Goal: Task Accomplishment & Management: Complete application form

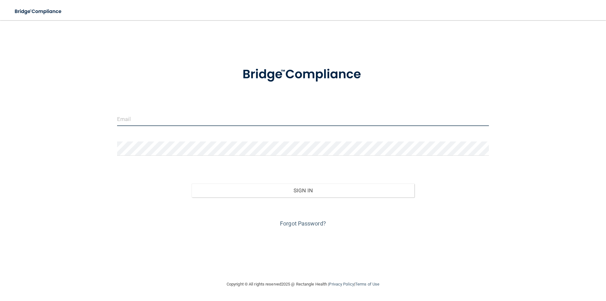
click at [191, 122] on input "email" at bounding box center [303, 119] width 372 height 14
click at [157, 122] on input "email" at bounding box center [303, 119] width 372 height 14
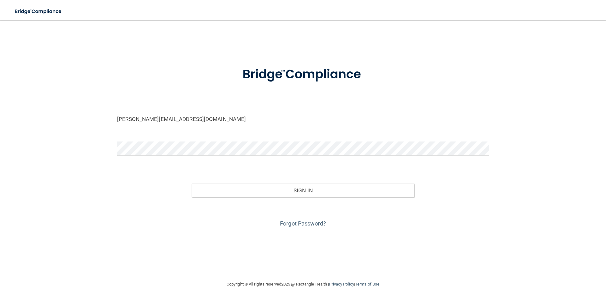
click at [148, 162] on form "erica@sabaldental.com Invalid email/password. You don't have permission to acce…" at bounding box center [303, 143] width 372 height 171
click at [192, 184] on button "Sign In" at bounding box center [303, 191] width 223 height 14
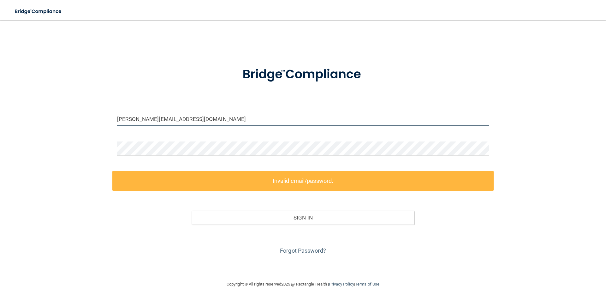
click at [188, 117] on input "[PERSON_NAME][EMAIL_ADDRESS][DOMAIN_NAME]" at bounding box center [303, 119] width 372 height 14
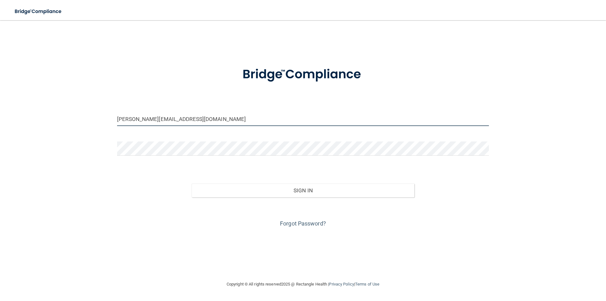
type input "[PERSON_NAME][EMAIL_ADDRESS][DOMAIN_NAME]"
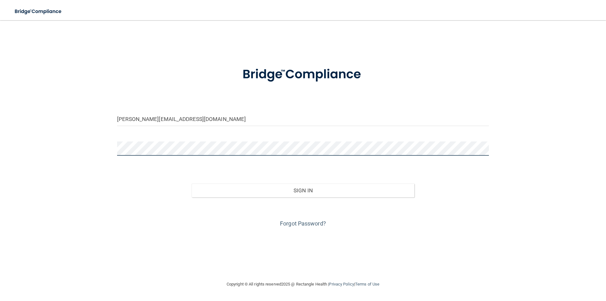
click at [14, 167] on div "erica@sabaldental.com Invalid email/password. You don't have permission to acce…" at bounding box center [303, 151] width 581 height 248
click at [192, 184] on button "Sign In" at bounding box center [303, 191] width 223 height 14
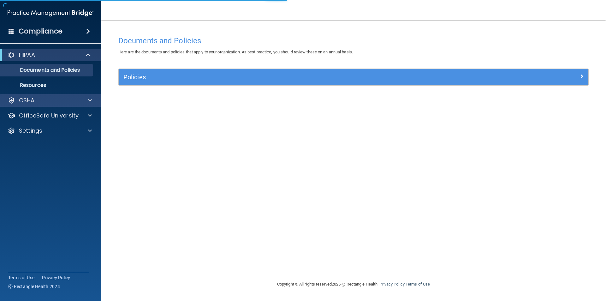
click at [88, 105] on div "OSHA" at bounding box center [50, 100] width 101 height 13
click at [92, 102] on div at bounding box center [89, 101] width 16 height 8
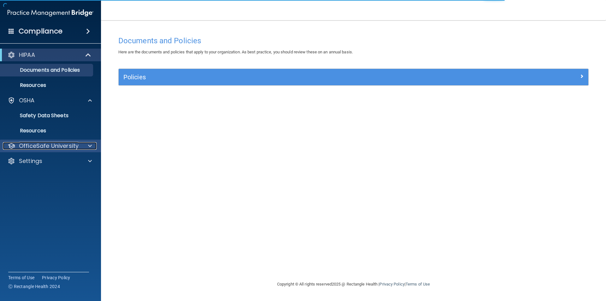
click at [86, 147] on div at bounding box center [89, 146] width 16 height 8
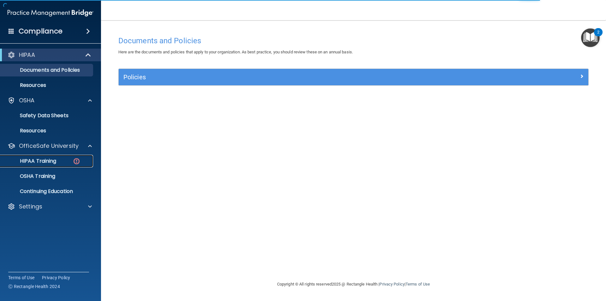
click at [65, 160] on div "HIPAA Training" at bounding box center [47, 161] width 86 height 6
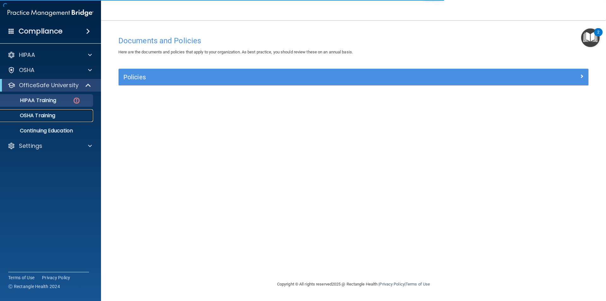
click at [46, 113] on p "OSHA Training" at bounding box center [29, 115] width 51 height 6
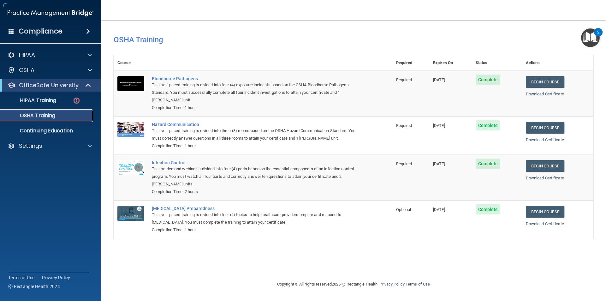
click at [34, 115] on p "OSHA Training" at bounding box center [29, 115] width 51 height 6
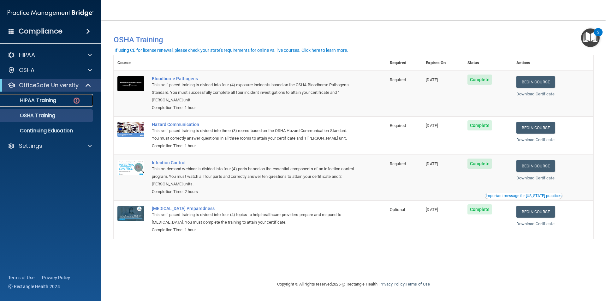
click at [49, 99] on p "HIPAA Training" at bounding box center [30, 100] width 52 height 6
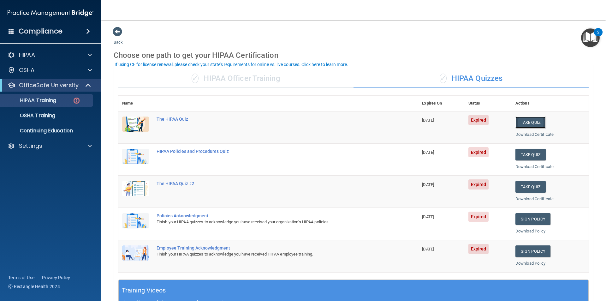
click at [525, 118] on button "Take Quiz" at bounding box center [531, 123] width 30 height 12
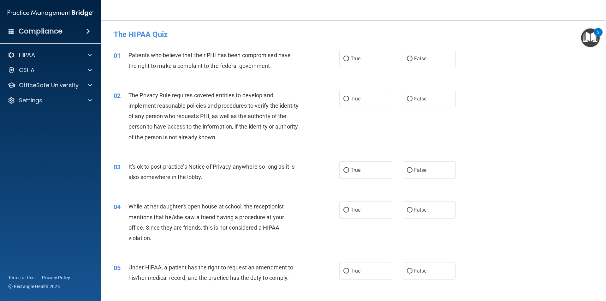
drag, startPoint x: 375, startPoint y: 60, endPoint x: 367, endPoint y: 72, distance: 14.3
click at [375, 59] on label "True" at bounding box center [366, 58] width 53 height 17
click at [349, 59] on input "True" at bounding box center [347, 59] width 6 height 5
radio input "true"
click at [362, 93] on label "True" at bounding box center [366, 98] width 53 height 17
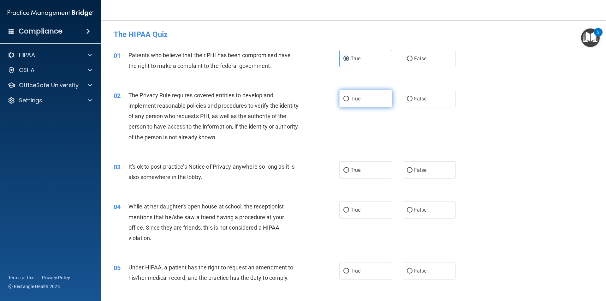
click at [349, 97] on input "True" at bounding box center [347, 99] width 6 height 5
radio input "true"
drag, startPoint x: 419, startPoint y: 172, endPoint x: 418, endPoint y: 187, distance: 15.9
click at [420, 172] on span "False" at bounding box center [420, 170] width 12 height 6
click at [419, 212] on span "False" at bounding box center [420, 210] width 12 height 6
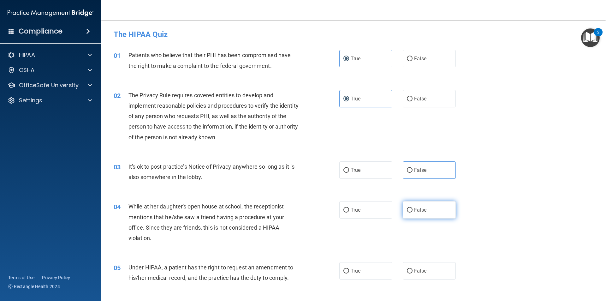
click at [413, 212] on input "False" at bounding box center [410, 210] width 6 height 5
radio input "true"
click at [415, 272] on span "False" at bounding box center [420, 271] width 12 height 6
click at [413, 272] on input "False" at bounding box center [410, 271] width 6 height 5
radio input "true"
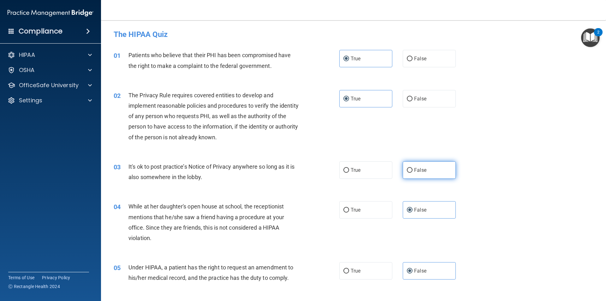
click at [420, 173] on span "False" at bounding box center [420, 170] width 12 height 6
click at [413, 173] on input "False" at bounding box center [410, 170] width 6 height 5
radio input "true"
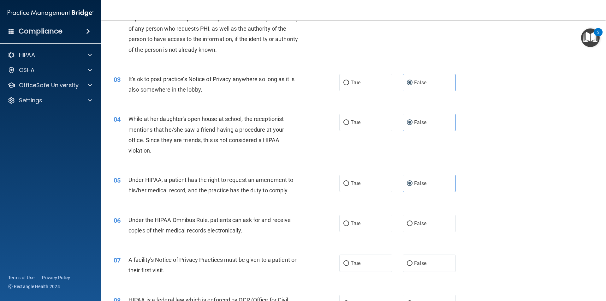
scroll to position [95, 0]
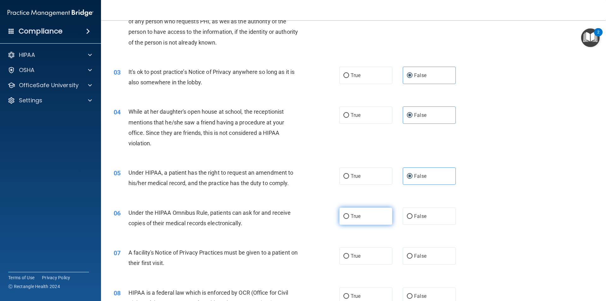
click at [369, 210] on label "True" at bounding box center [366, 216] width 53 height 17
click at [349, 214] on input "True" at bounding box center [347, 216] width 6 height 5
radio input "true"
click at [361, 257] on label "True" at bounding box center [366, 255] width 53 height 17
click at [349, 257] on input "True" at bounding box center [347, 256] width 6 height 5
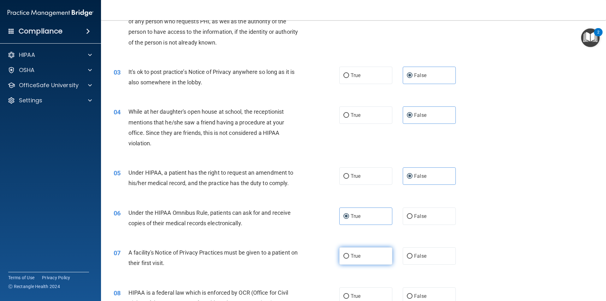
radio input "true"
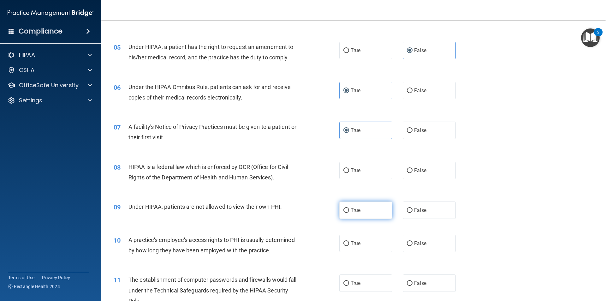
scroll to position [221, 0]
click at [357, 171] on span "True" at bounding box center [356, 170] width 10 height 6
click at [349, 171] on input "True" at bounding box center [347, 170] width 6 height 5
radio input "true"
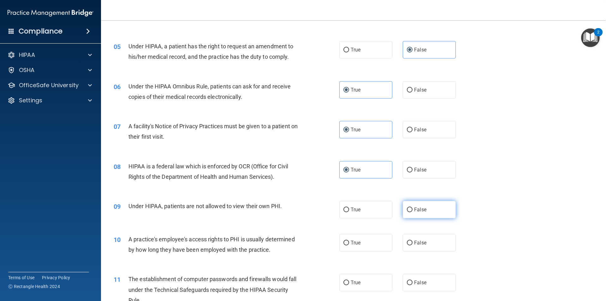
click at [423, 207] on span "False" at bounding box center [420, 210] width 12 height 6
click at [413, 208] on input "False" at bounding box center [410, 210] width 6 height 5
radio input "true"
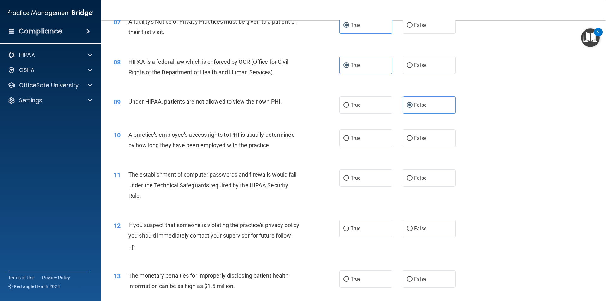
scroll to position [347, 0]
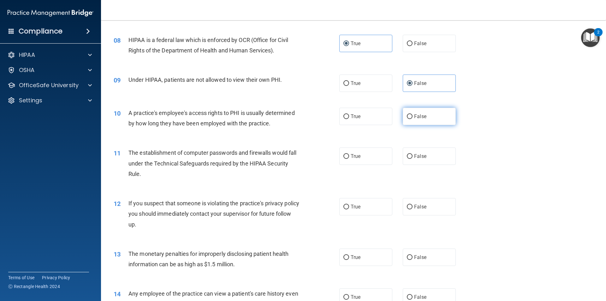
click at [428, 121] on label "False" at bounding box center [429, 116] width 53 height 17
click at [413, 119] on input "False" at bounding box center [410, 116] width 6 height 5
radio input "true"
click at [363, 157] on label "True" at bounding box center [366, 156] width 53 height 17
click at [349, 157] on input "True" at bounding box center [347, 156] width 6 height 5
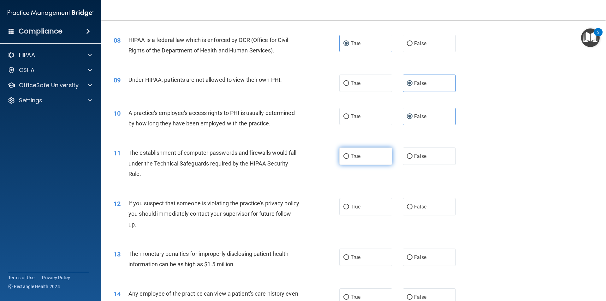
radio input "true"
click at [357, 209] on span "True" at bounding box center [356, 207] width 10 height 6
click at [349, 209] on input "True" at bounding box center [347, 207] width 6 height 5
radio input "true"
click at [356, 259] on span "True" at bounding box center [356, 257] width 10 height 6
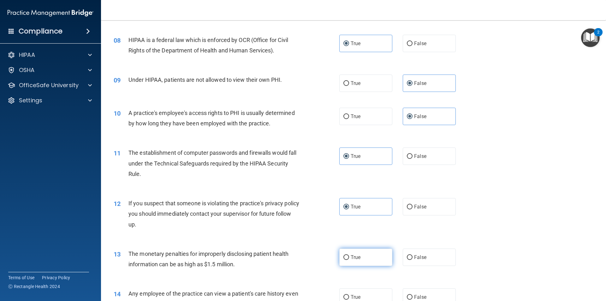
click at [349, 259] on input "True" at bounding box center [347, 257] width 6 height 5
radio input "true"
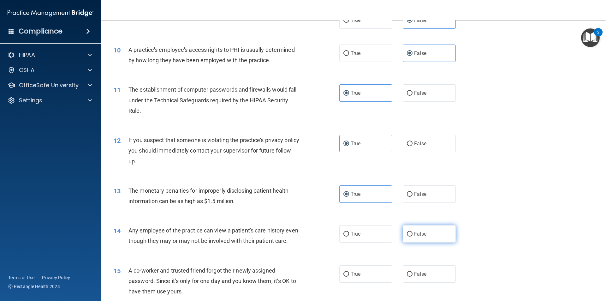
click at [437, 229] on label "False" at bounding box center [429, 233] width 53 height 17
click at [413, 232] on input "False" at bounding box center [410, 234] width 6 height 5
radio input "true"
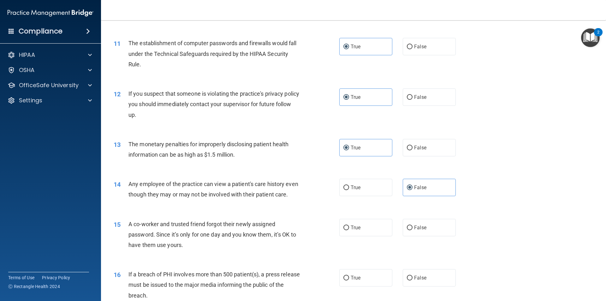
scroll to position [474, 0]
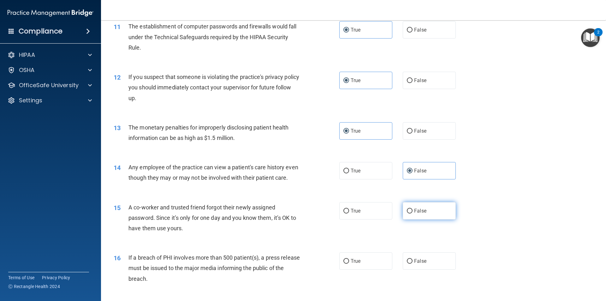
click at [434, 220] on label "False" at bounding box center [429, 210] width 53 height 17
click at [413, 214] on input "False" at bounding box center [410, 211] width 6 height 5
radio input "true"
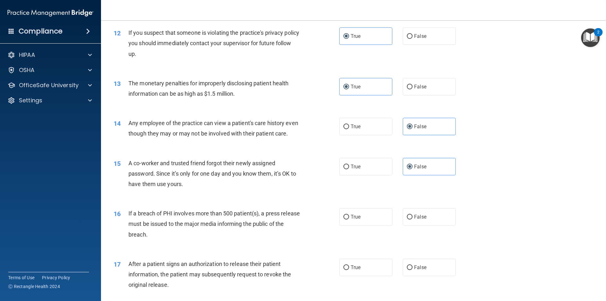
scroll to position [537, 0]
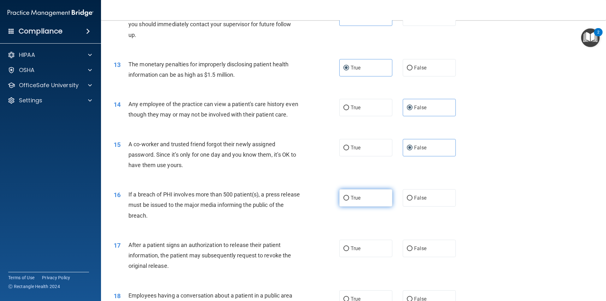
click at [369, 207] on label "True" at bounding box center [366, 197] width 53 height 17
click at [349, 201] on input "True" at bounding box center [347, 198] width 6 height 5
radio input "true"
click at [361, 257] on label "True" at bounding box center [366, 248] width 53 height 17
click at [349, 251] on input "True" at bounding box center [347, 248] width 6 height 5
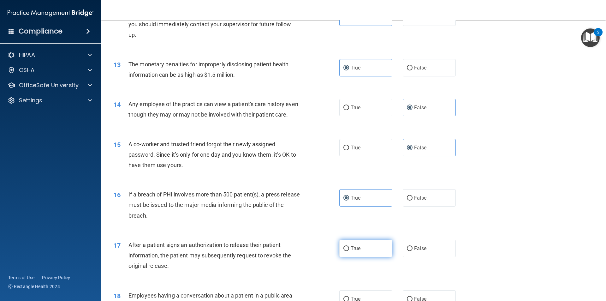
radio input "true"
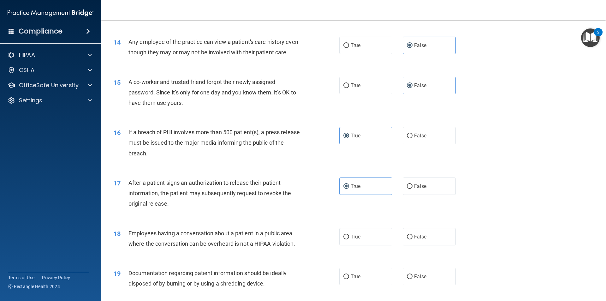
scroll to position [600, 0]
click at [420, 244] on label "False" at bounding box center [429, 235] width 53 height 17
click at [413, 238] on input "False" at bounding box center [410, 236] width 6 height 5
radio input "true"
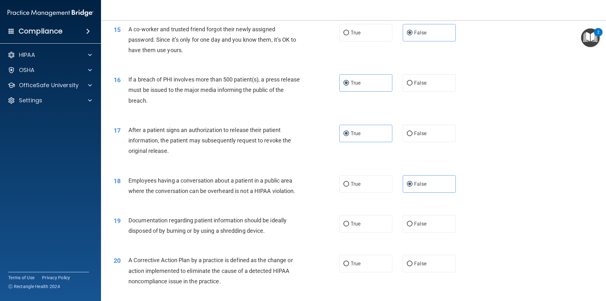
scroll to position [663, 0]
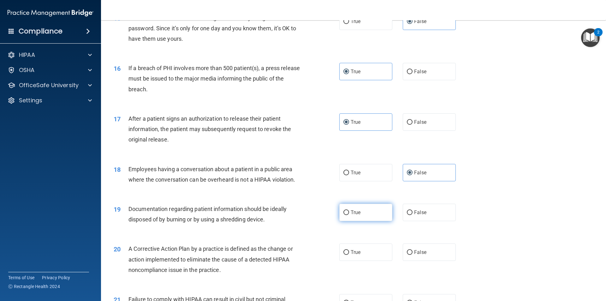
click at [359, 221] on label "True" at bounding box center [366, 212] width 53 height 17
click at [349, 215] on input "True" at bounding box center [347, 212] width 6 height 5
radio input "true"
click at [364, 261] on label "True" at bounding box center [366, 252] width 53 height 17
click at [349, 255] on input "True" at bounding box center [347, 252] width 6 height 5
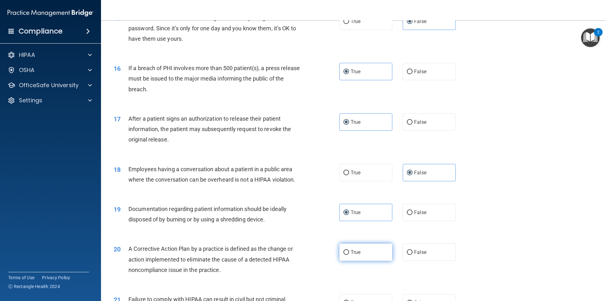
radio input "true"
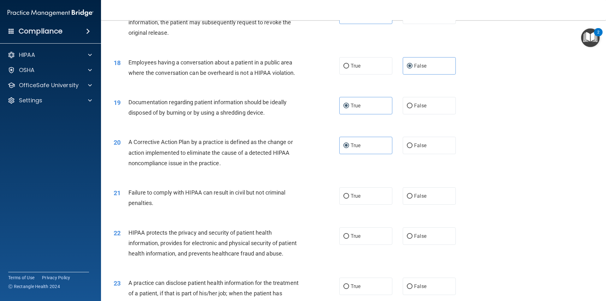
scroll to position [790, 0]
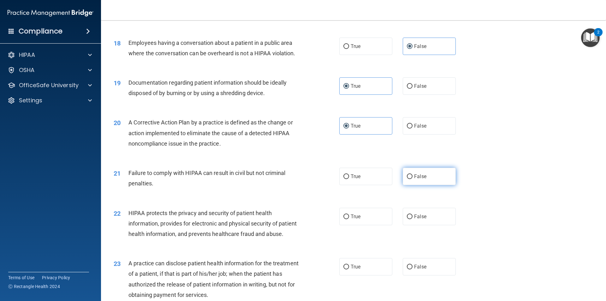
click at [421, 179] on span "False" at bounding box center [420, 176] width 12 height 6
click at [413, 179] on input "False" at bounding box center [410, 176] width 6 height 5
radio input "true"
click at [351, 220] on span "True" at bounding box center [356, 217] width 10 height 6
click at [349, 219] on input "True" at bounding box center [347, 216] width 6 height 5
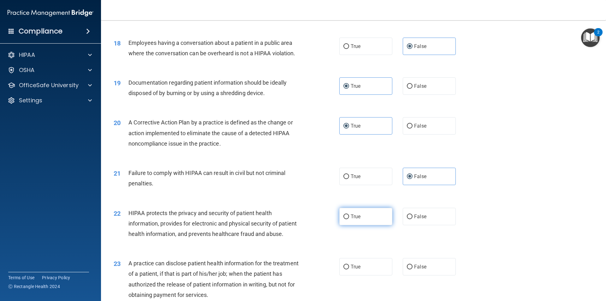
radio input "true"
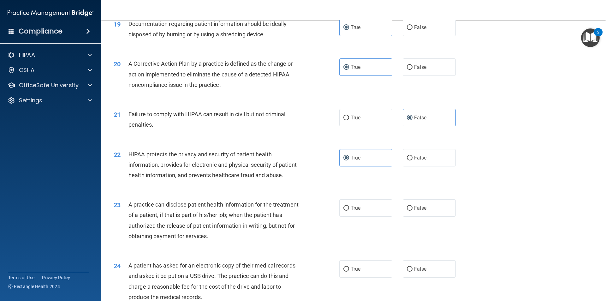
scroll to position [853, 0]
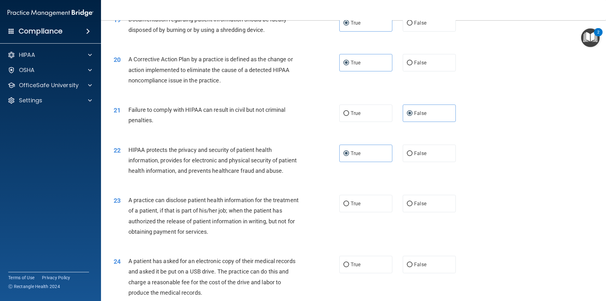
click at [422, 235] on div "23 A practice can disclose patient health information for the treatment of a pa…" at bounding box center [354, 217] width 490 height 61
click at [423, 212] on label "False" at bounding box center [429, 203] width 53 height 17
click at [413, 206] on input "False" at bounding box center [410, 204] width 6 height 5
radio input "true"
click at [368, 273] on label "True" at bounding box center [366, 264] width 53 height 17
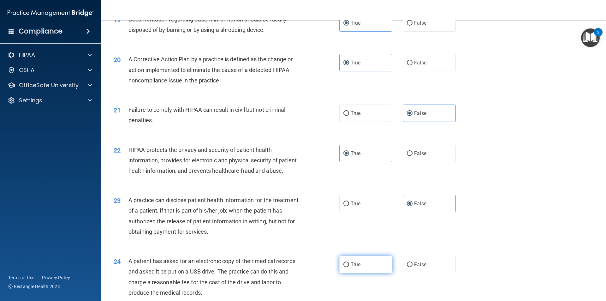
click at [349, 267] on input "True" at bounding box center [347, 264] width 6 height 5
radio input "true"
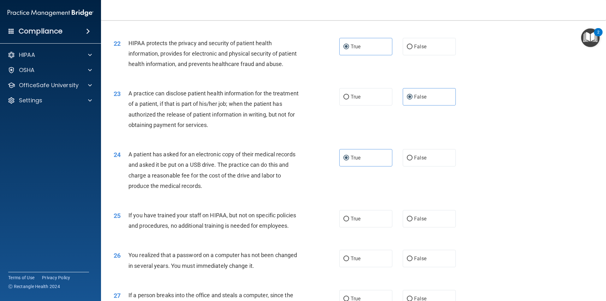
scroll to position [979, 0]
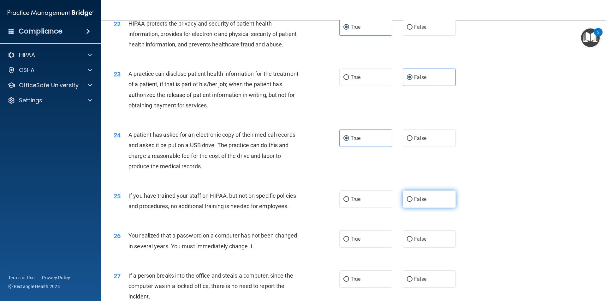
click at [424, 208] on label "False" at bounding box center [429, 198] width 53 height 17
click at [413, 202] on input "False" at bounding box center [410, 199] width 6 height 5
radio input "true"
click at [367, 248] on label "True" at bounding box center [366, 238] width 53 height 17
click at [349, 242] on input "True" at bounding box center [347, 239] width 6 height 5
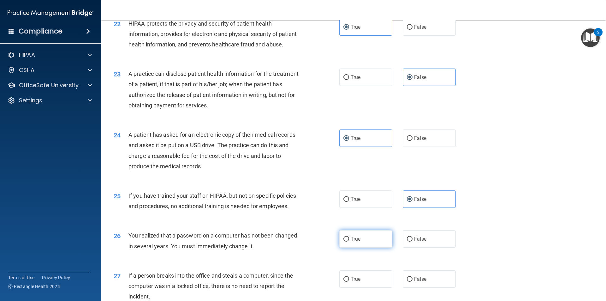
radio input "true"
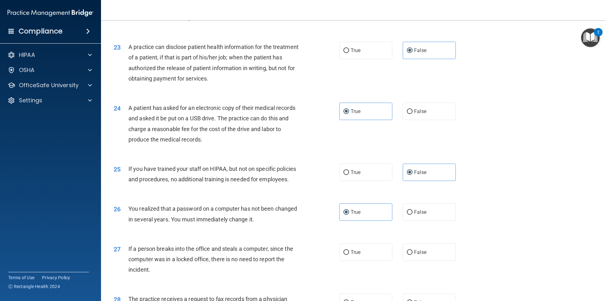
scroll to position [1074, 0]
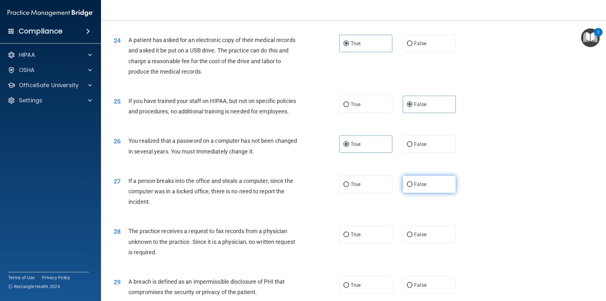
drag, startPoint x: 425, startPoint y: 208, endPoint x: 425, endPoint y: 213, distance: 5.1
click at [425, 193] on label "False" at bounding box center [429, 184] width 53 height 17
click at [413, 187] on input "False" at bounding box center [410, 184] width 6 height 5
radio input "true"
click at [424, 243] on label "False" at bounding box center [429, 234] width 53 height 17
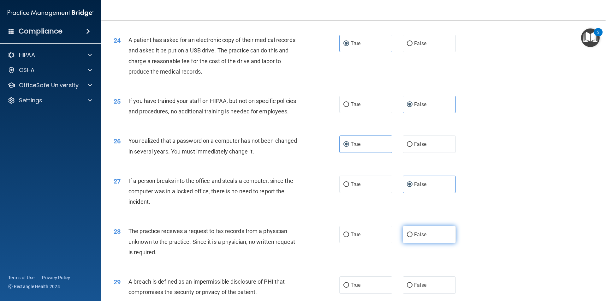
click at [413, 237] on input "False" at bounding box center [410, 234] width 6 height 5
radio input "true"
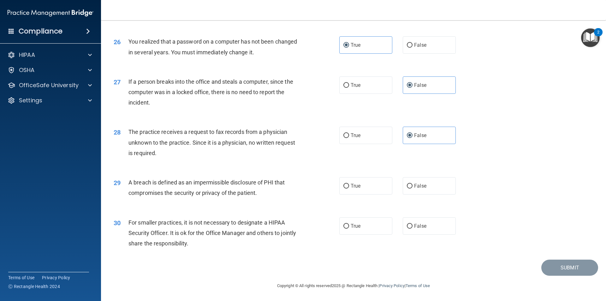
scroll to position [1194, 0]
click at [366, 180] on label "True" at bounding box center [366, 185] width 53 height 17
click at [349, 184] on input "True" at bounding box center [347, 186] width 6 height 5
radio input "true"
click at [411, 227] on label "False" at bounding box center [429, 225] width 53 height 17
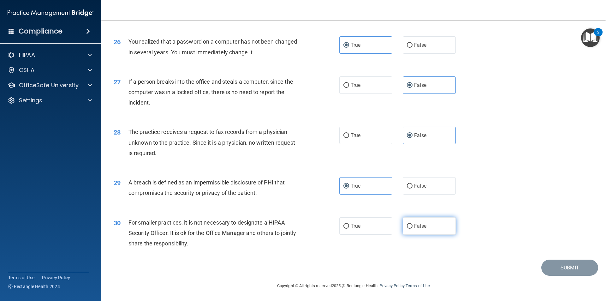
click at [411, 227] on input "False" at bounding box center [410, 226] width 6 height 5
radio input "true"
click at [570, 267] on button "Submit" at bounding box center [570, 268] width 57 height 16
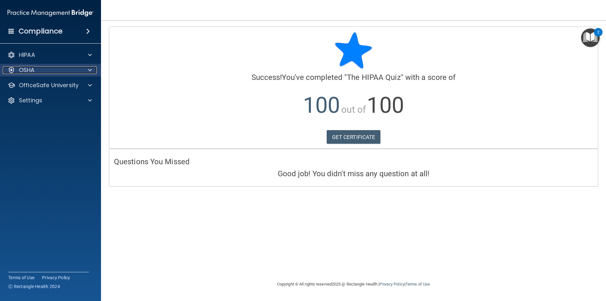
click at [40, 69] on div "OSHA" at bounding box center [42, 70] width 78 height 8
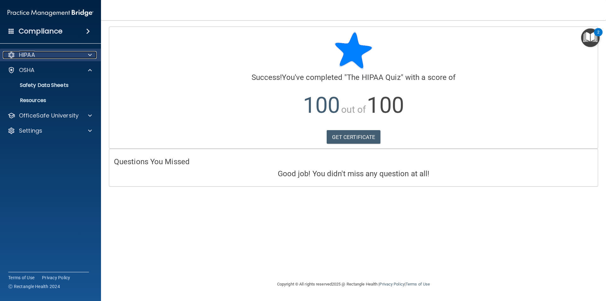
click at [49, 54] on div "HIPAA" at bounding box center [42, 55] width 78 height 8
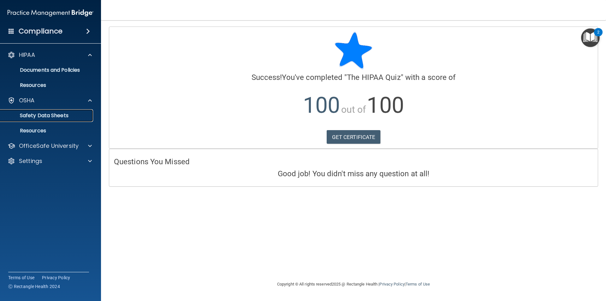
click at [47, 117] on p "Safety Data Sheets" at bounding box center [47, 115] width 86 height 6
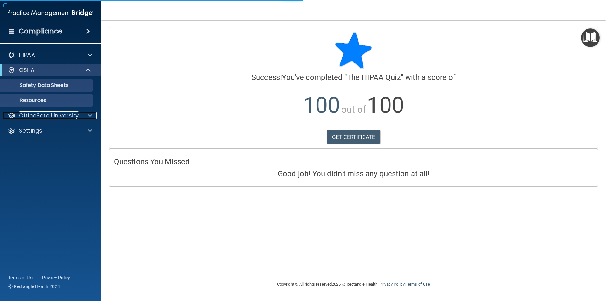
click at [46, 115] on p "OfficeSafe University" at bounding box center [49, 116] width 60 height 8
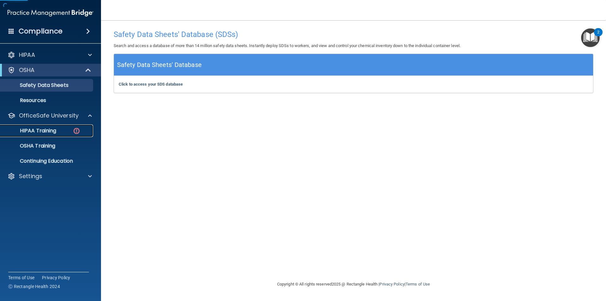
click at [41, 128] on p "HIPAA Training" at bounding box center [30, 131] width 52 height 6
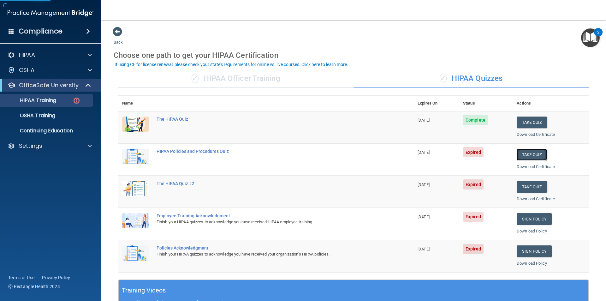
click at [536, 158] on button "Take Quiz" at bounding box center [532, 155] width 30 height 12
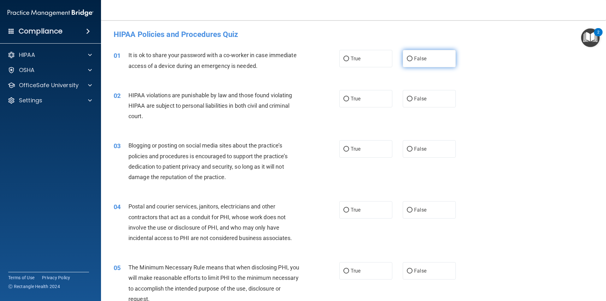
click at [438, 58] on label "False" at bounding box center [429, 58] width 53 height 17
click at [413, 58] on input "False" at bounding box center [410, 59] width 6 height 5
radio input "true"
click at [383, 90] on label "True" at bounding box center [366, 98] width 53 height 17
click at [349, 97] on input "True" at bounding box center [347, 99] width 6 height 5
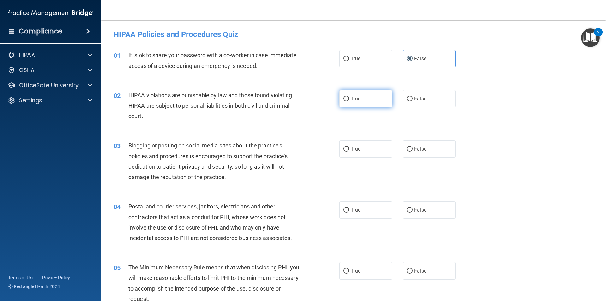
radio input "true"
click at [409, 148] on input "False" at bounding box center [410, 149] width 6 height 5
radio input "true"
click at [355, 152] on span "True" at bounding box center [356, 149] width 10 height 6
click at [349, 152] on input "True" at bounding box center [347, 149] width 6 height 5
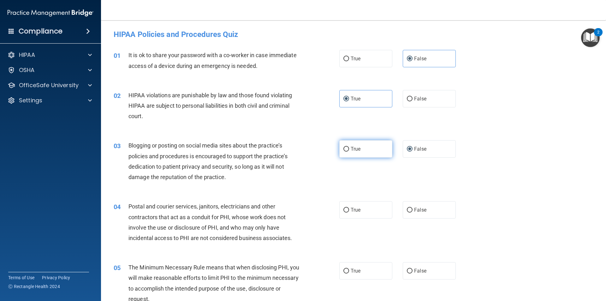
radio input "true"
click at [404, 154] on label "False" at bounding box center [429, 148] width 53 height 17
click at [407, 152] on input "False" at bounding box center [410, 149] width 6 height 5
radio input "true"
radio input "false"
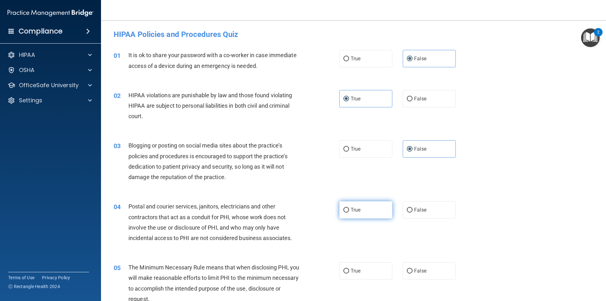
click at [355, 208] on span "True" at bounding box center [356, 210] width 10 height 6
click at [349, 208] on input "True" at bounding box center [347, 210] width 6 height 5
radio input "true"
click at [351, 271] on span "True" at bounding box center [356, 271] width 10 height 6
click at [349, 271] on input "True" at bounding box center [347, 271] width 6 height 5
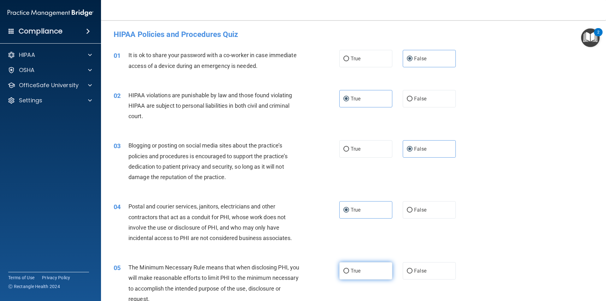
radio input "true"
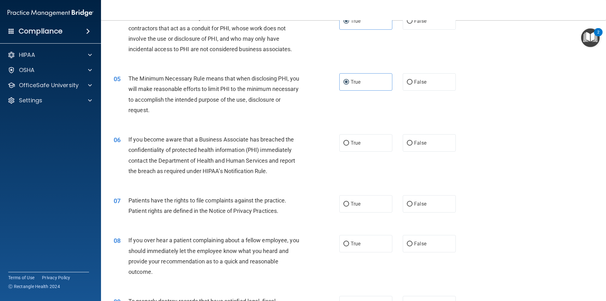
scroll to position [190, 0]
click at [429, 143] on label "False" at bounding box center [429, 142] width 53 height 17
click at [413, 143] on input "False" at bounding box center [410, 142] width 6 height 5
radio input "true"
click at [351, 201] on span "True" at bounding box center [356, 203] width 10 height 6
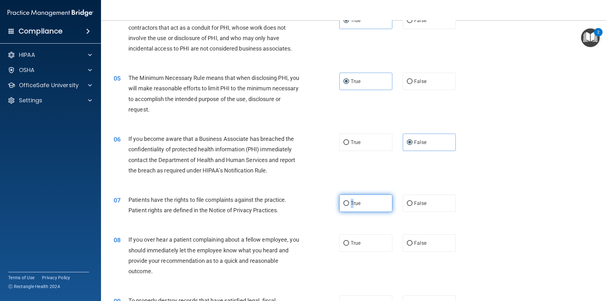
click at [346, 202] on input "True" at bounding box center [347, 203] width 6 height 5
radio input "true"
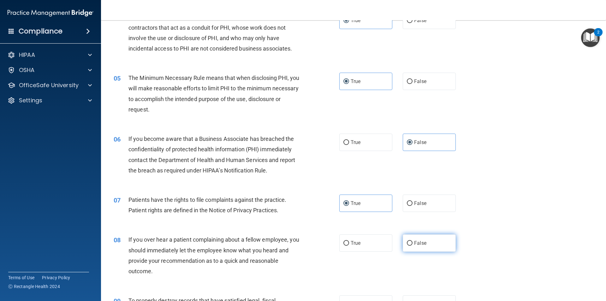
click at [416, 245] on span "False" at bounding box center [420, 243] width 12 height 6
click at [413, 245] on input "False" at bounding box center [410, 243] width 6 height 5
radio input "true"
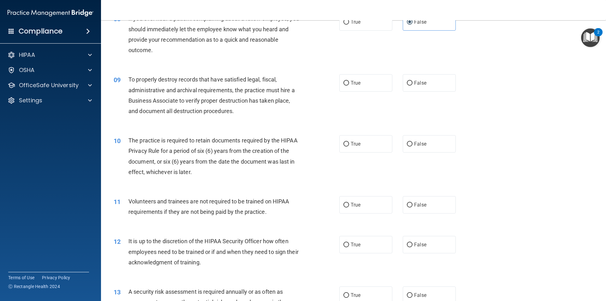
scroll to position [379, 0]
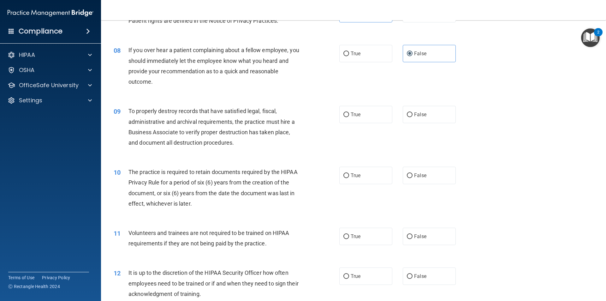
click at [423, 105] on div "09 To properly destroy records that have satisfied legal, fiscal, administrativ…" at bounding box center [354, 128] width 490 height 61
click at [425, 118] on label "False" at bounding box center [429, 114] width 53 height 17
click at [413, 117] on input "False" at bounding box center [410, 114] width 6 height 5
radio input "true"
click at [365, 173] on label "True" at bounding box center [366, 175] width 53 height 17
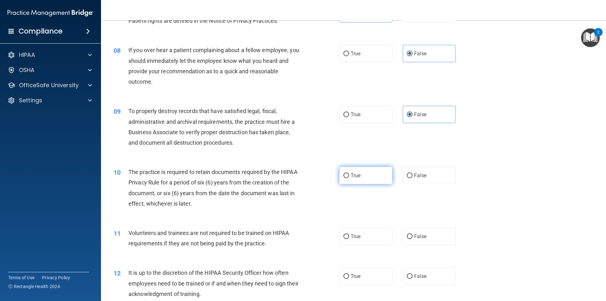
click at [349, 173] on input "True" at bounding box center [347, 175] width 6 height 5
radio input "true"
click at [421, 243] on label "False" at bounding box center [429, 236] width 53 height 17
click at [413, 239] on input "False" at bounding box center [410, 236] width 6 height 5
radio input "true"
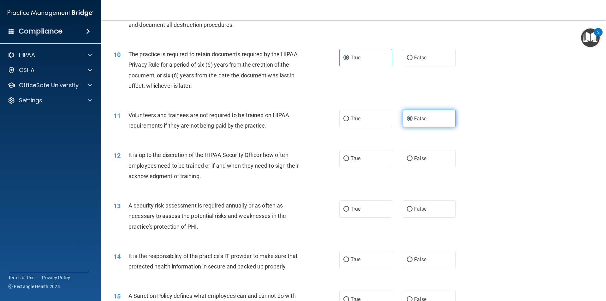
scroll to position [505, 0]
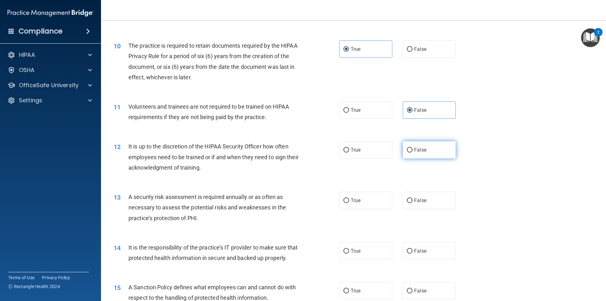
click at [427, 151] on label "False" at bounding box center [429, 149] width 53 height 17
click at [413, 151] on input "False" at bounding box center [410, 150] width 6 height 5
radio input "true"
click at [344, 200] on input "True" at bounding box center [347, 200] width 6 height 5
radio input "true"
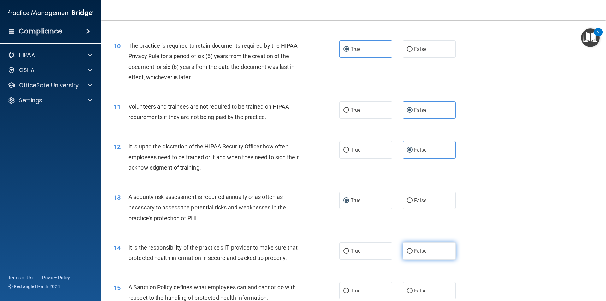
click at [407, 253] on input "False" at bounding box center [410, 251] width 6 height 5
radio input "true"
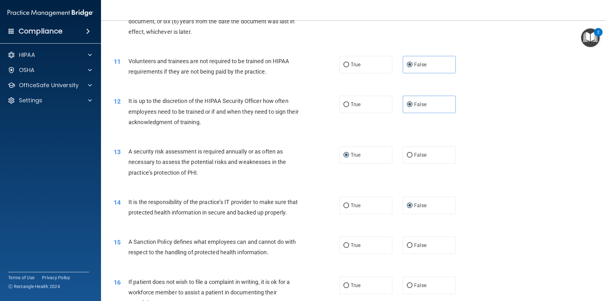
scroll to position [632, 0]
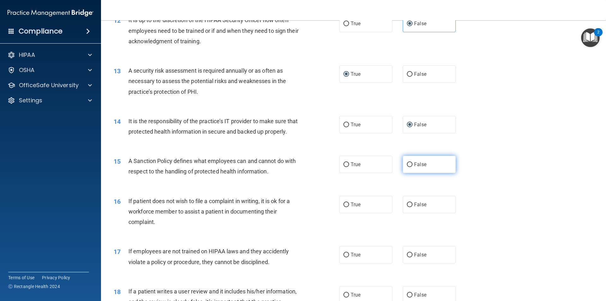
click at [425, 173] on label "False" at bounding box center [429, 164] width 53 height 17
click at [413, 167] on input "False" at bounding box center [410, 164] width 6 height 5
radio input "true"
click at [425, 212] on label "False" at bounding box center [429, 204] width 53 height 17
click at [413, 207] on input "False" at bounding box center [410, 204] width 6 height 5
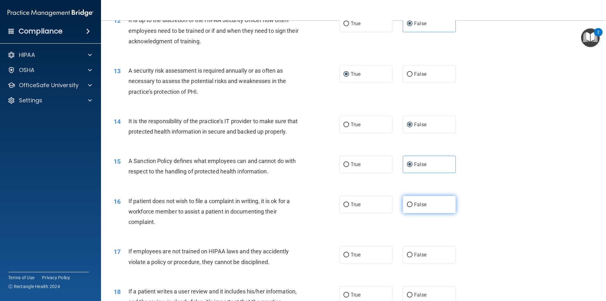
radio input "true"
click at [346, 207] on input "True" at bounding box center [347, 204] width 6 height 5
radio input "true"
radio input "false"
click at [414, 258] on span "False" at bounding box center [420, 255] width 12 height 6
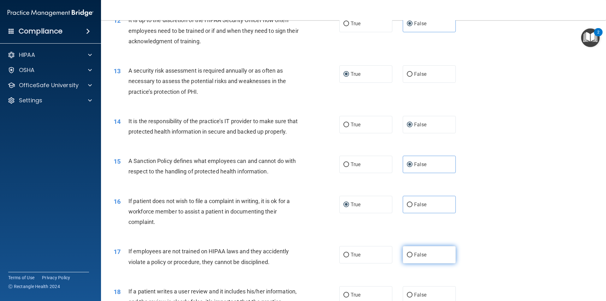
click at [413, 257] on input "False" at bounding box center [410, 255] width 6 height 5
radio input "true"
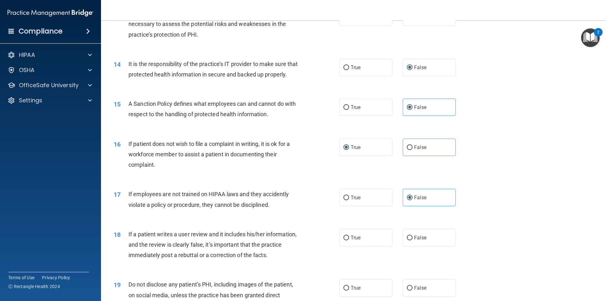
scroll to position [695, 0]
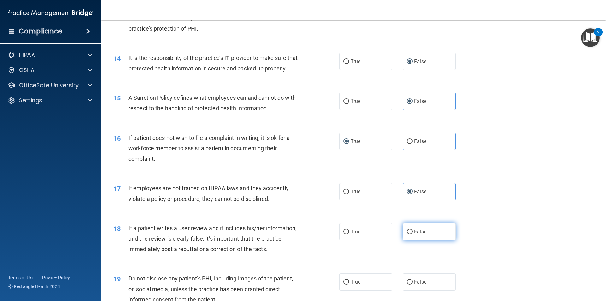
click at [424, 236] on label "False" at bounding box center [429, 231] width 53 height 17
click at [413, 234] on input "False" at bounding box center [410, 232] width 6 height 5
radio input "true"
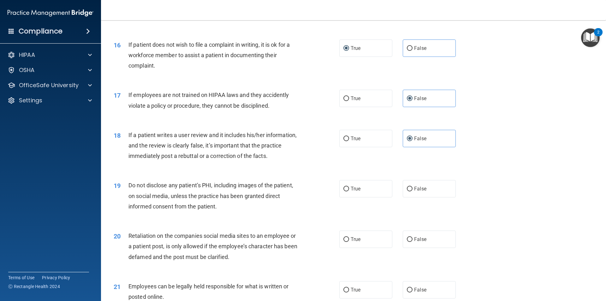
scroll to position [790, 0]
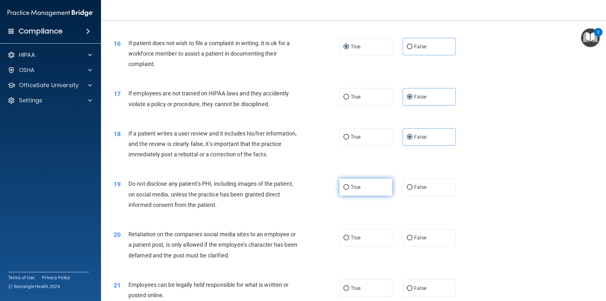
click at [351, 190] on span "True" at bounding box center [356, 187] width 10 height 6
click at [349, 190] on input "True" at bounding box center [347, 187] width 6 height 5
radio input "true"
click at [421, 241] on span "False" at bounding box center [420, 238] width 12 height 6
click at [413, 240] on input "False" at bounding box center [410, 238] width 6 height 5
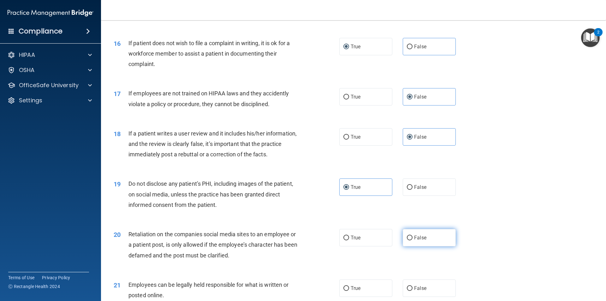
radio input "true"
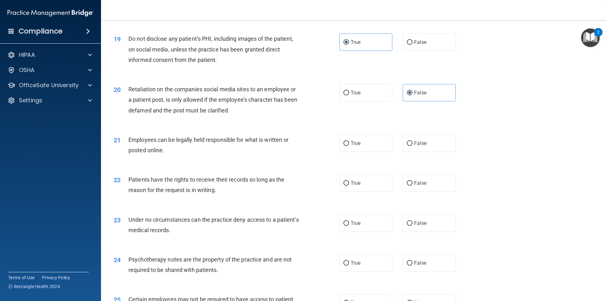
scroll to position [948, 0]
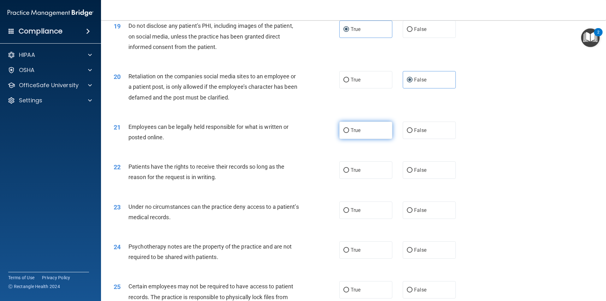
click at [354, 139] on label "True" at bounding box center [366, 130] width 53 height 17
click at [349, 133] on input "True" at bounding box center [347, 130] width 6 height 5
radio input "true"
click at [414, 179] on label "False" at bounding box center [429, 169] width 53 height 17
click at [413, 173] on input "False" at bounding box center [410, 170] width 6 height 5
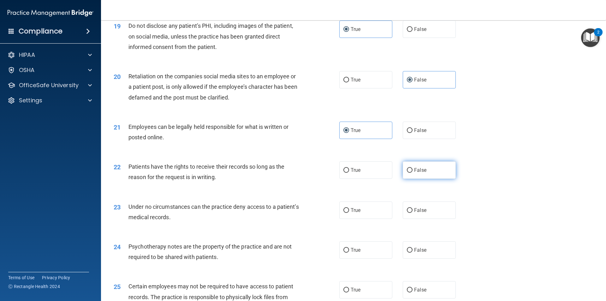
radio input "true"
click at [413, 217] on label "False" at bounding box center [429, 210] width 53 height 17
click at [413, 213] on input "False" at bounding box center [410, 210] width 6 height 5
radio input "true"
click at [346, 253] on input "True" at bounding box center [347, 250] width 6 height 5
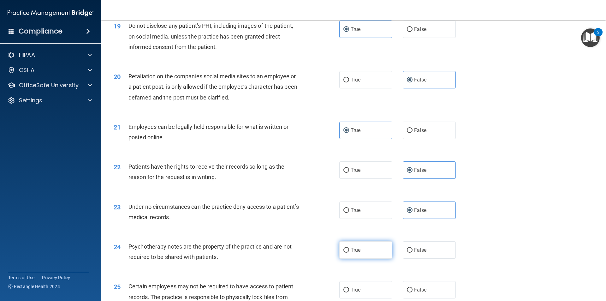
radio input "true"
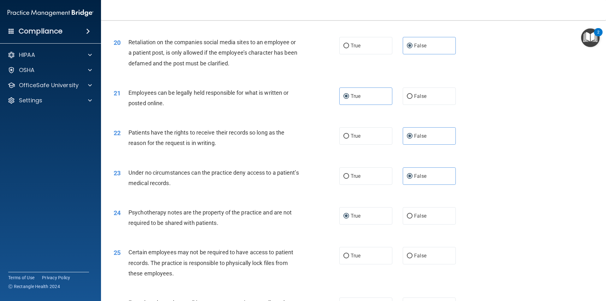
scroll to position [1074, 0]
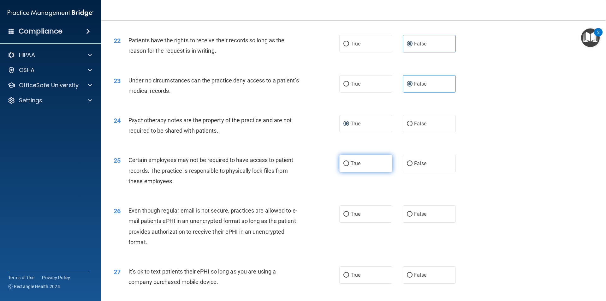
click at [353, 166] on span "True" at bounding box center [356, 163] width 10 height 6
click at [349, 166] on input "True" at bounding box center [347, 163] width 6 height 5
radio input "true"
click at [342, 236] on div "26 Even though regular email is not secure, practices are allowed to e-mail pat…" at bounding box center [226, 227] width 245 height 45
click at [345, 223] on label "True" at bounding box center [366, 213] width 53 height 17
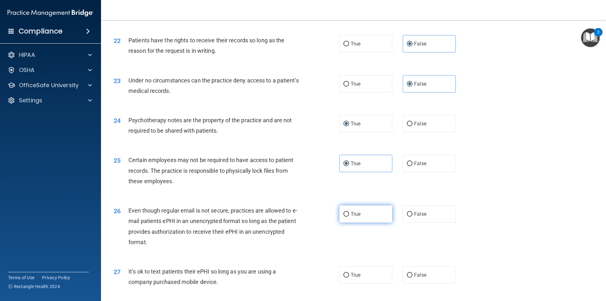
click at [345, 217] on input "True" at bounding box center [347, 214] width 6 height 5
radio input "true"
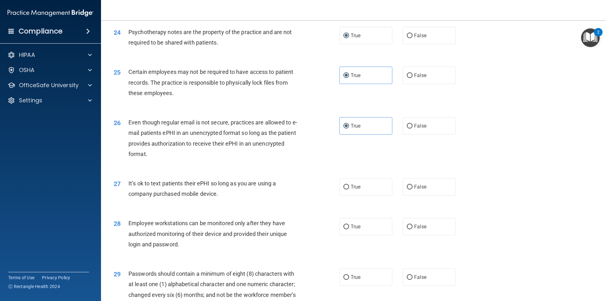
scroll to position [1169, 0]
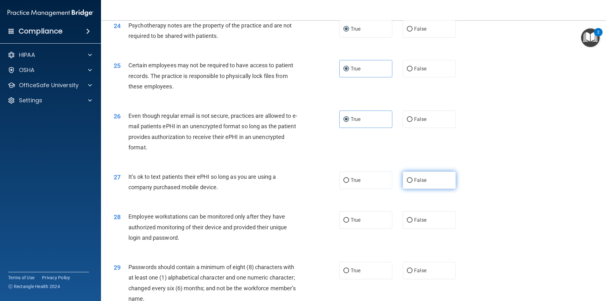
click at [428, 189] on label "False" at bounding box center [429, 180] width 53 height 17
click at [413, 183] on input "False" at bounding box center [410, 180] width 6 height 5
radio input "true"
click at [419, 227] on label "False" at bounding box center [429, 219] width 53 height 17
click at [413, 223] on input "False" at bounding box center [410, 220] width 6 height 5
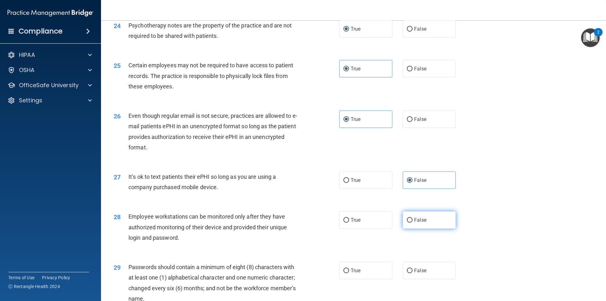
radio input "true"
click at [365, 276] on label "True" at bounding box center [366, 270] width 53 height 17
click at [349, 273] on input "True" at bounding box center [347, 270] width 6 height 5
radio input "true"
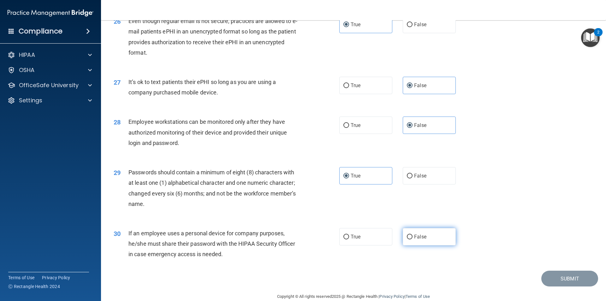
click at [414, 240] on span "False" at bounding box center [420, 237] width 12 height 6
click at [413, 239] on input "False" at bounding box center [410, 237] width 6 height 5
radio input "true"
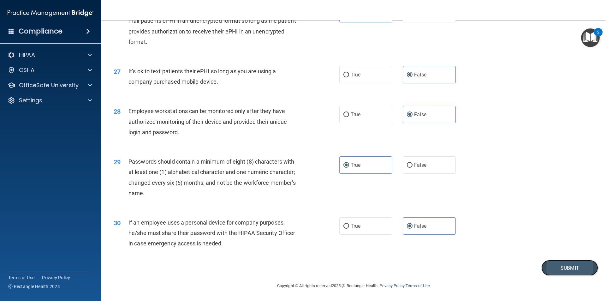
click at [556, 270] on button "Submit" at bounding box center [570, 268] width 57 height 16
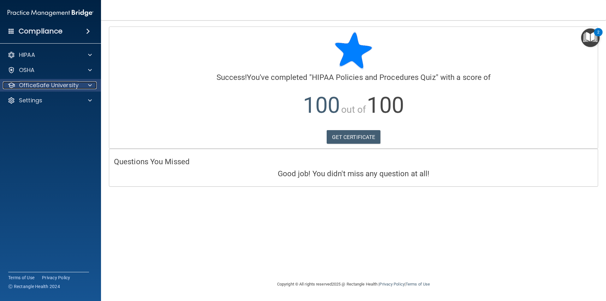
click at [47, 88] on p "OfficeSafe University" at bounding box center [49, 85] width 60 height 8
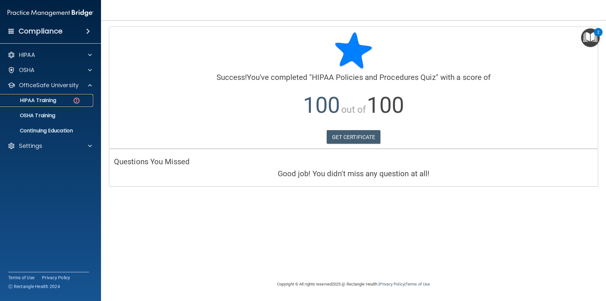
click at [46, 101] on p "HIPAA Training" at bounding box center [30, 100] width 52 height 6
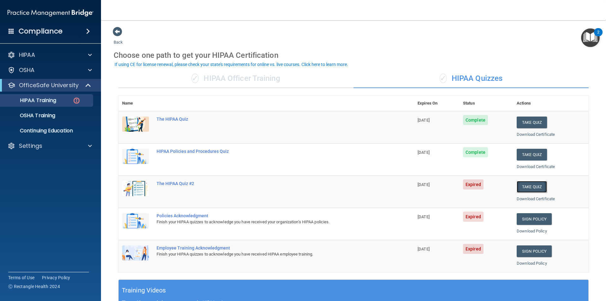
click at [534, 187] on button "Take Quiz" at bounding box center [532, 187] width 30 height 12
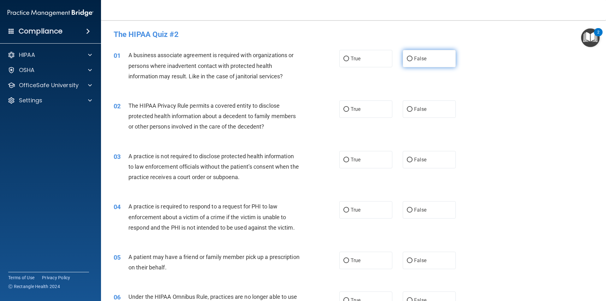
click at [409, 55] on label "False" at bounding box center [429, 58] width 53 height 17
click at [409, 57] on input "False" at bounding box center [410, 59] width 6 height 5
radio input "true"
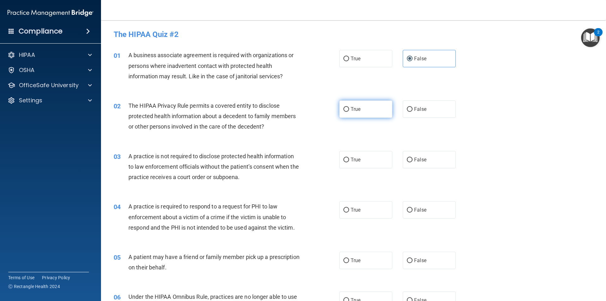
click at [348, 111] on label "True" at bounding box center [366, 108] width 53 height 17
click at [348, 111] on input "True" at bounding box center [347, 109] width 6 height 5
radio input "true"
click at [424, 160] on label "False" at bounding box center [429, 159] width 53 height 17
click at [413, 160] on input "False" at bounding box center [410, 160] width 6 height 5
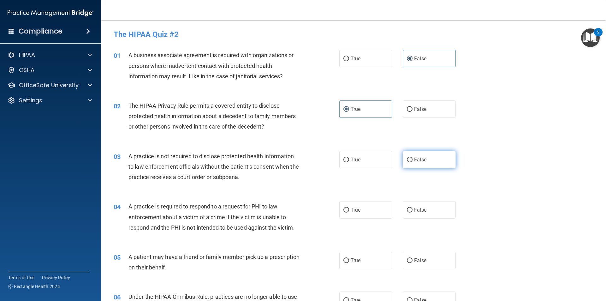
radio input "true"
click at [364, 206] on label "True" at bounding box center [366, 209] width 53 height 17
click at [349, 208] on input "True" at bounding box center [347, 210] width 6 height 5
radio input "true"
click at [355, 259] on span "True" at bounding box center [356, 260] width 10 height 6
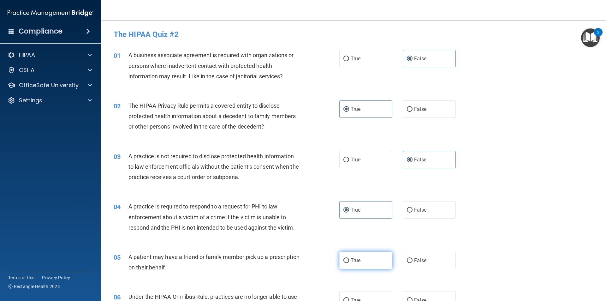
click at [349, 259] on input "True" at bounding box center [347, 260] width 6 height 5
radio input "true"
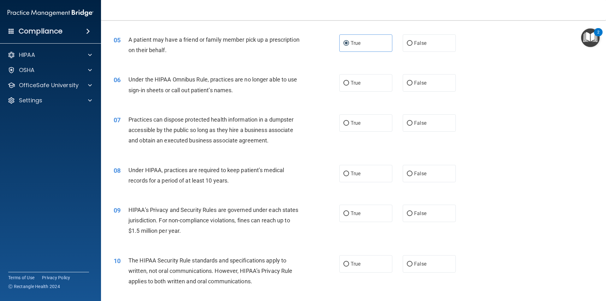
scroll to position [221, 0]
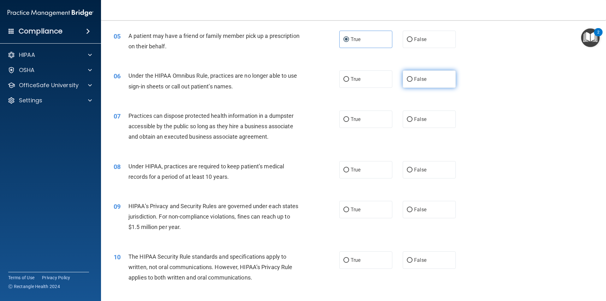
click at [416, 79] on span "False" at bounding box center [420, 79] width 12 height 6
click at [413, 79] on input "False" at bounding box center [410, 79] width 6 height 5
radio input "true"
click at [417, 117] on span "False" at bounding box center [420, 119] width 12 height 6
click at [413, 117] on input "False" at bounding box center [410, 119] width 6 height 5
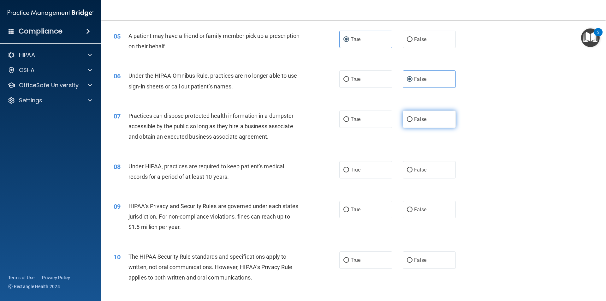
radio input "true"
click at [424, 166] on label "False" at bounding box center [429, 169] width 53 height 17
click at [413, 168] on input "False" at bounding box center [410, 170] width 6 height 5
radio input "true"
click at [424, 209] on label "False" at bounding box center [429, 209] width 53 height 17
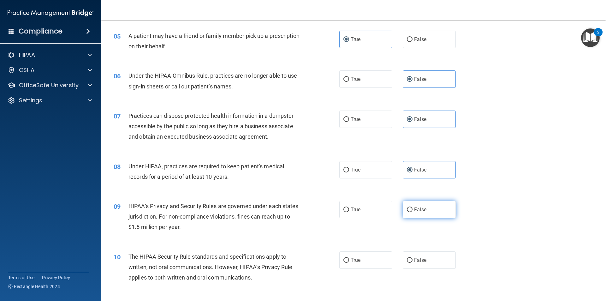
click at [413, 209] on input "False" at bounding box center [410, 210] width 6 height 5
radio input "true"
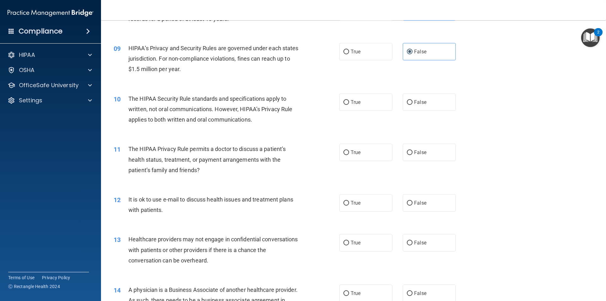
scroll to position [411, 0]
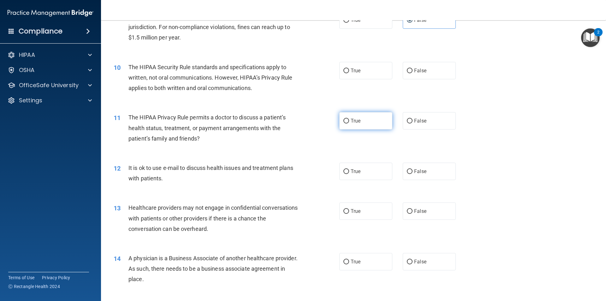
click at [366, 121] on label "True" at bounding box center [366, 120] width 53 height 17
click at [349, 121] on input "True" at bounding box center [347, 121] width 6 height 5
radio input "true"
click at [364, 79] on div "10 The HIPAA Security Rule standards and specifications apply to written, not o…" at bounding box center [354, 79] width 490 height 51
click at [364, 74] on label "True" at bounding box center [366, 70] width 53 height 17
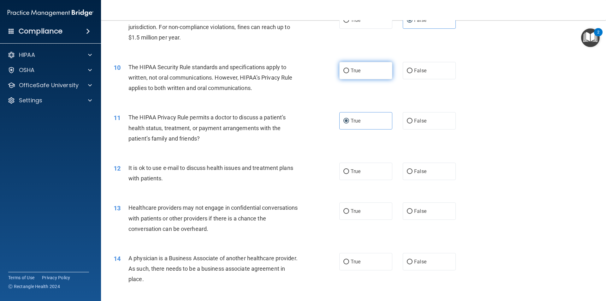
click at [349, 73] on input "True" at bounding box center [347, 71] width 6 height 5
radio input "true"
click at [365, 172] on label "True" at bounding box center [366, 171] width 53 height 17
click at [349, 172] on input "True" at bounding box center [347, 171] width 6 height 5
radio input "true"
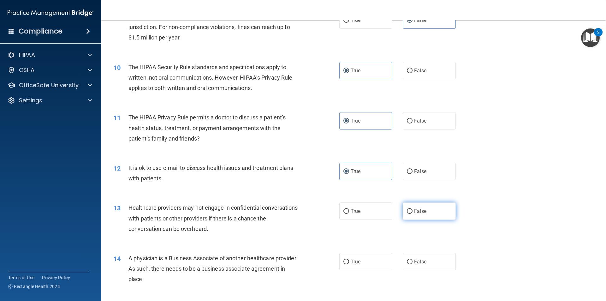
click at [434, 205] on label "False" at bounding box center [429, 210] width 53 height 17
click at [413, 209] on input "False" at bounding box center [410, 211] width 6 height 5
radio input "true"
click at [424, 261] on label "False" at bounding box center [429, 261] width 53 height 17
click at [413, 261] on input "False" at bounding box center [410, 262] width 6 height 5
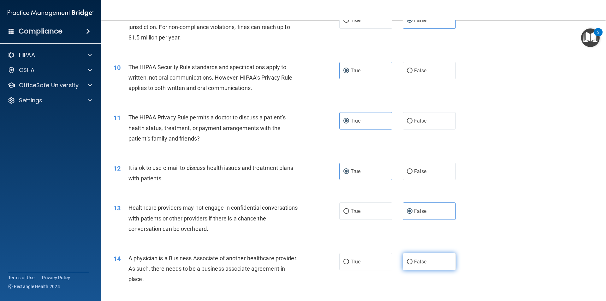
radio input "true"
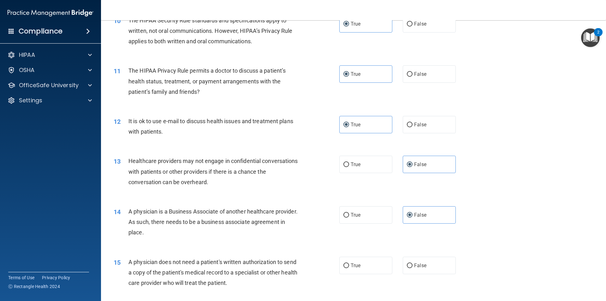
scroll to position [474, 0]
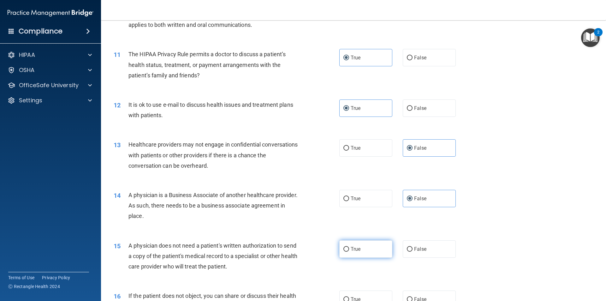
click at [368, 247] on label "True" at bounding box center [366, 248] width 53 height 17
click at [349, 247] on input "True" at bounding box center [347, 249] width 6 height 5
radio input "true"
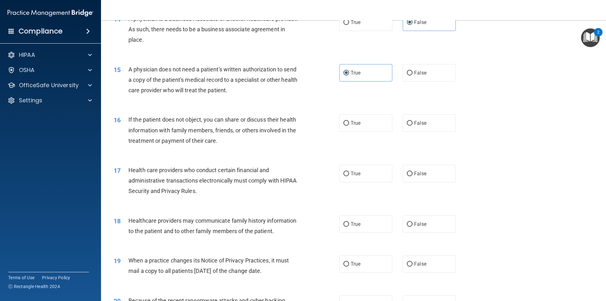
scroll to position [663, 0]
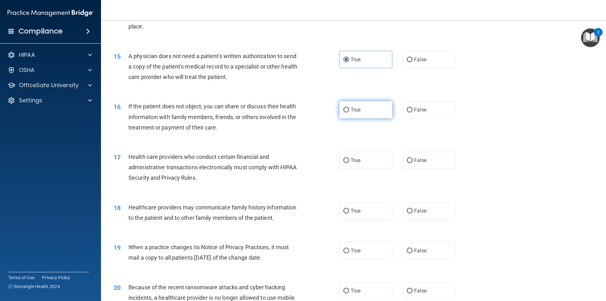
click at [361, 118] on label "True" at bounding box center [366, 109] width 53 height 17
click at [349, 112] on input "True" at bounding box center [347, 110] width 6 height 5
radio input "true"
click at [371, 157] on label "True" at bounding box center [366, 160] width 53 height 17
click at [349, 158] on input "True" at bounding box center [347, 160] width 6 height 5
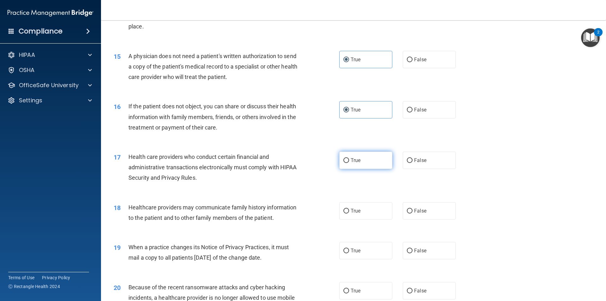
radio input "true"
click at [420, 213] on span "False" at bounding box center [420, 211] width 12 height 6
click at [413, 213] on input "False" at bounding box center [410, 211] width 6 height 5
radio input "true"
click at [419, 253] on span "False" at bounding box center [420, 251] width 12 height 6
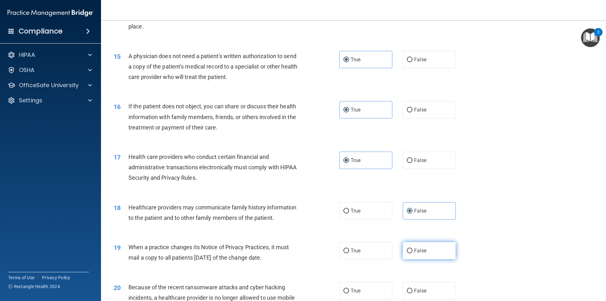
click at [413, 253] on input "False" at bounding box center [410, 251] width 6 height 5
radio input "true"
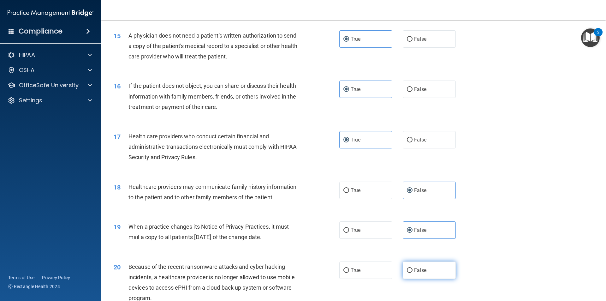
scroll to position [695, 0]
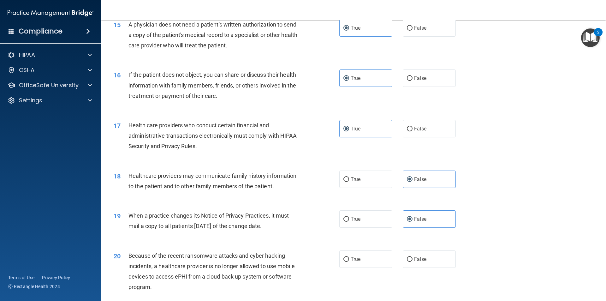
click at [418, 249] on div "20 Because of the recent ransomware attacks and cyber hacking incidents, a heal…" at bounding box center [354, 273] width 490 height 61
click at [418, 255] on label "False" at bounding box center [429, 258] width 53 height 17
click at [413, 257] on input "False" at bounding box center [410, 259] width 6 height 5
radio input "true"
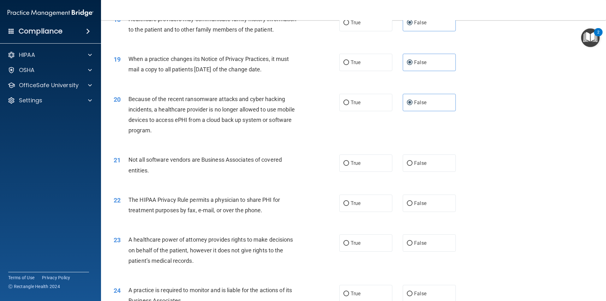
scroll to position [853, 0]
click at [361, 158] on label "True" at bounding box center [366, 161] width 53 height 17
click at [349, 160] on input "True" at bounding box center [347, 162] width 6 height 5
radio input "true"
click at [360, 201] on label "True" at bounding box center [366, 201] width 53 height 17
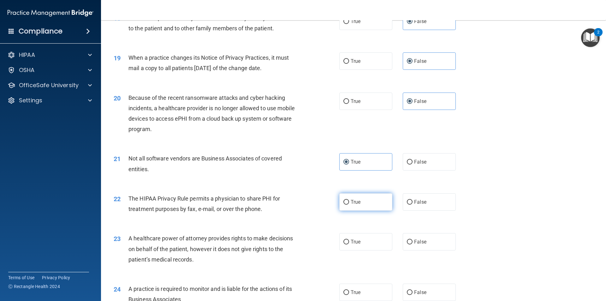
click at [349, 201] on input "True" at bounding box center [347, 202] width 6 height 5
radio input "true"
click at [425, 240] on label "False" at bounding box center [429, 241] width 53 height 17
click at [413, 240] on input "False" at bounding box center [410, 242] width 6 height 5
radio input "true"
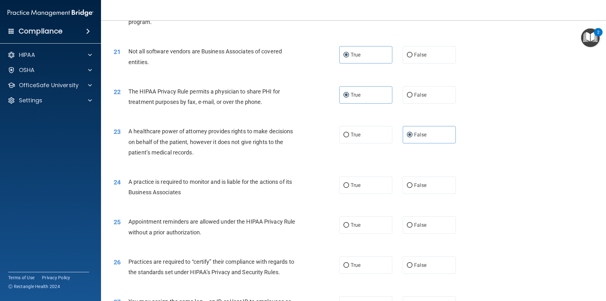
scroll to position [979, 0]
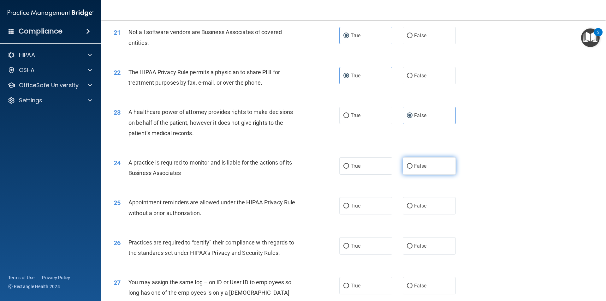
click at [441, 165] on label "False" at bounding box center [429, 165] width 53 height 17
click at [413, 165] on input "False" at bounding box center [410, 166] width 6 height 5
radio input "true"
click at [344, 205] on input "True" at bounding box center [347, 206] width 6 height 5
radio input "true"
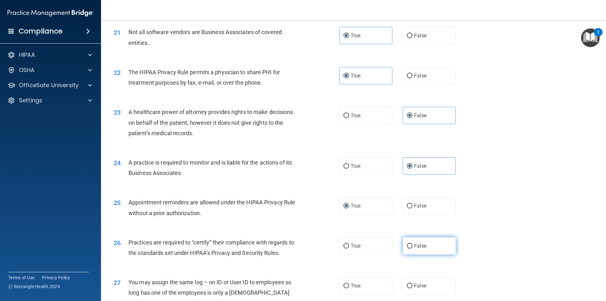
click at [444, 246] on label "False" at bounding box center [429, 245] width 53 height 17
click at [413, 246] on input "False" at bounding box center [410, 246] width 6 height 5
radio input "true"
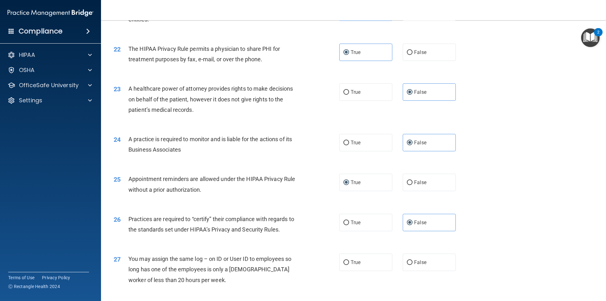
scroll to position [1042, 0]
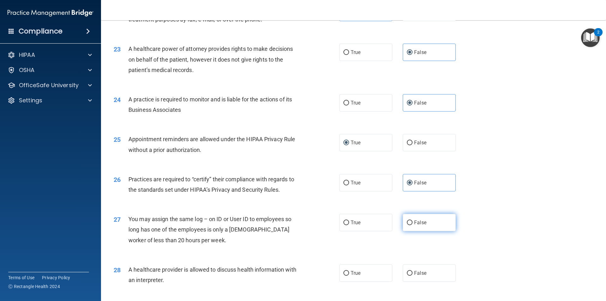
click at [434, 219] on label "False" at bounding box center [429, 222] width 53 height 17
click at [413, 220] on input "False" at bounding box center [410, 222] width 6 height 5
radio input "true"
click at [351, 271] on span "True" at bounding box center [356, 273] width 10 height 6
click at [349, 271] on input "True" at bounding box center [347, 273] width 6 height 5
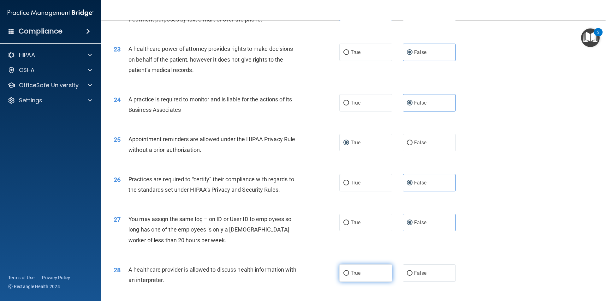
radio input "true"
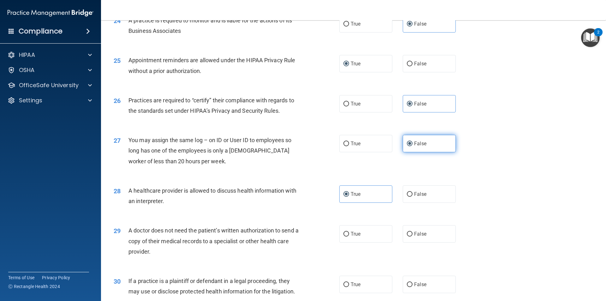
scroll to position [1169, 0]
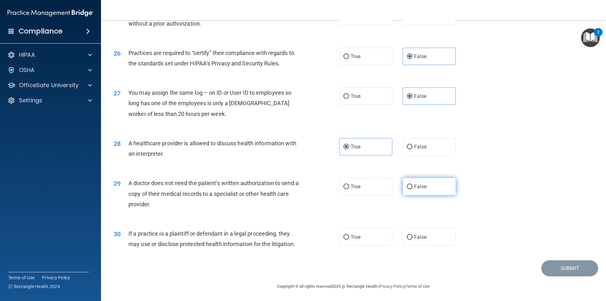
click at [440, 186] on label "False" at bounding box center [429, 186] width 53 height 17
click at [413, 186] on input "False" at bounding box center [410, 186] width 6 height 5
radio input "true"
click at [364, 238] on label "True" at bounding box center [366, 236] width 53 height 17
click at [349, 238] on input "True" at bounding box center [347, 237] width 6 height 5
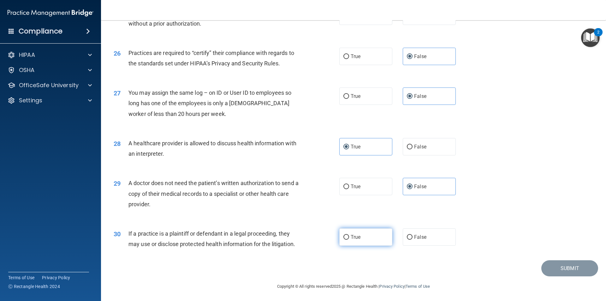
radio input "true"
click at [564, 263] on button "Submit" at bounding box center [570, 268] width 57 height 16
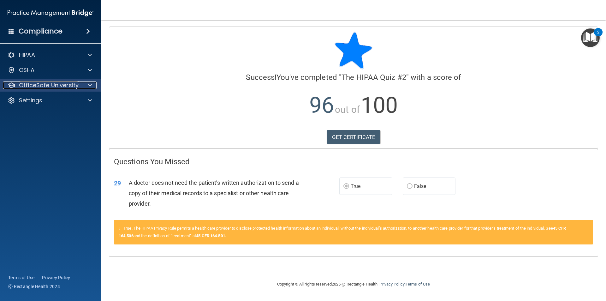
click at [89, 85] on span at bounding box center [90, 85] width 4 height 8
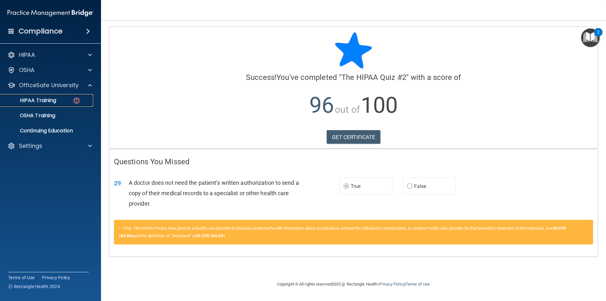
click at [57, 106] on link "HIPAA Training" at bounding box center [43, 100] width 99 height 13
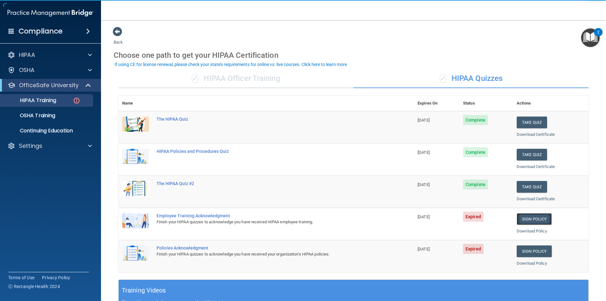
click at [538, 219] on link "Sign Policy" at bounding box center [534, 219] width 35 height 12
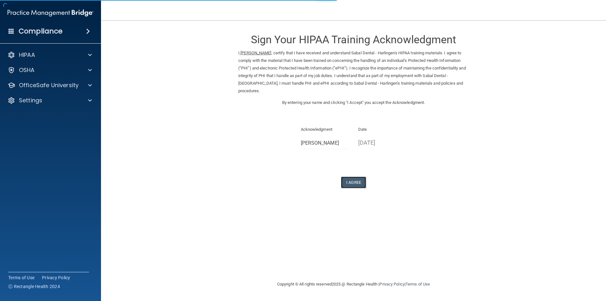
click at [354, 184] on button "I Agree" at bounding box center [353, 183] width 25 height 12
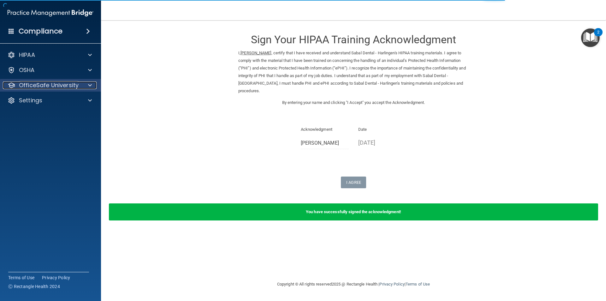
click at [77, 87] on p "OfficeSafe University" at bounding box center [49, 85] width 60 height 8
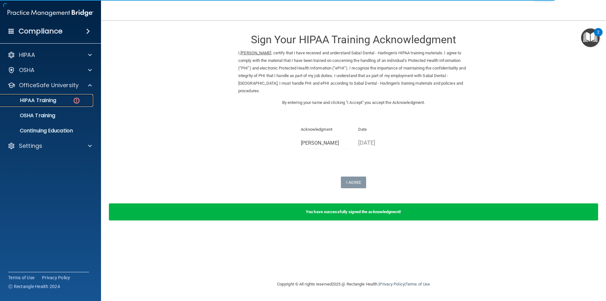
click at [57, 100] on div "HIPAA Training" at bounding box center [47, 100] width 86 height 6
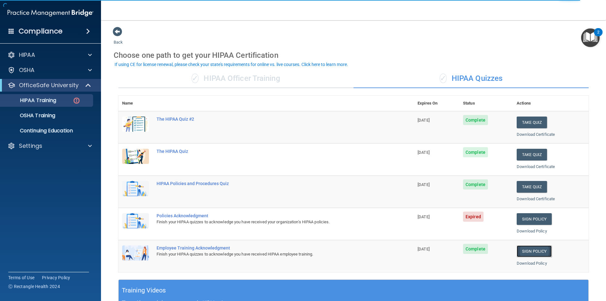
click at [540, 248] on link "Sign Policy" at bounding box center [534, 251] width 35 height 12
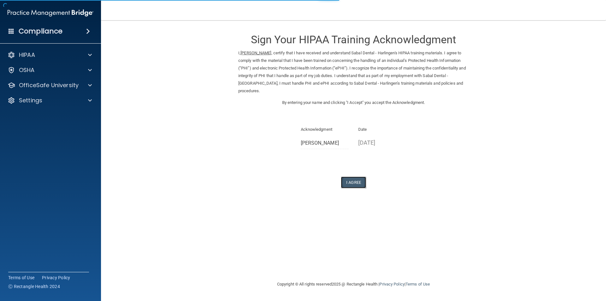
click at [353, 183] on button "I Agree" at bounding box center [353, 183] width 25 height 12
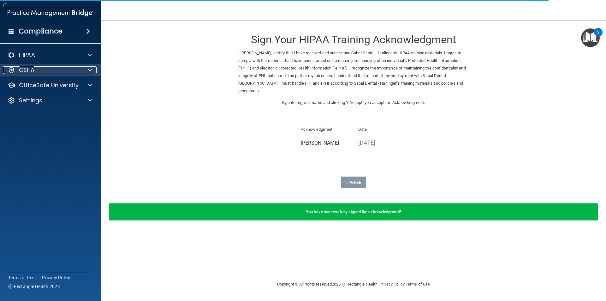
click at [49, 67] on div "OSHA" at bounding box center [42, 70] width 78 height 8
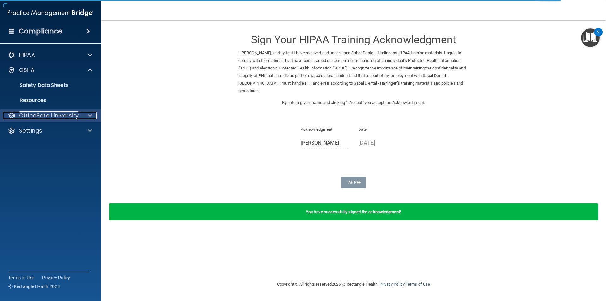
click at [49, 114] on p "OfficeSafe University" at bounding box center [49, 116] width 60 height 8
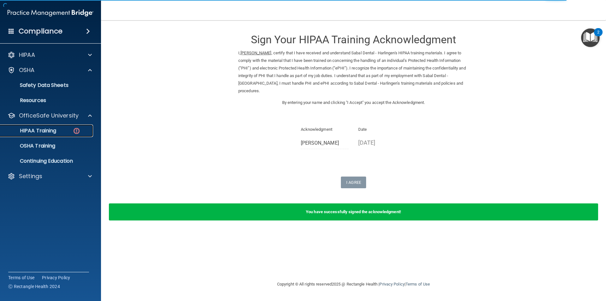
click at [47, 131] on p "HIPAA Training" at bounding box center [30, 131] width 52 height 6
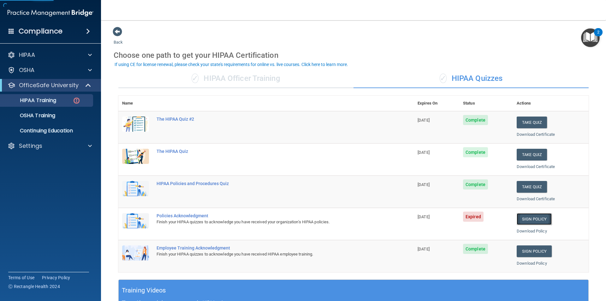
click at [529, 218] on link "Sign Policy" at bounding box center [534, 219] width 35 height 12
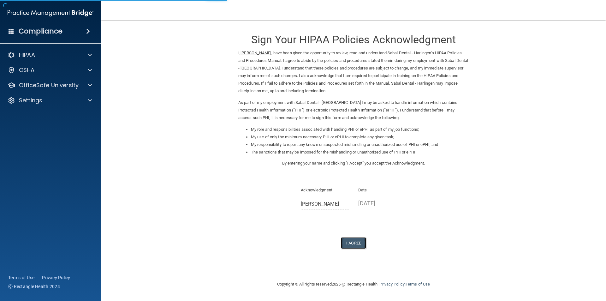
click at [355, 239] on button "I Agree" at bounding box center [353, 243] width 25 height 12
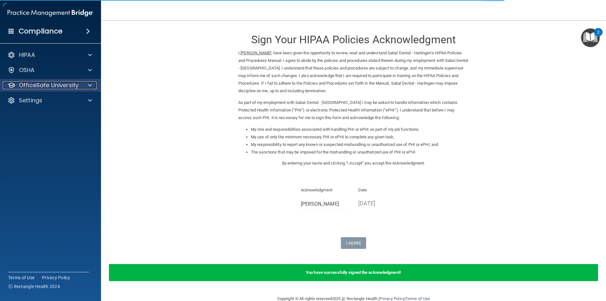
click at [51, 82] on p "OfficeSafe University" at bounding box center [49, 85] width 60 height 8
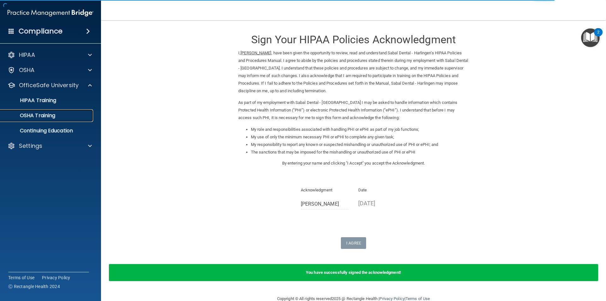
click at [58, 111] on link "OSHA Training" at bounding box center [43, 115] width 99 height 13
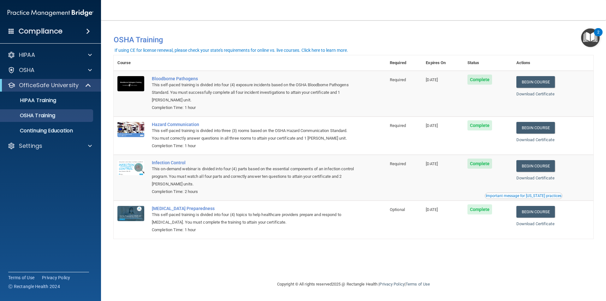
click at [55, 30] on h4 "Compliance" at bounding box center [41, 31] width 44 height 9
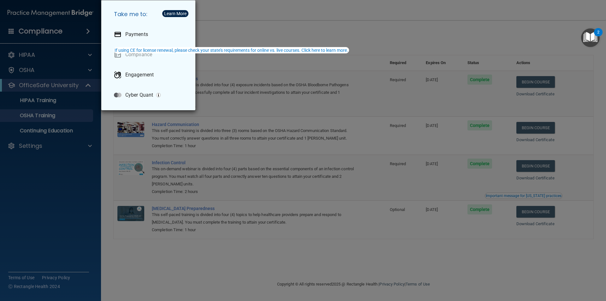
click at [44, 145] on div "Take me to: Payments Compliance Engagement Cyber Quant" at bounding box center [303, 150] width 606 height 301
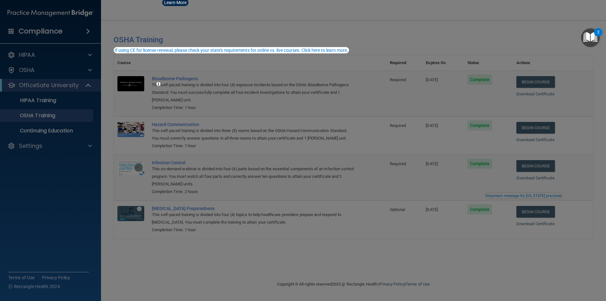
click at [32, 147] on div at bounding box center [303, 150] width 606 height 301
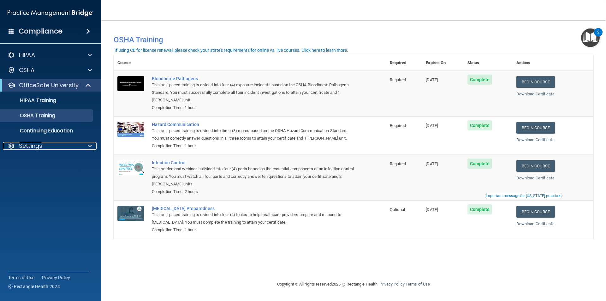
click at [32, 147] on p "Settings" at bounding box center [30, 146] width 23 height 8
click at [34, 175] on p "Sign Out" at bounding box center [47, 176] width 86 height 6
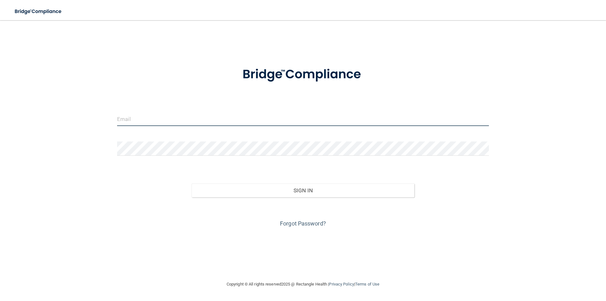
click at [119, 122] on input "email" at bounding box center [303, 119] width 372 height 14
click at [156, 114] on input "email" at bounding box center [303, 119] width 372 height 14
click at [142, 118] on input "email" at bounding box center [303, 119] width 372 height 14
click at [146, 239] on div "Invalid email/password. You don't have permission to access that page. Sign In …" at bounding box center [303, 151] width 581 height 248
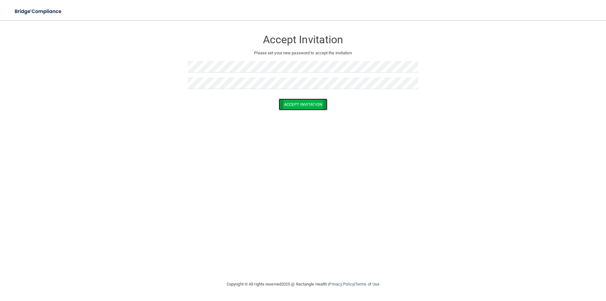
click at [308, 106] on button "Accept Invitation" at bounding box center [303, 105] width 49 height 12
click at [302, 108] on button "Accept Invitation" at bounding box center [303, 105] width 49 height 12
click at [279, 99] on button "Accept Invitation" at bounding box center [303, 105] width 49 height 12
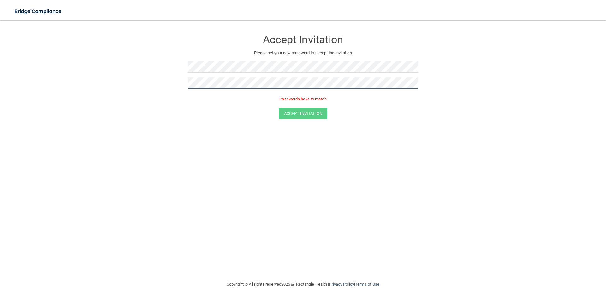
click at [151, 84] on form "Accept Invitation Please set your new password to accept the invitation Passwor…" at bounding box center [303, 77] width 581 height 100
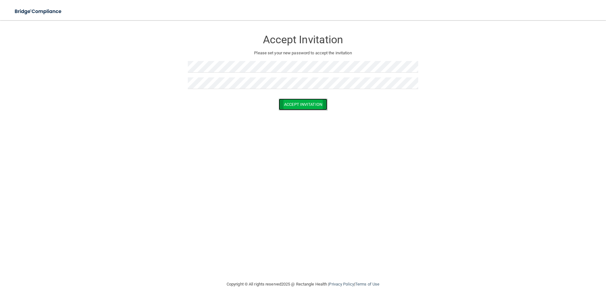
click at [291, 105] on button "Accept Invitation" at bounding box center [303, 105] width 49 height 12
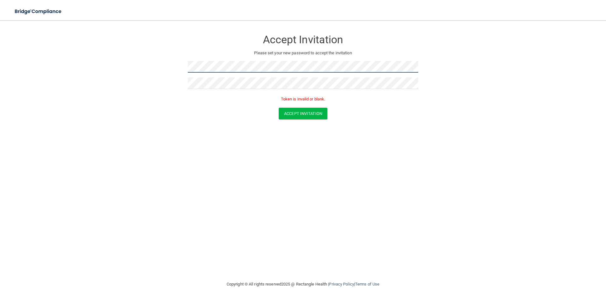
click at [136, 73] on form "Accept Invitation Please set your new password to accept the invitation Token i…" at bounding box center [303, 77] width 581 height 100
click at [279, 108] on button "Accept Invitation" at bounding box center [303, 114] width 49 height 12
click at [298, 118] on button "Accept Invitation" at bounding box center [303, 114] width 49 height 12
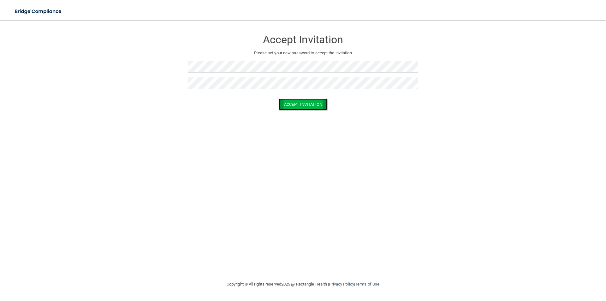
click at [323, 106] on button "Accept Invitation" at bounding box center [303, 105] width 49 height 12
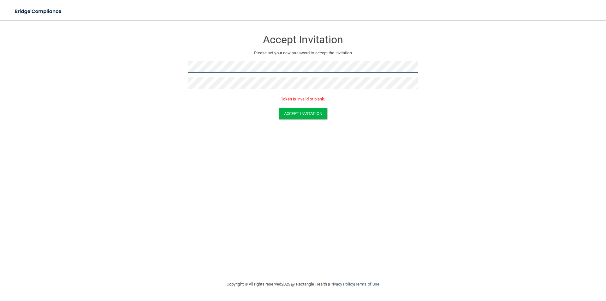
click at [160, 80] on form "Accept Invitation Please set your new password to accept the invitation Token i…" at bounding box center [303, 77] width 581 height 100
click at [292, 112] on button "Accept Invitation" at bounding box center [303, 114] width 49 height 12
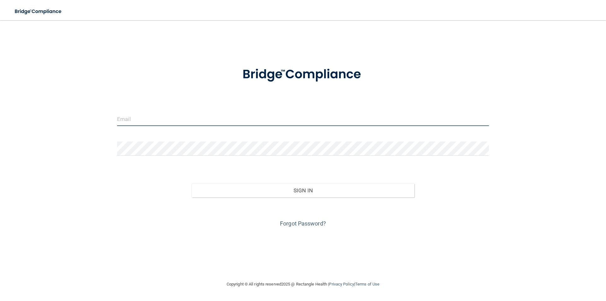
click at [149, 118] on input "email" at bounding box center [303, 119] width 372 height 14
type input "[EMAIL_ADDRESS][DOMAIN_NAME]"
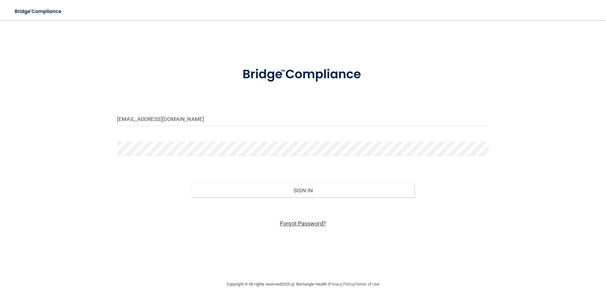
click at [304, 221] on link "Forgot Password?" at bounding box center [303, 223] width 46 height 7
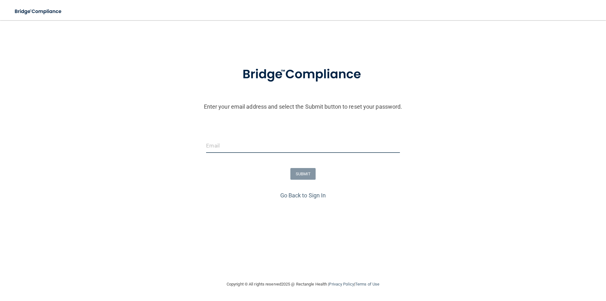
click at [215, 144] on input "email" at bounding box center [303, 146] width 194 height 14
type input "[EMAIL_ADDRESS][DOMAIN_NAME]"
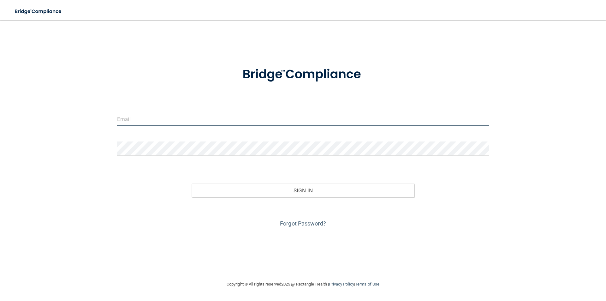
click at [130, 116] on input "email" at bounding box center [303, 119] width 372 height 14
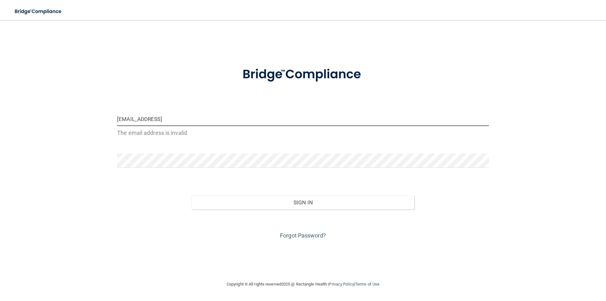
drag, startPoint x: 134, startPoint y: 117, endPoint x: 127, endPoint y: 117, distance: 7.6
click at [127, 117] on input "camyrn.blake@icloud" at bounding box center [303, 119] width 372 height 14
click at [176, 121] on input "camryn.blake@icloud" at bounding box center [303, 119] width 372 height 14
type input "[EMAIL_ADDRESS][DOMAIN_NAME]"
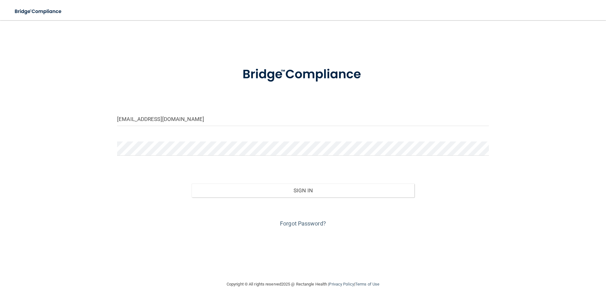
click at [292, 219] on div "Forgot Password?" at bounding box center [303, 213] width 382 height 32
click at [292, 224] on link "Forgot Password?" at bounding box center [303, 223] width 46 height 7
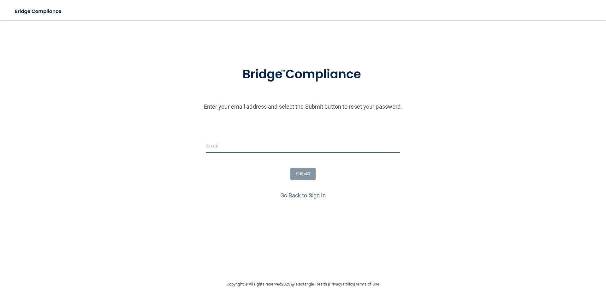
click at [238, 151] on input "email" at bounding box center [303, 146] width 194 height 14
type input "[EMAIL_ADDRESS][DOMAIN_NAME]"
click at [300, 175] on button "SUBMIT" at bounding box center [304, 174] width 26 height 12
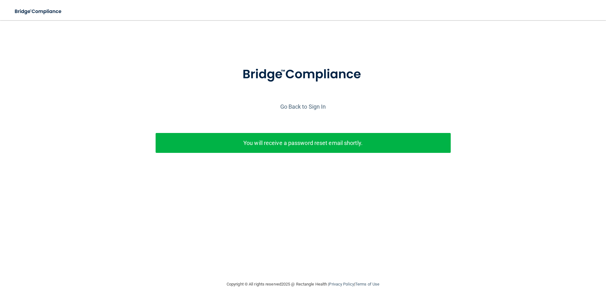
click at [477, 104] on div "Go Back to Sign In" at bounding box center [303, 106] width 610 height 10
click at [314, 110] on link "Go Back to Sign In" at bounding box center [303, 106] width 46 height 7
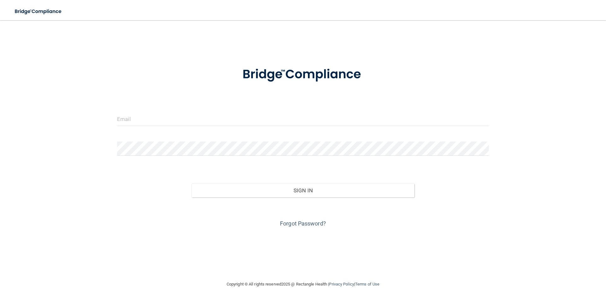
click at [332, 110] on form "Invalid email/password. You don't have permission to access that page. Sign In …" at bounding box center [303, 143] width 372 height 171
click at [331, 115] on input "email" at bounding box center [303, 119] width 372 height 14
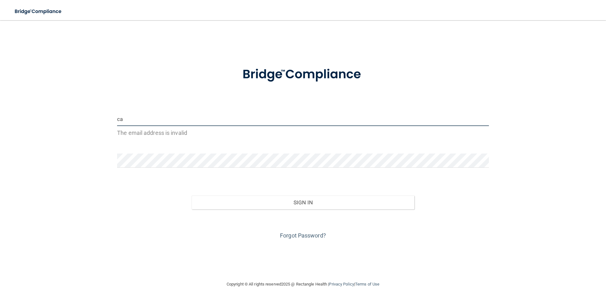
type input "[EMAIL_ADDRESS][DOMAIN_NAME]"
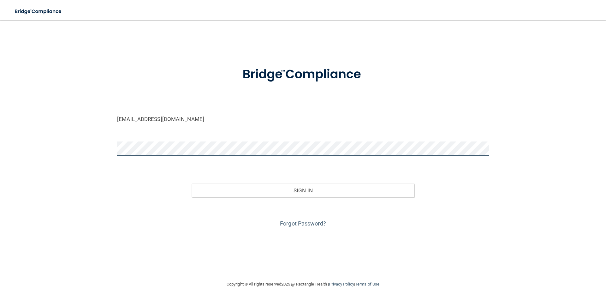
click at [192, 184] on button "Sign In" at bounding box center [303, 191] width 223 height 14
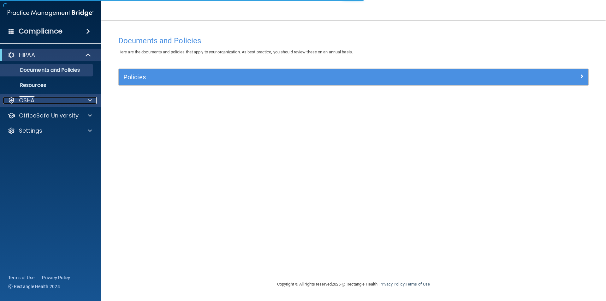
click at [54, 99] on div "OSHA" at bounding box center [42, 101] width 78 height 8
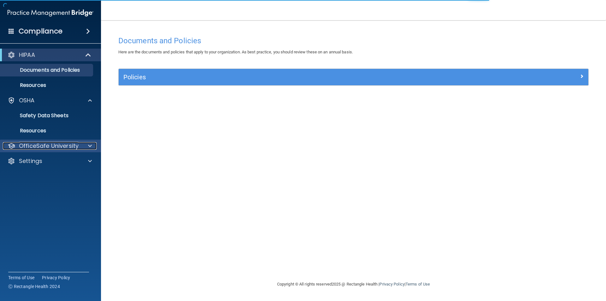
click at [48, 145] on p "OfficeSafe University" at bounding box center [49, 146] width 60 height 8
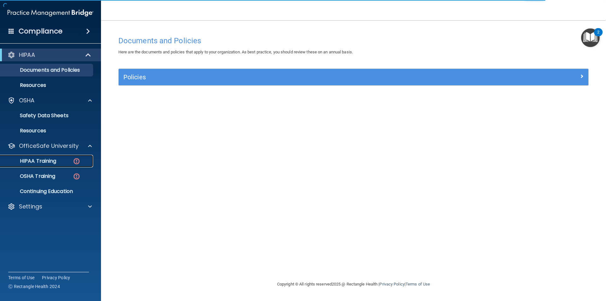
click at [42, 159] on p "HIPAA Training" at bounding box center [30, 161] width 52 height 6
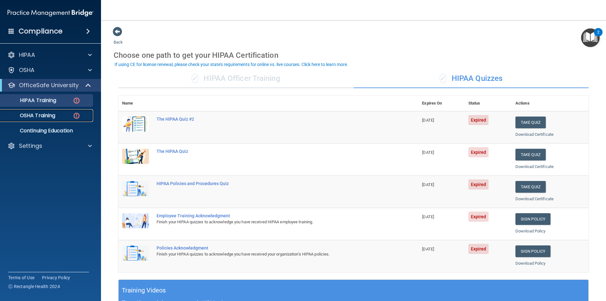
click at [54, 116] on p "OSHA Training" at bounding box center [29, 115] width 51 height 6
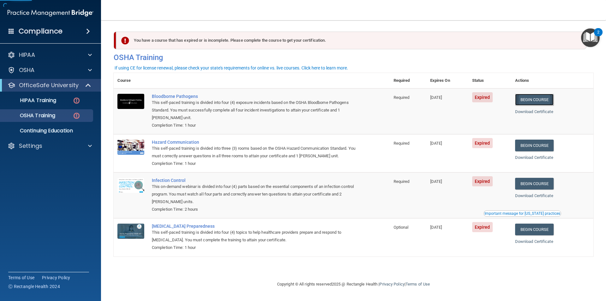
click at [544, 95] on link "Begin Course" at bounding box center [534, 100] width 39 height 12
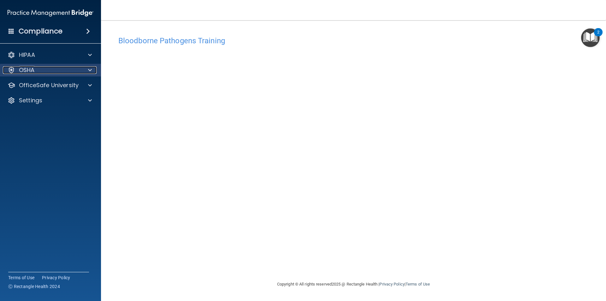
click at [68, 73] on div "OSHA" at bounding box center [42, 70] width 78 height 8
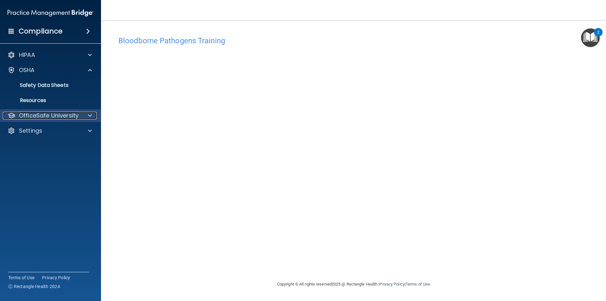
click at [66, 117] on p "OfficeSafe University" at bounding box center [49, 116] width 60 height 8
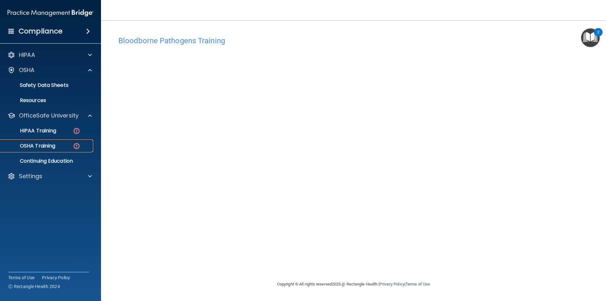
click at [50, 143] on p "OSHA Training" at bounding box center [29, 146] width 51 height 6
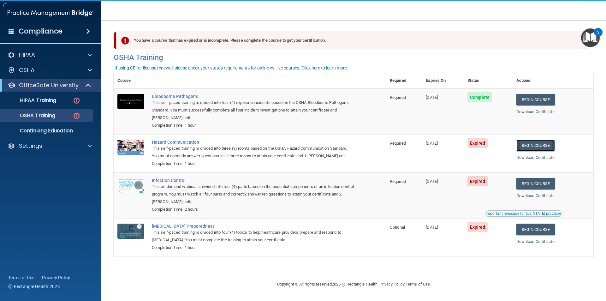
click at [539, 147] on link "Begin Course" at bounding box center [536, 146] width 39 height 12
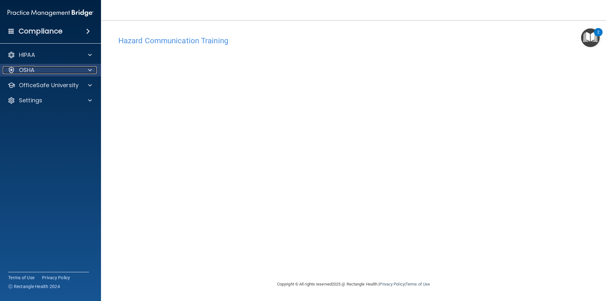
click at [27, 72] on p "OSHA" at bounding box center [27, 70] width 16 height 8
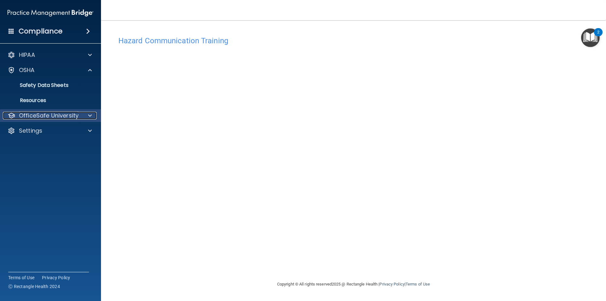
click at [43, 114] on p "OfficeSafe University" at bounding box center [49, 116] width 60 height 8
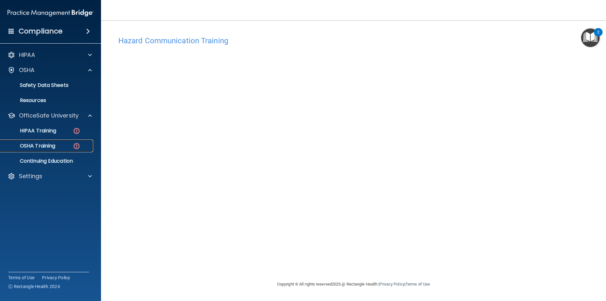
click at [37, 147] on p "OSHA Training" at bounding box center [29, 146] width 51 height 6
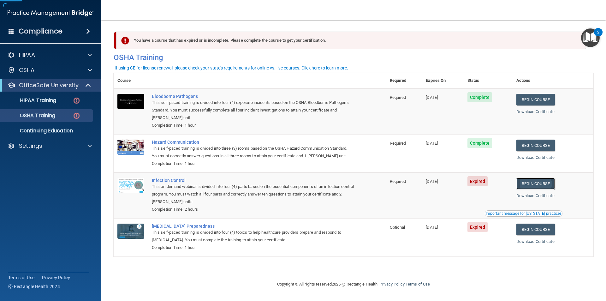
click at [540, 187] on link "Begin Course" at bounding box center [536, 184] width 39 height 12
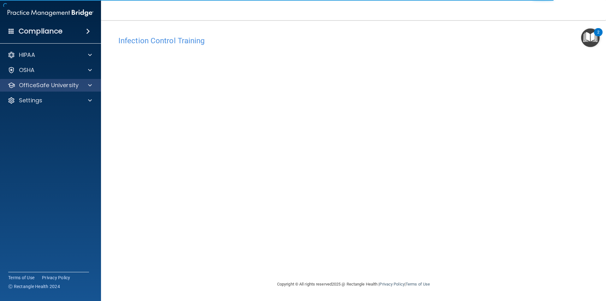
click at [73, 89] on div "OfficeSafe University" at bounding box center [50, 85] width 101 height 13
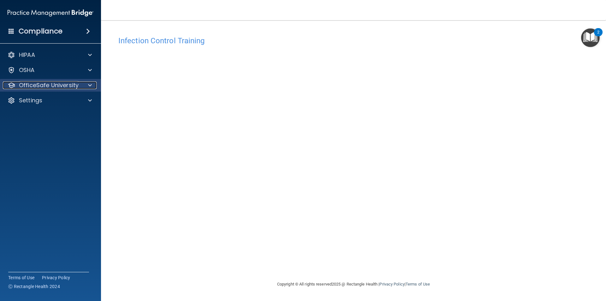
click at [49, 86] on p "OfficeSafe University" at bounding box center [49, 85] width 60 height 8
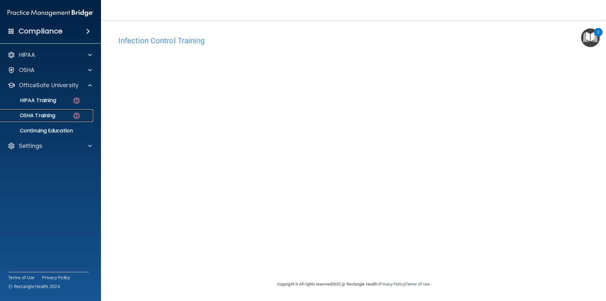
click at [41, 113] on p "OSHA Training" at bounding box center [29, 115] width 51 height 6
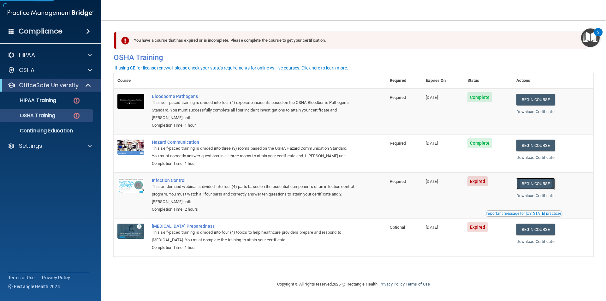
click at [533, 184] on link "Begin Course" at bounding box center [536, 184] width 39 height 12
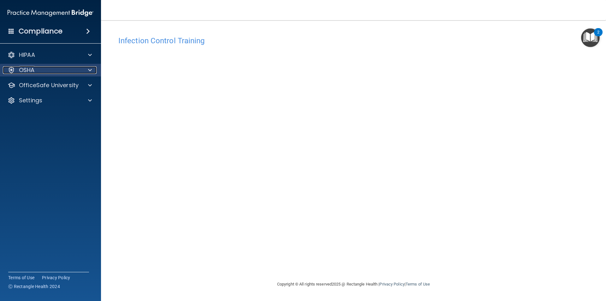
click at [61, 72] on div "OSHA" at bounding box center [42, 70] width 78 height 8
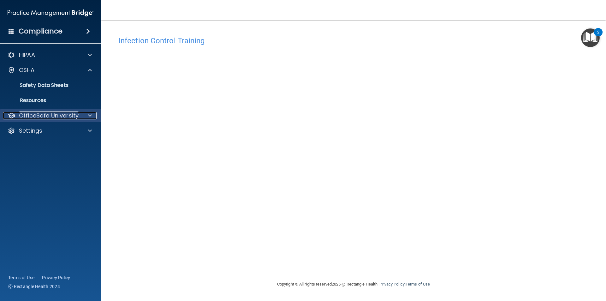
click at [31, 113] on p "OfficeSafe University" at bounding box center [49, 116] width 60 height 8
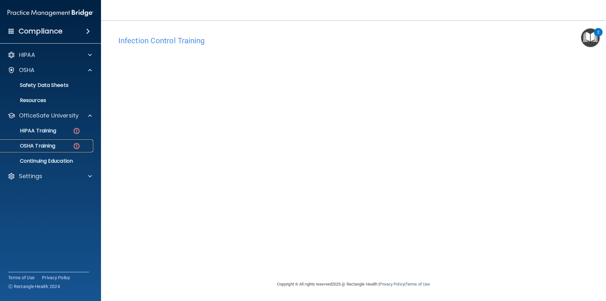
click at [34, 146] on p "OSHA Training" at bounding box center [29, 146] width 51 height 6
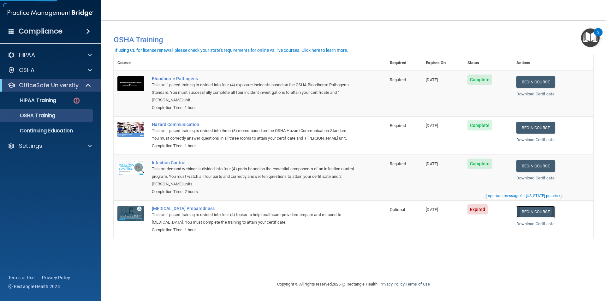
click at [537, 214] on link "Begin Course" at bounding box center [536, 212] width 39 height 12
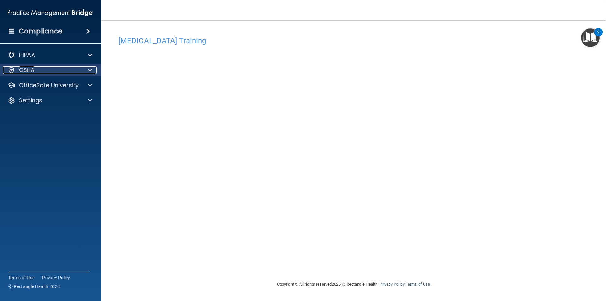
click at [49, 73] on div "OSHA" at bounding box center [42, 70] width 78 height 8
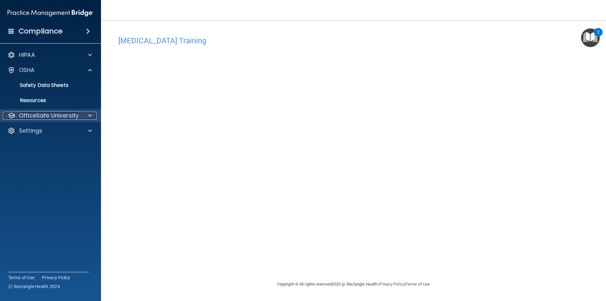
click at [48, 117] on p "OfficeSafe University" at bounding box center [49, 116] width 60 height 8
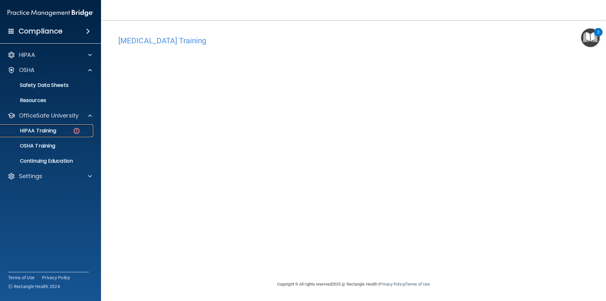
click at [44, 133] on p "HIPAA Training" at bounding box center [30, 131] width 52 height 6
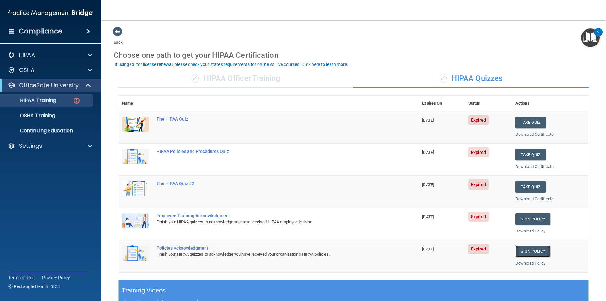
click at [531, 252] on link "Sign Policy" at bounding box center [533, 251] width 35 height 12
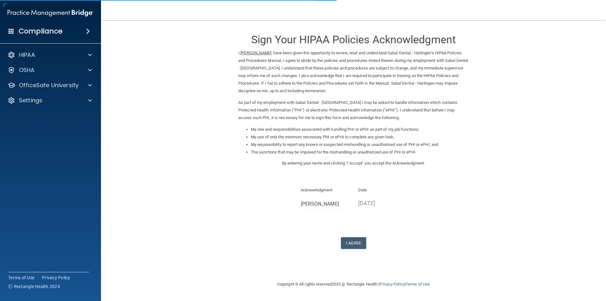
click at [356, 237] on div "Sign Your HIPAA Policies Acknowledgment I, [PERSON_NAME] , have been given the …" at bounding box center [353, 138] width 231 height 222
click at [355, 243] on button "I Agree" at bounding box center [353, 243] width 25 height 12
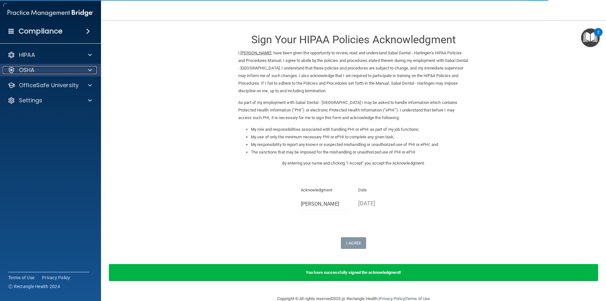
click at [65, 72] on div "OSHA" at bounding box center [42, 70] width 78 height 8
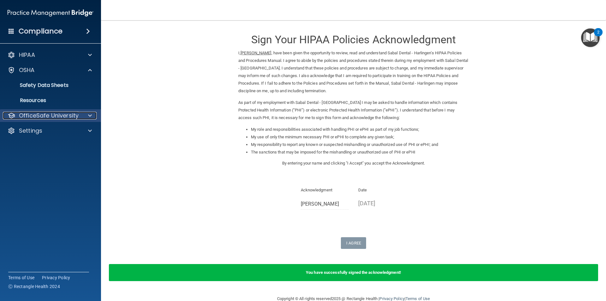
click at [67, 113] on p "OfficeSafe University" at bounding box center [49, 116] width 60 height 8
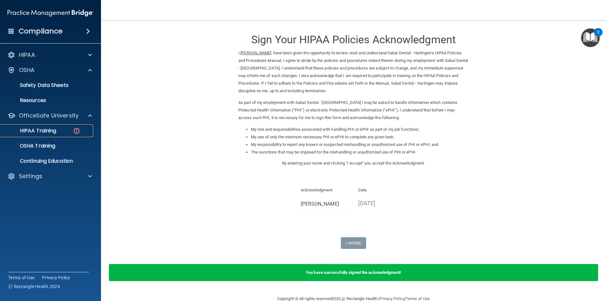
click at [56, 129] on p "HIPAA Training" at bounding box center [30, 131] width 52 height 6
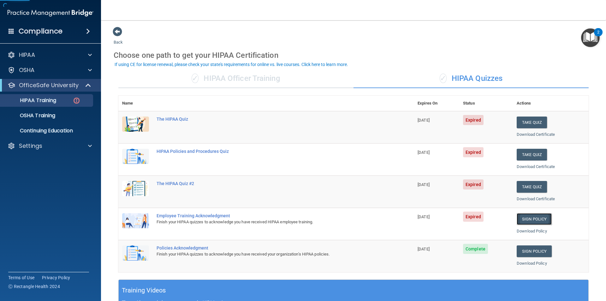
click at [531, 221] on link "Sign Policy" at bounding box center [534, 219] width 35 height 12
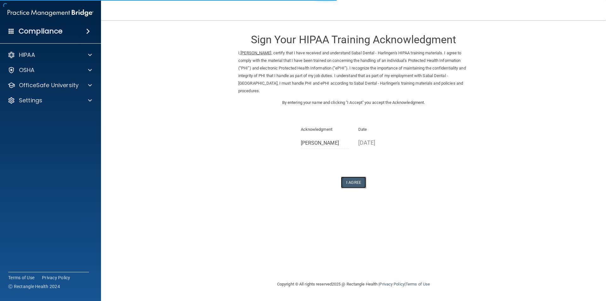
click at [348, 183] on button "I Agree" at bounding box center [353, 183] width 25 height 12
click at [349, 183] on button "I Agree" at bounding box center [353, 183] width 25 height 12
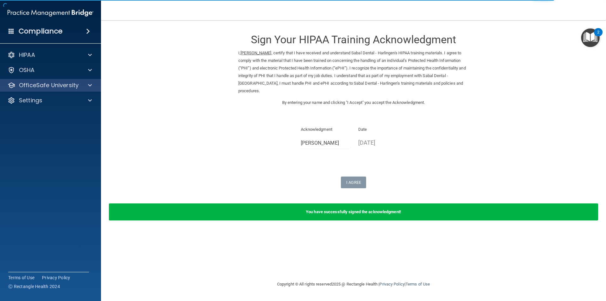
click at [50, 81] on div "OfficeSafe University" at bounding box center [50, 85] width 101 height 13
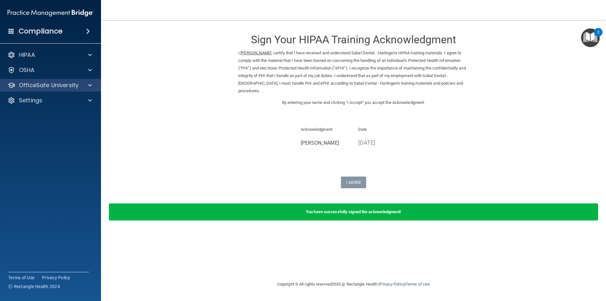
click at [61, 89] on div "OfficeSafe University" at bounding box center [50, 85] width 101 height 13
click at [66, 89] on div "OfficeSafe University" at bounding box center [50, 85] width 101 height 13
click at [91, 87] on span at bounding box center [90, 85] width 4 height 8
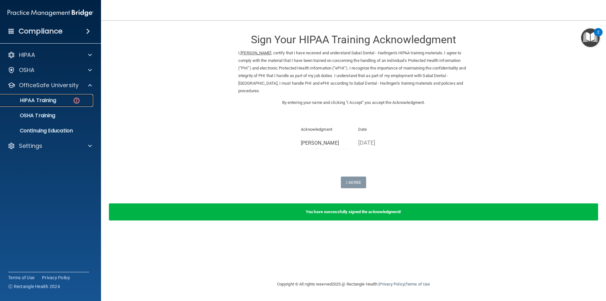
click at [79, 99] on img at bounding box center [77, 101] width 8 height 8
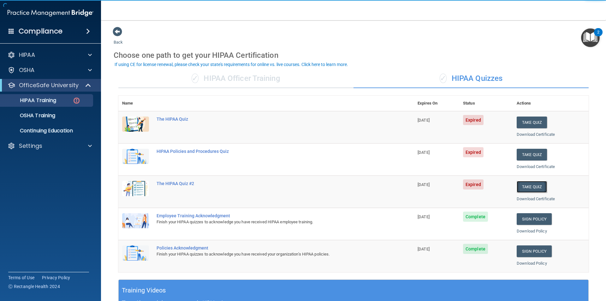
click at [531, 186] on button "Take Quiz" at bounding box center [532, 187] width 30 height 12
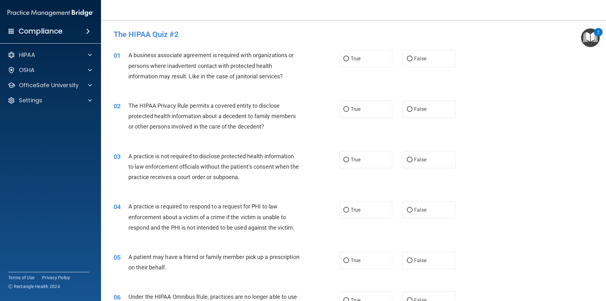
drag, startPoint x: 415, startPoint y: 54, endPoint x: 347, endPoint y: 92, distance: 77.7
click at [415, 54] on label "False" at bounding box center [429, 58] width 53 height 17
click at [413, 57] on input "False" at bounding box center [410, 59] width 6 height 5
radio input "true"
click at [354, 109] on span "True" at bounding box center [356, 109] width 10 height 6
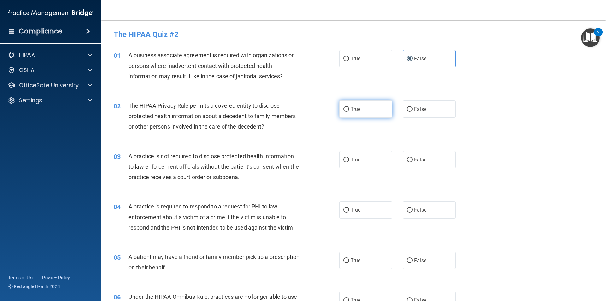
click at [349, 109] on input "True" at bounding box center [347, 109] width 6 height 5
radio input "true"
click at [442, 160] on label "False" at bounding box center [429, 159] width 53 height 17
click at [413, 160] on input "False" at bounding box center [410, 160] width 6 height 5
radio input "true"
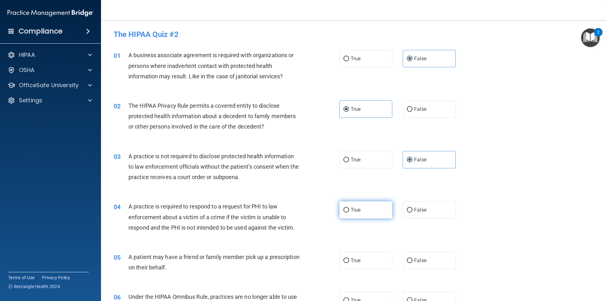
click at [363, 210] on label "True" at bounding box center [366, 209] width 53 height 17
click at [349, 210] on input "True" at bounding box center [347, 210] width 6 height 5
radio input "true"
click at [363, 248] on div "05 A patient may have a friend or family member pick up a prescription on their…" at bounding box center [354, 264] width 490 height 40
click at [373, 261] on label "True" at bounding box center [366, 260] width 53 height 17
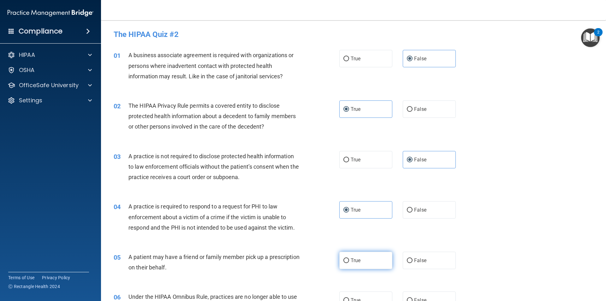
click at [349, 261] on input "True" at bounding box center [347, 260] width 6 height 5
radio input "true"
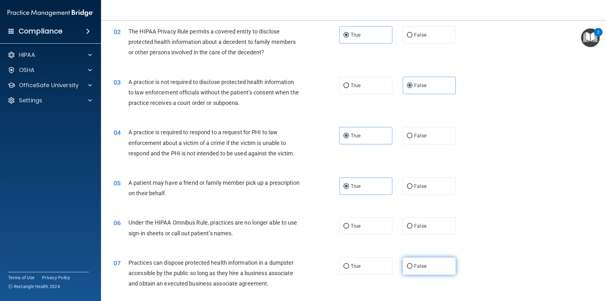
scroll to position [95, 0]
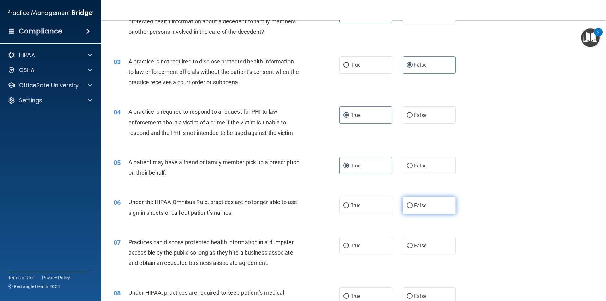
click at [427, 212] on label "False" at bounding box center [429, 205] width 53 height 17
click at [413, 208] on input "False" at bounding box center [410, 205] width 6 height 5
radio input "true"
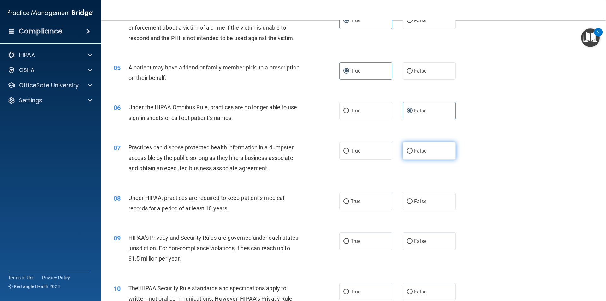
click at [418, 143] on label "False" at bounding box center [429, 150] width 53 height 17
click at [413, 149] on input "False" at bounding box center [410, 151] width 6 height 5
radio input "true"
click at [413, 209] on label "False" at bounding box center [429, 201] width 53 height 17
click at [413, 204] on input "False" at bounding box center [410, 201] width 6 height 5
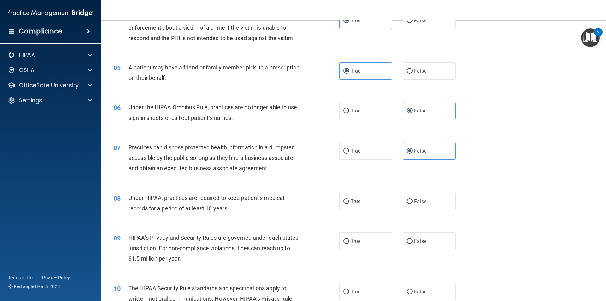
radio input "true"
click at [414, 238] on span "False" at bounding box center [420, 241] width 12 height 6
click at [413, 239] on input "False" at bounding box center [410, 241] width 6 height 5
radio input "true"
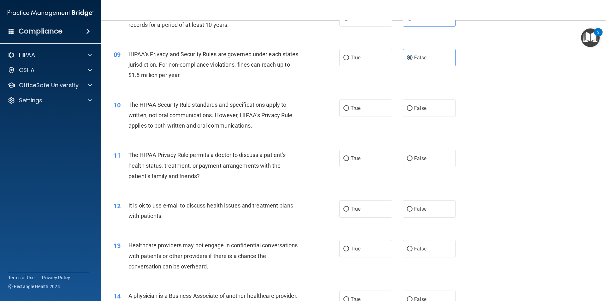
scroll to position [379, 0]
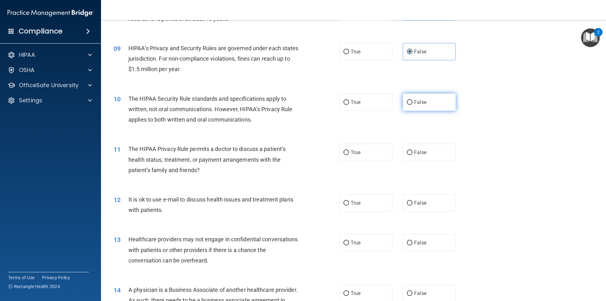
click at [419, 103] on span "False" at bounding box center [420, 102] width 12 height 6
click at [413, 103] on input "False" at bounding box center [410, 102] width 6 height 5
radio input "true"
click at [365, 152] on label "True" at bounding box center [366, 152] width 53 height 17
click at [349, 152] on input "True" at bounding box center [347, 152] width 6 height 5
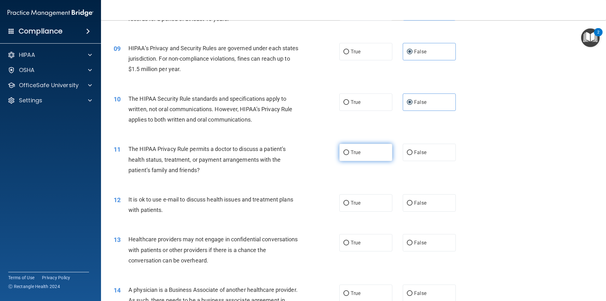
radio input "true"
click at [362, 206] on label "True" at bounding box center [366, 202] width 53 height 17
click at [349, 206] on input "True" at bounding box center [347, 203] width 6 height 5
radio input "true"
click at [365, 239] on label "True" at bounding box center [366, 242] width 53 height 17
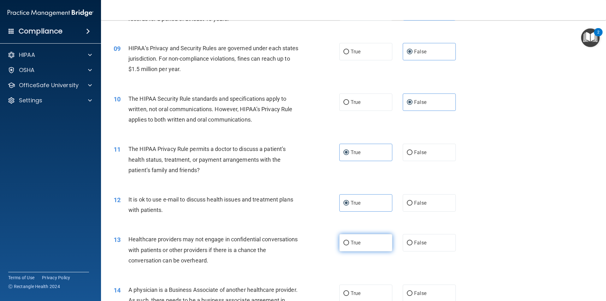
click at [349, 241] on input "True" at bounding box center [347, 243] width 6 height 5
radio input "true"
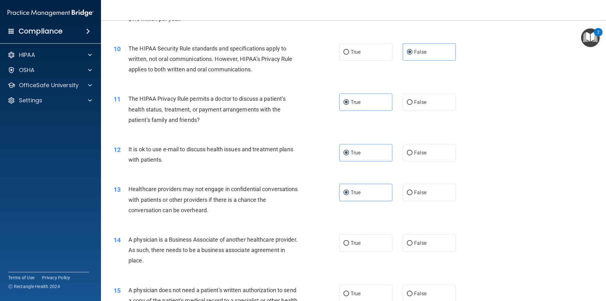
scroll to position [442, 0]
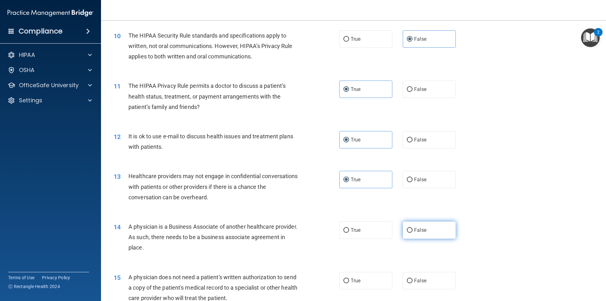
click at [427, 226] on label "False" at bounding box center [429, 229] width 53 height 17
click at [413, 228] on input "False" at bounding box center [410, 230] width 6 height 5
radio input "true"
click at [423, 280] on span "False" at bounding box center [420, 281] width 12 height 6
click at [413, 280] on input "False" at bounding box center [410, 281] width 6 height 5
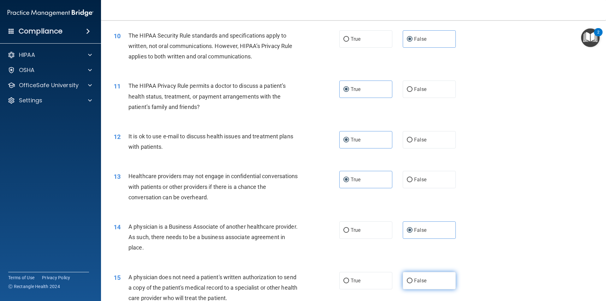
radio input "true"
click at [429, 182] on label "False" at bounding box center [429, 179] width 53 height 17
click at [413, 182] on input "False" at bounding box center [410, 180] width 6 height 5
radio input "true"
radio input "false"
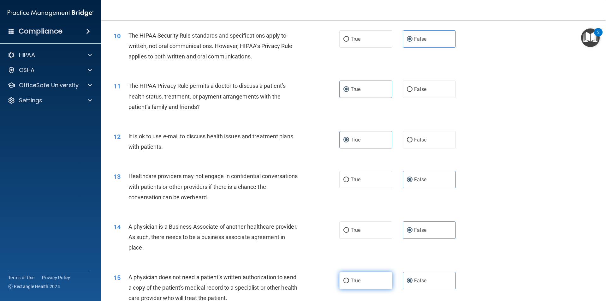
click at [363, 278] on label "True" at bounding box center [366, 280] width 53 height 17
click at [349, 279] on input "True" at bounding box center [347, 281] width 6 height 5
radio input "true"
radio input "false"
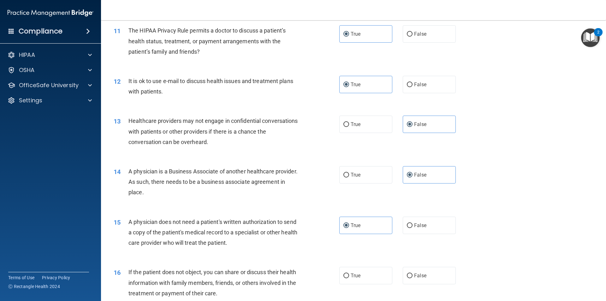
scroll to position [600, 0]
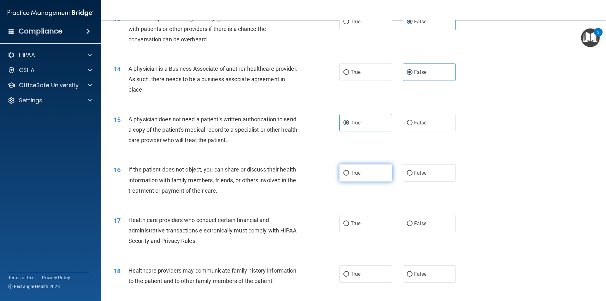
click at [367, 177] on label "True" at bounding box center [366, 172] width 53 height 17
click at [349, 176] on input "True" at bounding box center [347, 173] width 6 height 5
radio input "true"
click at [364, 222] on label "True" at bounding box center [366, 223] width 53 height 17
click at [349, 222] on input "True" at bounding box center [347, 223] width 6 height 5
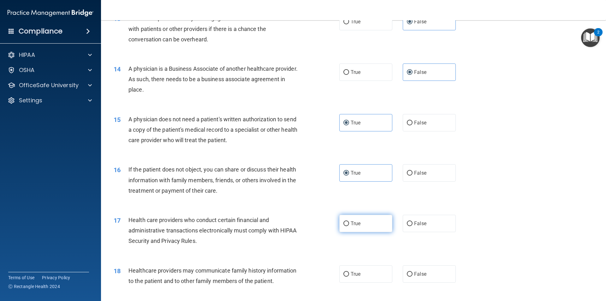
radio input "true"
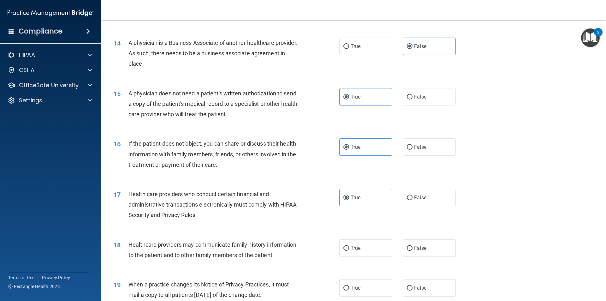
scroll to position [663, 0]
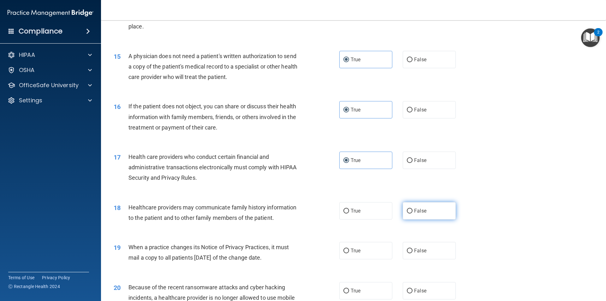
click at [423, 217] on label "False" at bounding box center [429, 210] width 53 height 17
click at [413, 214] on input "False" at bounding box center [410, 211] width 6 height 5
radio input "true"
click at [419, 248] on span "False" at bounding box center [420, 251] width 12 height 6
click at [413, 249] on input "False" at bounding box center [410, 251] width 6 height 5
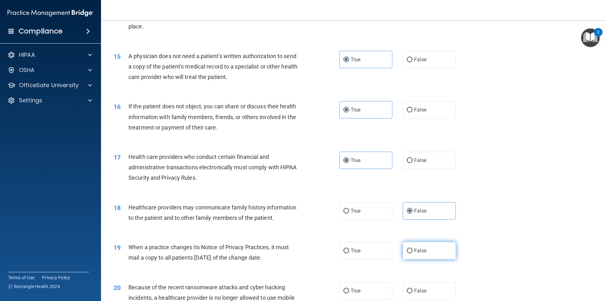
radio input "true"
click at [422, 293] on span "False" at bounding box center [420, 291] width 12 height 6
click at [413, 293] on input "False" at bounding box center [410, 291] width 6 height 5
radio input "true"
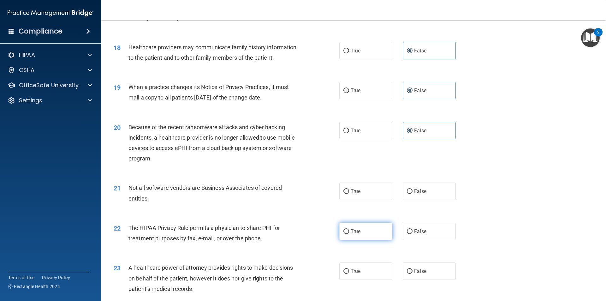
scroll to position [853, 0]
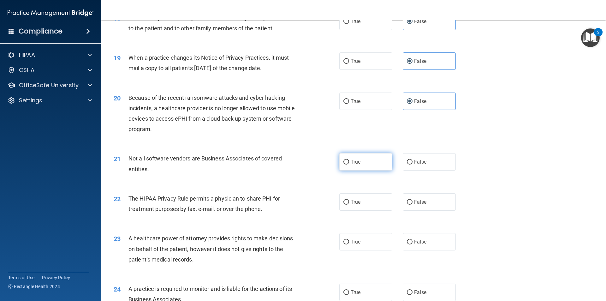
click at [357, 165] on label "True" at bounding box center [366, 161] width 53 height 17
click at [349, 165] on input "True" at bounding box center [347, 162] width 6 height 5
radio input "true"
click at [360, 206] on label "True" at bounding box center [366, 201] width 53 height 17
click at [349, 205] on input "True" at bounding box center [347, 202] width 6 height 5
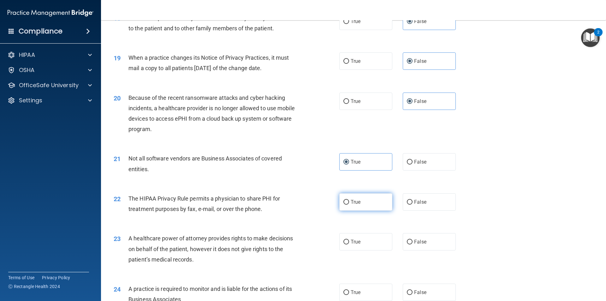
radio input "true"
click at [437, 246] on label "False" at bounding box center [429, 241] width 53 height 17
click at [413, 244] on input "False" at bounding box center [410, 242] width 6 height 5
radio input "true"
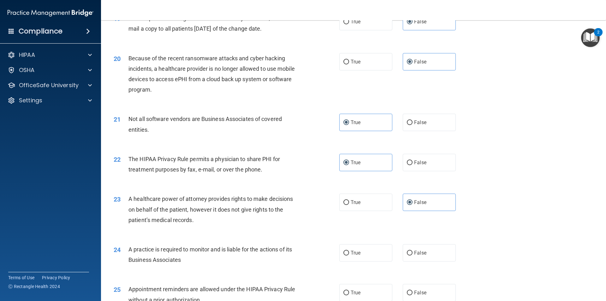
scroll to position [948, 0]
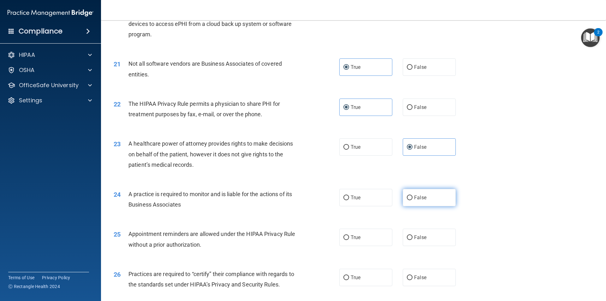
click at [427, 202] on label "False" at bounding box center [429, 197] width 53 height 17
click at [413, 200] on input "False" at bounding box center [410, 198] width 6 height 5
radio input "true"
click at [358, 238] on span "True" at bounding box center [356, 237] width 10 height 6
click at [349, 238] on input "True" at bounding box center [347, 237] width 6 height 5
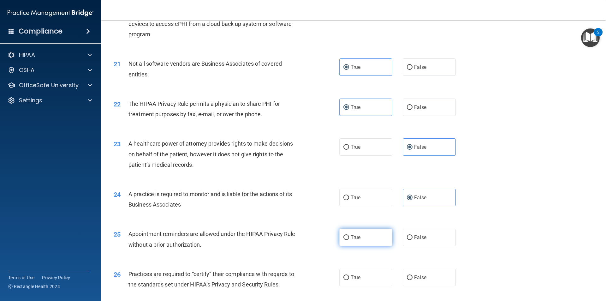
radio input "true"
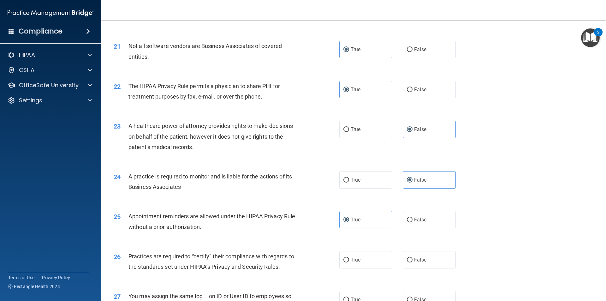
scroll to position [979, 0]
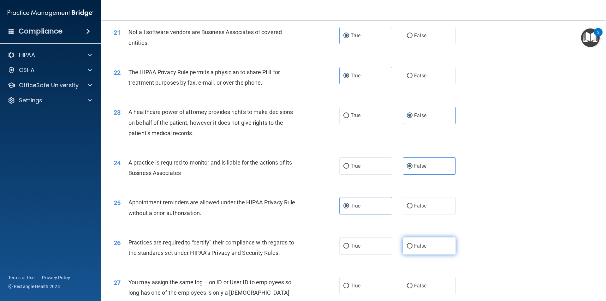
click at [428, 250] on label "False" at bounding box center [429, 245] width 53 height 17
click at [413, 249] on input "False" at bounding box center [410, 246] width 6 height 5
radio input "true"
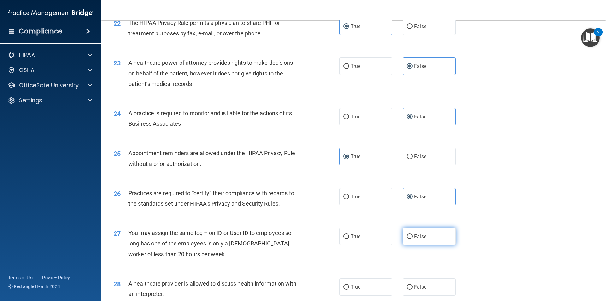
scroll to position [1074, 0]
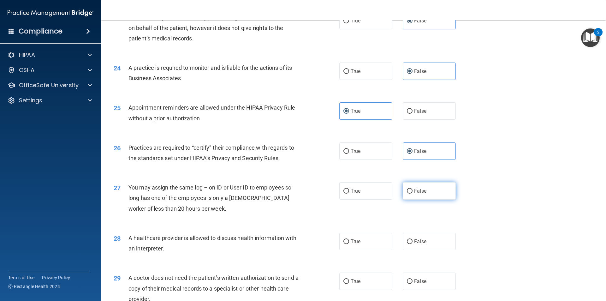
click at [407, 196] on label "False" at bounding box center [429, 190] width 53 height 17
click at [407, 194] on input "False" at bounding box center [410, 191] width 6 height 5
radio input "true"
click at [365, 235] on label "True" at bounding box center [366, 241] width 53 height 17
click at [349, 239] on input "True" at bounding box center [347, 241] width 6 height 5
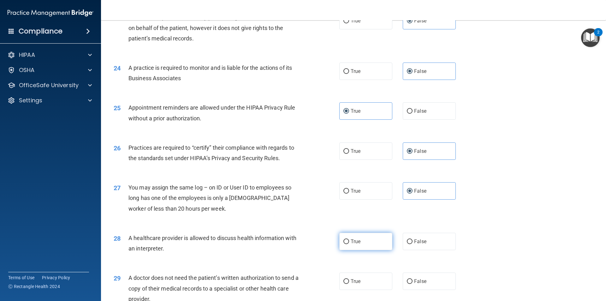
radio input "true"
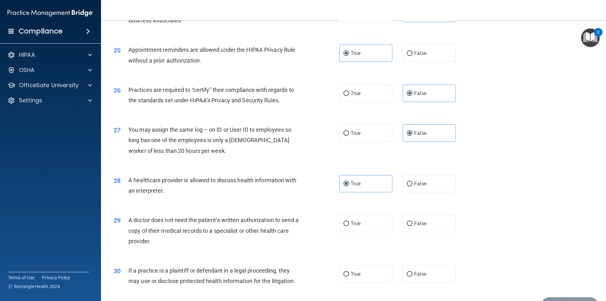
scroll to position [1137, 0]
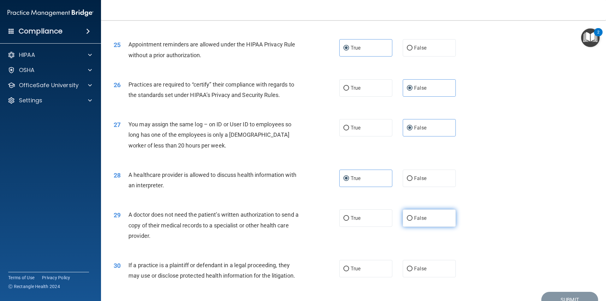
drag, startPoint x: 426, startPoint y: 220, endPoint x: 412, endPoint y: 220, distance: 14.5
click at [426, 219] on label "False" at bounding box center [429, 217] width 53 height 17
click at [413, 219] on input "False" at bounding box center [410, 218] width 6 height 5
radio input "true"
click at [365, 271] on label "True" at bounding box center [366, 268] width 53 height 17
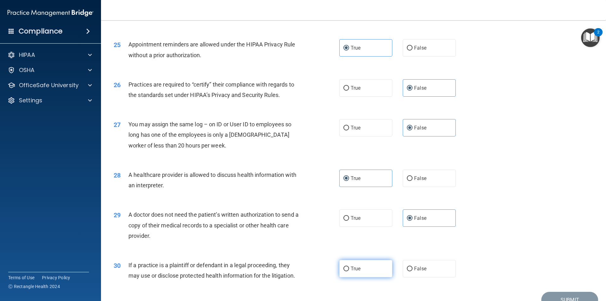
click at [349, 271] on input "True" at bounding box center [347, 269] width 6 height 5
radio input "true"
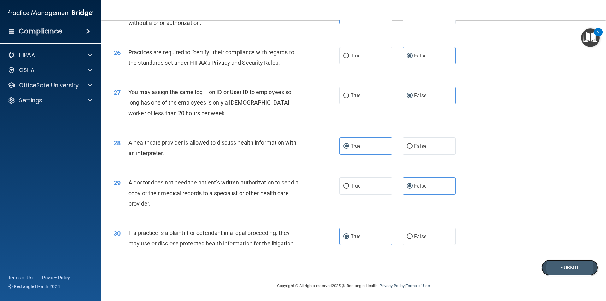
click at [573, 269] on button "Submit" at bounding box center [570, 268] width 57 height 16
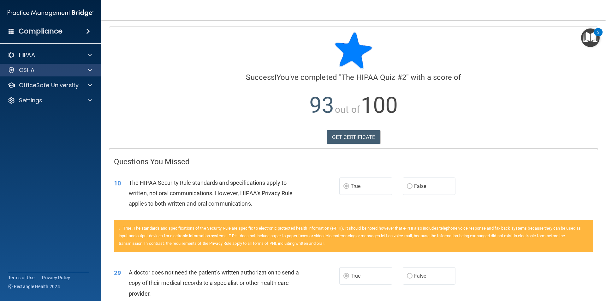
click at [62, 75] on div "OSHA" at bounding box center [50, 70] width 101 height 13
click at [82, 72] on div at bounding box center [89, 70] width 16 height 8
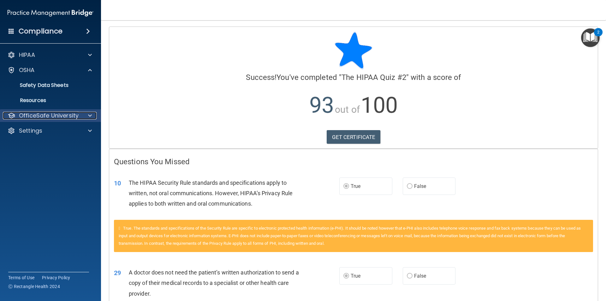
click at [73, 115] on p "OfficeSafe University" at bounding box center [49, 116] width 60 height 8
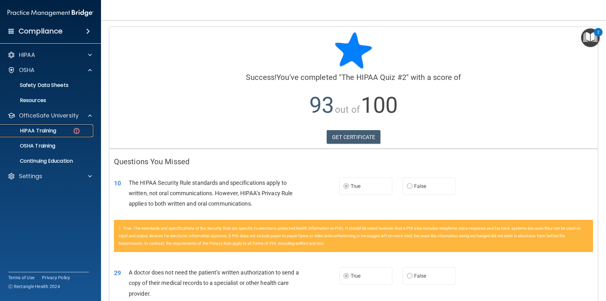
click at [43, 130] on p "HIPAA Training" at bounding box center [30, 131] width 52 height 6
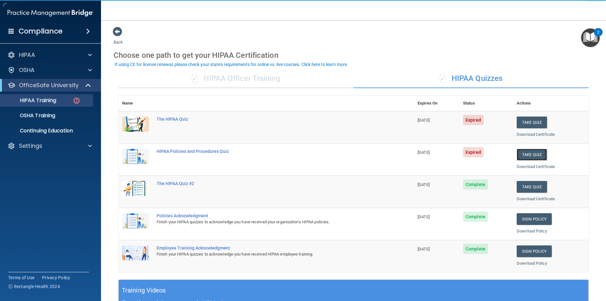
click at [527, 157] on button "Take Quiz" at bounding box center [532, 155] width 30 height 12
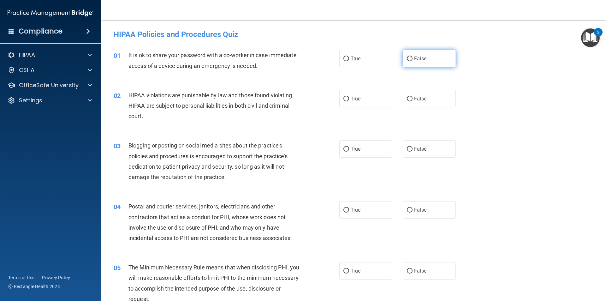
click at [424, 64] on label "False" at bounding box center [429, 58] width 53 height 17
click at [413, 61] on input "False" at bounding box center [410, 59] width 6 height 5
radio input "true"
click at [380, 96] on label "True" at bounding box center [366, 98] width 53 height 17
click at [349, 97] on input "True" at bounding box center [347, 99] width 6 height 5
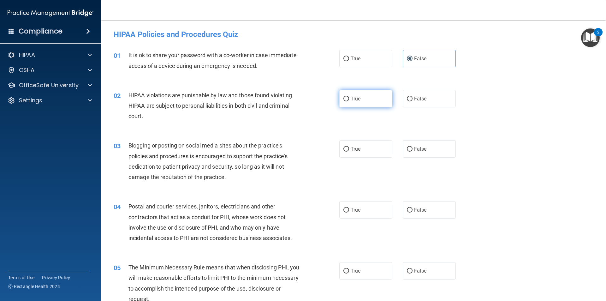
radio input "true"
click at [418, 147] on span "False" at bounding box center [420, 149] width 12 height 6
click at [413, 147] on input "False" at bounding box center [410, 149] width 6 height 5
radio input "true"
click at [359, 210] on label "True" at bounding box center [366, 209] width 53 height 17
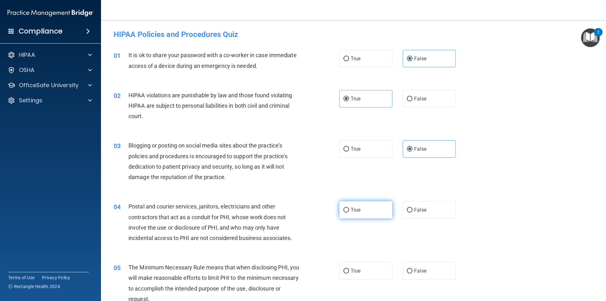
click at [349, 210] on input "True" at bounding box center [347, 210] width 6 height 5
radio input "true"
click at [344, 272] on input "True" at bounding box center [347, 271] width 6 height 5
radio input "true"
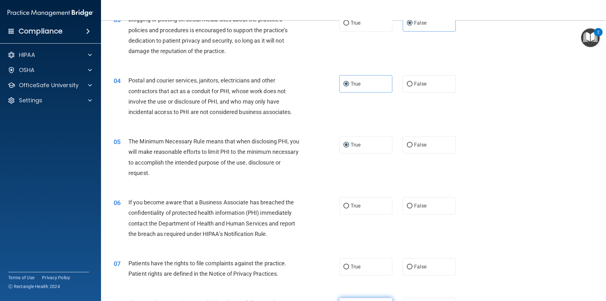
scroll to position [190, 0]
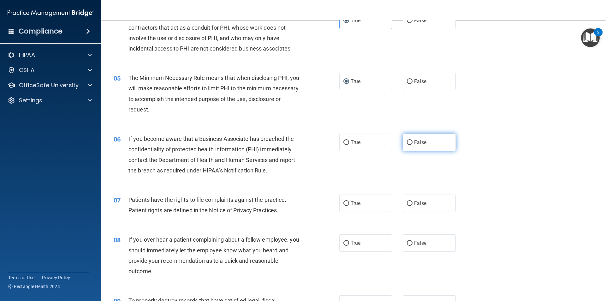
click at [436, 135] on label "False" at bounding box center [429, 142] width 53 height 17
click at [413, 140] on input "False" at bounding box center [410, 142] width 6 height 5
radio input "true"
click at [344, 203] on input "True" at bounding box center [347, 203] width 6 height 5
radio input "true"
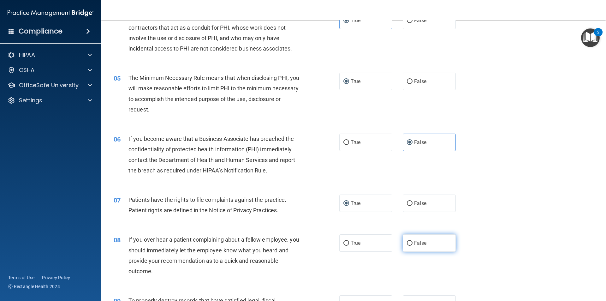
click at [426, 246] on label "False" at bounding box center [429, 242] width 53 height 17
click at [413, 246] on input "False" at bounding box center [410, 243] width 6 height 5
radio input "true"
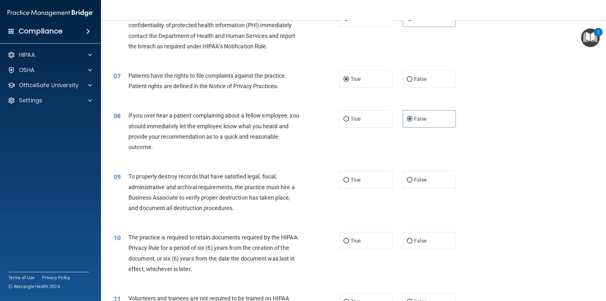
scroll to position [347, 0]
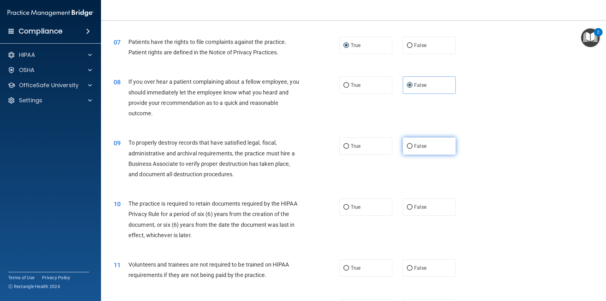
click at [426, 150] on label "False" at bounding box center [429, 145] width 53 height 17
click at [413, 149] on input "False" at bounding box center [410, 146] width 6 height 5
radio input "true"
click at [374, 204] on label "True" at bounding box center [366, 206] width 53 height 17
click at [349, 205] on input "True" at bounding box center [347, 207] width 6 height 5
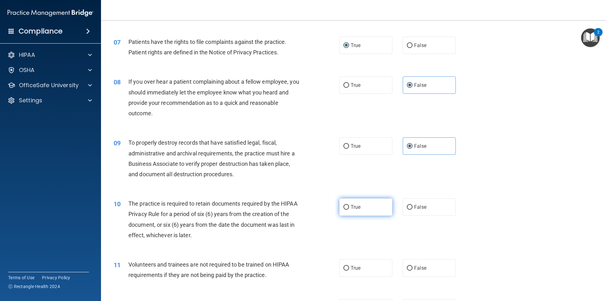
radio input "true"
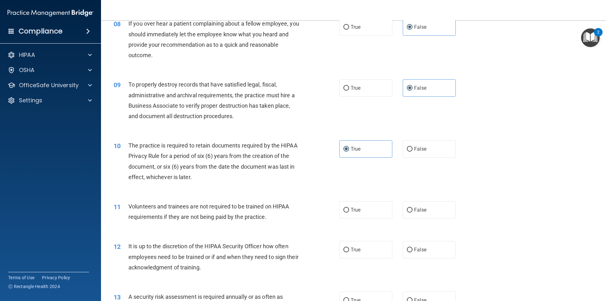
scroll to position [411, 0]
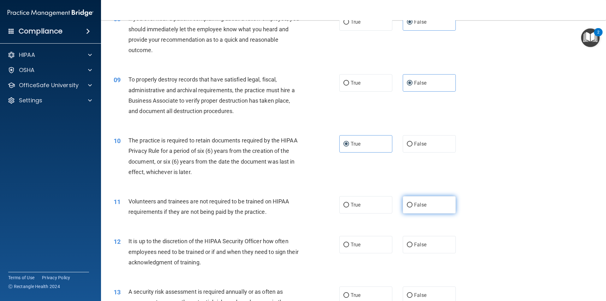
click at [429, 211] on label "False" at bounding box center [429, 204] width 53 height 17
click at [413, 208] on input "False" at bounding box center [410, 205] width 6 height 5
radio input "true"
click at [419, 258] on div "12 It is up to the discretion of the HIPAA Security Officer how often employees…" at bounding box center [354, 253] width 490 height 51
click at [420, 246] on span "False" at bounding box center [420, 245] width 12 height 6
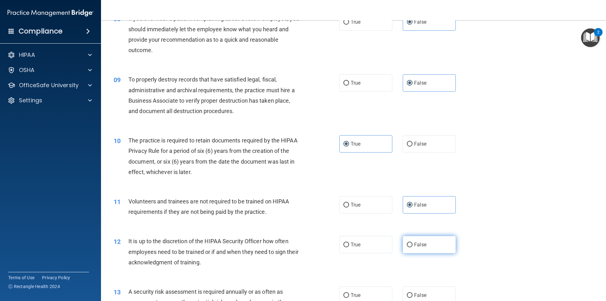
click at [413, 246] on input "False" at bounding box center [410, 245] width 6 height 5
radio input "true"
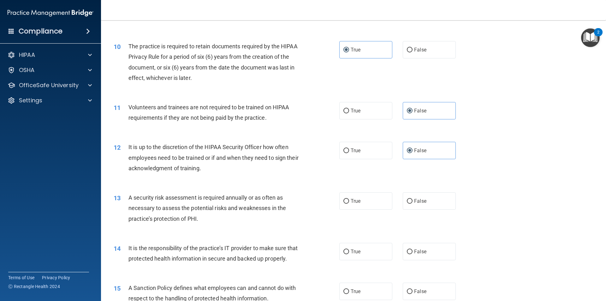
scroll to position [505, 0]
click at [368, 210] on div "13 A security risk assessment is required annually or as often as necessary to …" at bounding box center [354, 209] width 490 height 51
click at [368, 201] on label "True" at bounding box center [366, 200] width 53 height 17
click at [349, 201] on input "True" at bounding box center [347, 200] width 6 height 5
radio input "true"
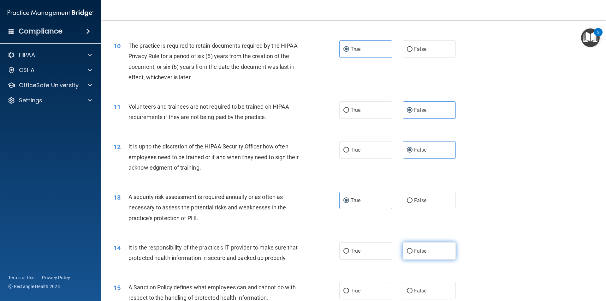
click at [448, 248] on label "False" at bounding box center [429, 250] width 53 height 17
click at [413, 249] on input "False" at bounding box center [410, 251] width 6 height 5
radio input "true"
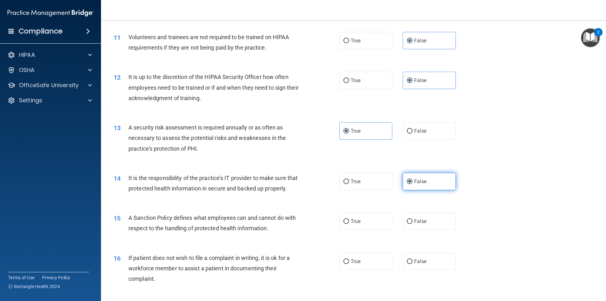
scroll to position [600, 0]
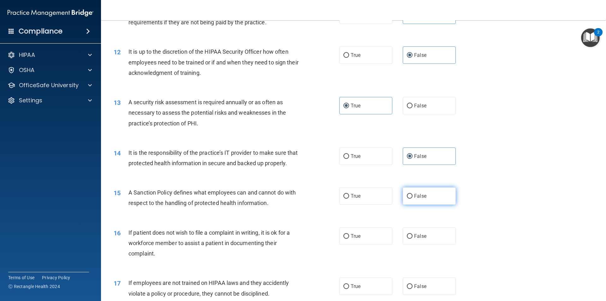
click at [425, 204] on label "False" at bounding box center [429, 195] width 53 height 17
click at [413, 199] on input "False" at bounding box center [410, 196] width 6 height 5
radio input "true"
click at [358, 239] on span "True" at bounding box center [356, 236] width 10 height 6
click at [349, 239] on input "True" at bounding box center [347, 236] width 6 height 5
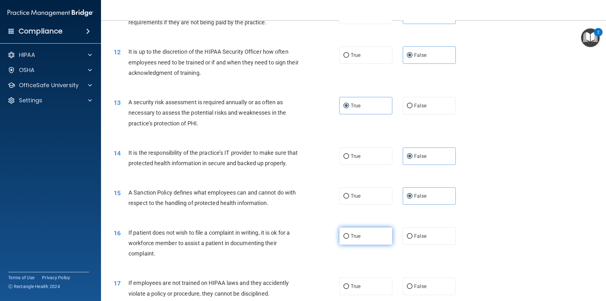
radio input "true"
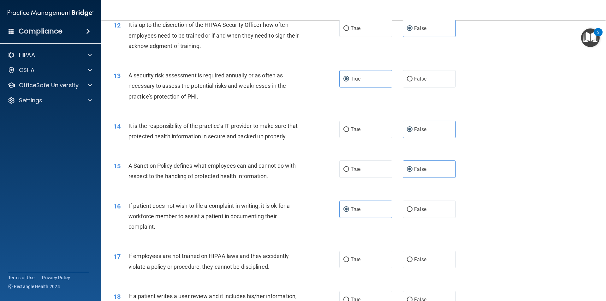
scroll to position [663, 0]
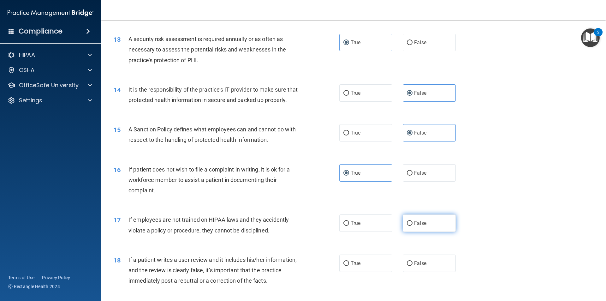
click at [428, 232] on label "False" at bounding box center [429, 222] width 53 height 17
click at [413, 226] on input "False" at bounding box center [410, 223] width 6 height 5
radio input "true"
click at [423, 266] on span "False" at bounding box center [420, 263] width 12 height 6
click at [413, 266] on input "False" at bounding box center [410, 263] width 6 height 5
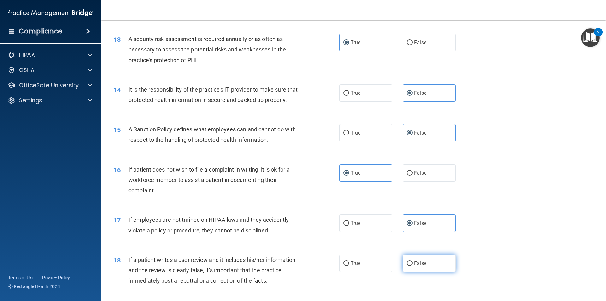
radio input "true"
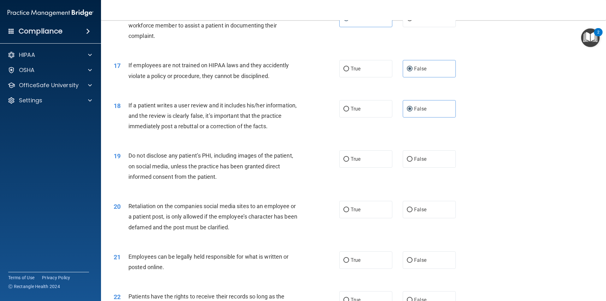
scroll to position [821, 0]
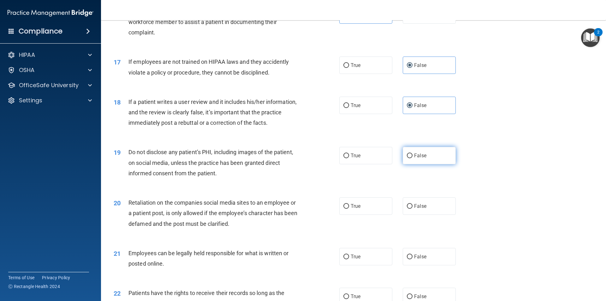
click at [418, 159] on span "False" at bounding box center [420, 156] width 12 height 6
click at [413, 158] on input "False" at bounding box center [410, 156] width 6 height 5
radio input "true"
click at [411, 215] on label "False" at bounding box center [429, 205] width 53 height 17
click at [411, 209] on input "False" at bounding box center [410, 206] width 6 height 5
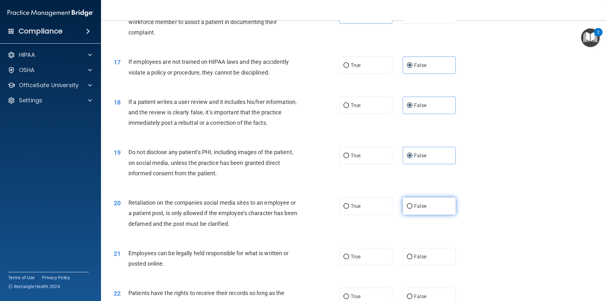
radio input "true"
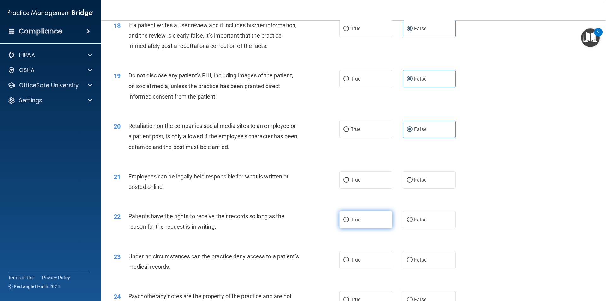
scroll to position [916, 0]
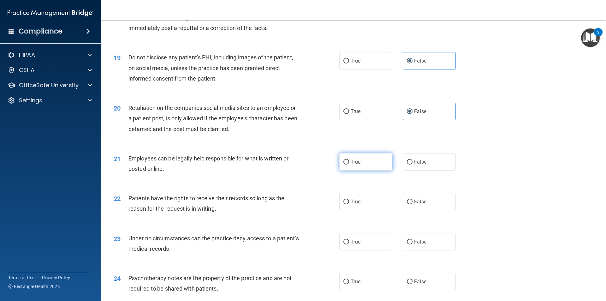
click at [362, 171] on label "True" at bounding box center [366, 161] width 53 height 17
click at [349, 165] on input "True" at bounding box center [347, 162] width 6 height 5
radio input "true"
drag, startPoint x: 411, startPoint y: 212, endPoint x: 409, endPoint y: 229, distance: 17.7
click at [407, 210] on label "False" at bounding box center [429, 201] width 53 height 17
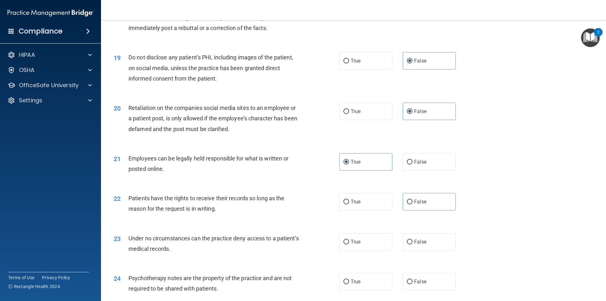
click at [419, 222] on div "22 Patients have the rights to receive their records so long as the reason for …" at bounding box center [354, 205] width 490 height 40
click at [419, 205] on span "False" at bounding box center [420, 202] width 12 height 6
click at [413, 204] on input "False" at bounding box center [410, 202] width 6 height 5
radio input "true"
click at [415, 245] on label "False" at bounding box center [429, 241] width 53 height 17
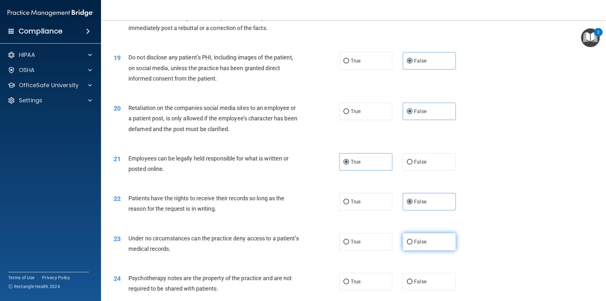
click at [413, 244] on input "False" at bounding box center [410, 242] width 6 height 5
radio input "true"
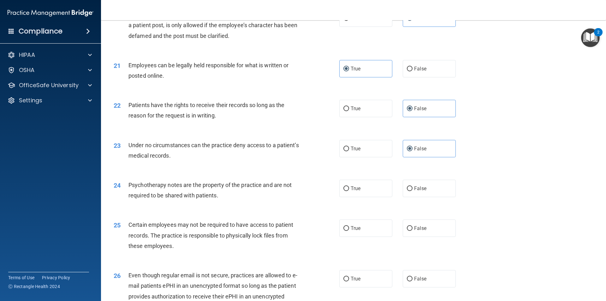
scroll to position [1011, 0]
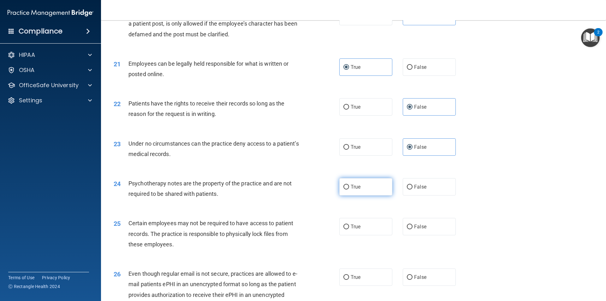
click at [362, 196] on label "True" at bounding box center [366, 186] width 53 height 17
click at [349, 190] on input "True" at bounding box center [347, 187] width 6 height 5
radio input "true"
click at [360, 234] on label "True" at bounding box center [366, 226] width 53 height 17
click at [349, 229] on input "True" at bounding box center [347, 227] width 6 height 5
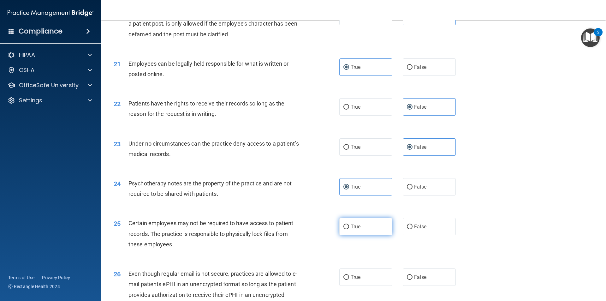
radio input "true"
click at [355, 280] on span "True" at bounding box center [356, 277] width 10 height 6
click at [349, 280] on input "True" at bounding box center [347, 277] width 6 height 5
radio input "true"
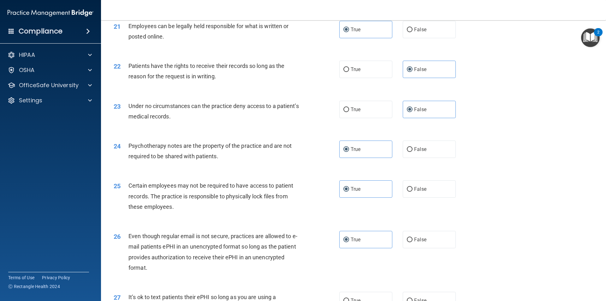
scroll to position [1169, 0]
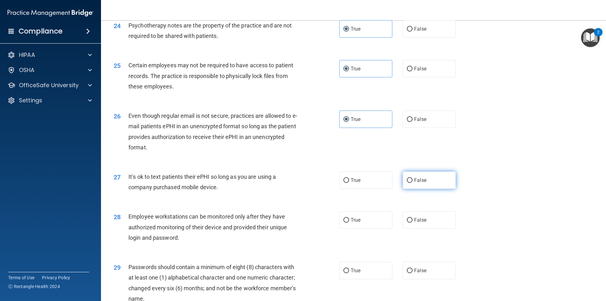
click at [437, 187] on label "False" at bounding box center [429, 180] width 53 height 17
click at [413, 183] on input "False" at bounding box center [410, 180] width 6 height 5
radio input "true"
click at [422, 227] on label "False" at bounding box center [429, 219] width 53 height 17
click at [413, 223] on input "False" at bounding box center [410, 220] width 6 height 5
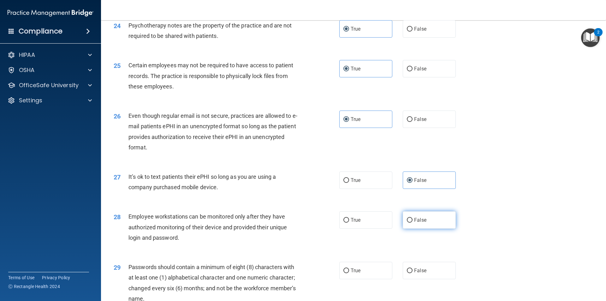
radio input "true"
click at [362, 279] on label "True" at bounding box center [366, 270] width 53 height 17
click at [349, 273] on input "True" at bounding box center [347, 270] width 6 height 5
radio input "true"
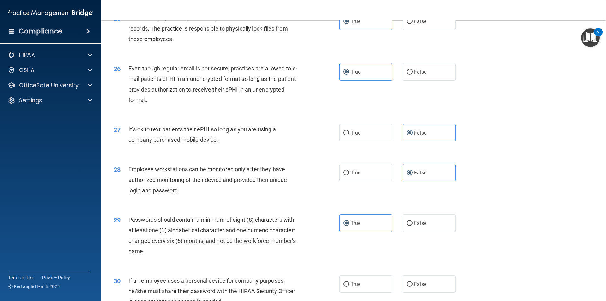
scroll to position [1285, 0]
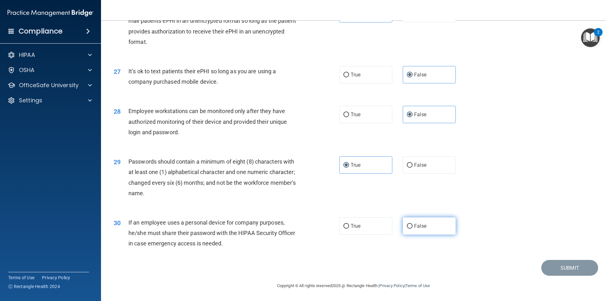
click at [414, 226] on span "False" at bounding box center [420, 226] width 12 height 6
click at [412, 226] on input "False" at bounding box center [410, 226] width 6 height 5
radio input "true"
click at [564, 265] on button "Submit" at bounding box center [570, 268] width 57 height 16
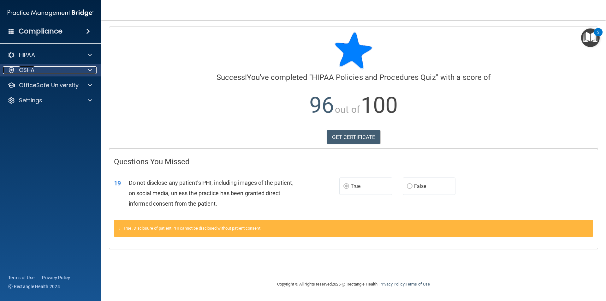
click at [66, 73] on div "OSHA" at bounding box center [42, 70] width 78 height 8
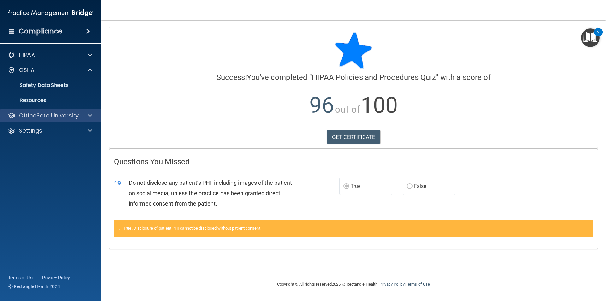
click at [74, 109] on div "HIPAA Documents and Policies Report an Incident Business Associates Emergency P…" at bounding box center [50, 94] width 101 height 96
click at [72, 116] on p "OfficeSafe University" at bounding box center [49, 116] width 60 height 8
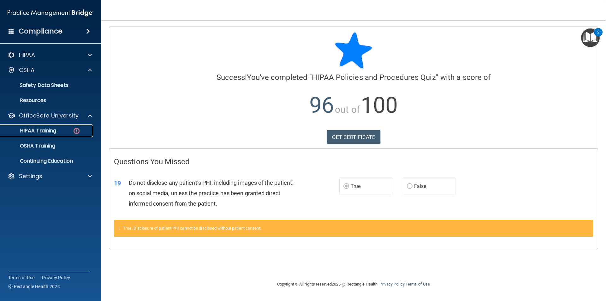
click at [66, 134] on div "HIPAA Training" at bounding box center [47, 131] width 86 height 6
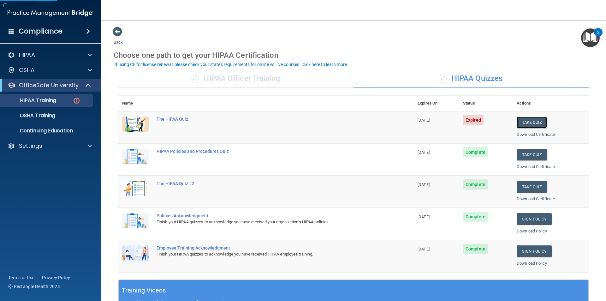
click at [524, 124] on button "Take Quiz" at bounding box center [532, 123] width 30 height 12
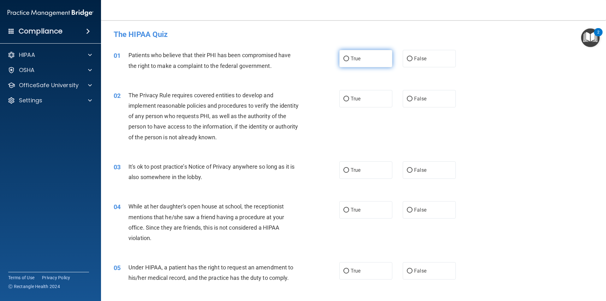
click at [371, 57] on label "True" at bounding box center [366, 58] width 53 height 17
click at [349, 57] on input "True" at bounding box center [347, 59] width 6 height 5
radio input "true"
click at [365, 101] on label "True" at bounding box center [366, 98] width 53 height 17
click at [349, 101] on input "True" at bounding box center [347, 99] width 6 height 5
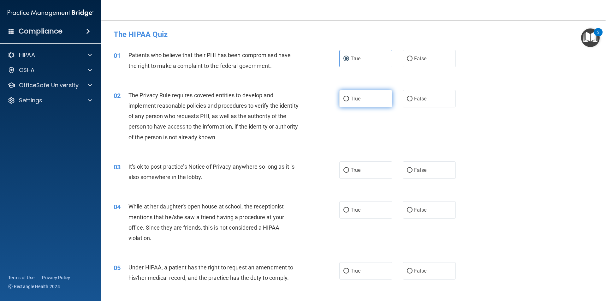
radio input "true"
drag, startPoint x: 419, startPoint y: 170, endPoint x: 422, endPoint y: 190, distance: 20.4
click at [419, 170] on span "False" at bounding box center [420, 170] width 12 height 6
click at [413, 170] on input "False" at bounding box center [410, 170] width 6 height 5
radio input "true"
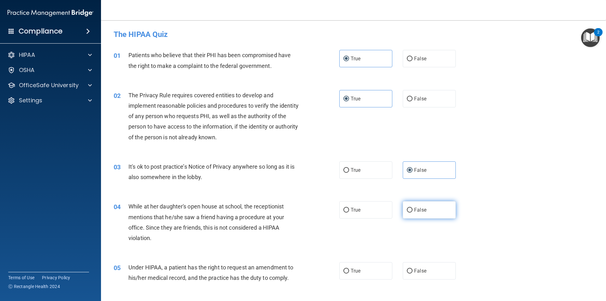
click at [424, 209] on label "False" at bounding box center [429, 209] width 53 height 17
click at [413, 209] on input "False" at bounding box center [410, 210] width 6 height 5
radio input "true"
click at [415, 246] on div "04 While at her daughter's open house at school, the receptionist mentions that…" at bounding box center [354, 223] width 490 height 61
click at [340, 278] on label "True" at bounding box center [366, 270] width 53 height 17
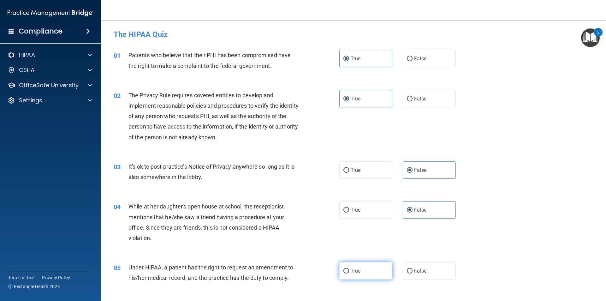
click at [344, 274] on input "True" at bounding box center [347, 271] width 6 height 5
radio input "true"
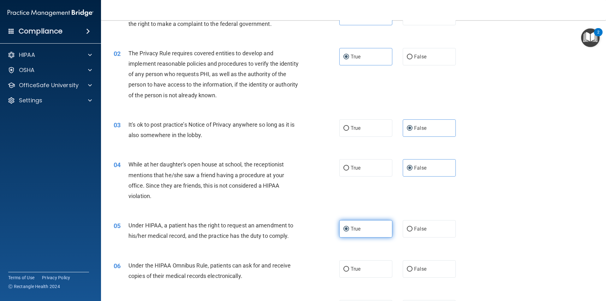
scroll to position [126, 0]
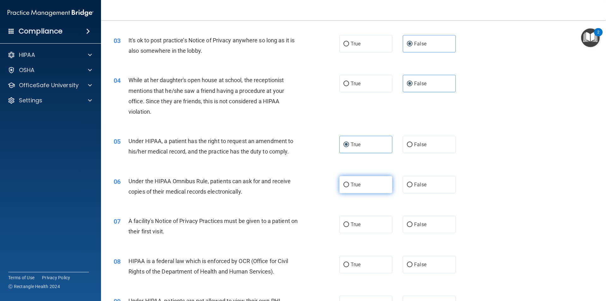
click at [356, 184] on span "True" at bounding box center [356, 185] width 10 height 6
click at [349, 184] on input "True" at bounding box center [347, 185] width 6 height 5
radio input "true"
click at [425, 147] on label "False" at bounding box center [429, 144] width 53 height 17
click at [413, 147] on input "False" at bounding box center [410, 144] width 6 height 5
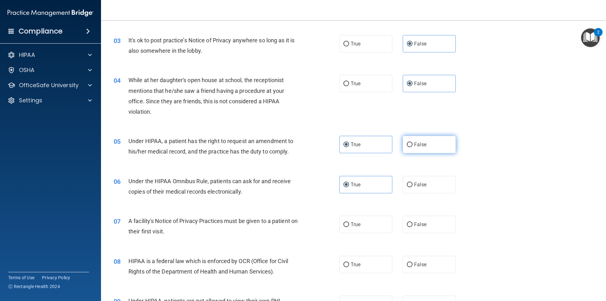
radio input "true"
radio input "false"
click at [362, 223] on label "True" at bounding box center [366, 224] width 53 height 17
click at [349, 223] on input "True" at bounding box center [347, 224] width 6 height 5
radio input "true"
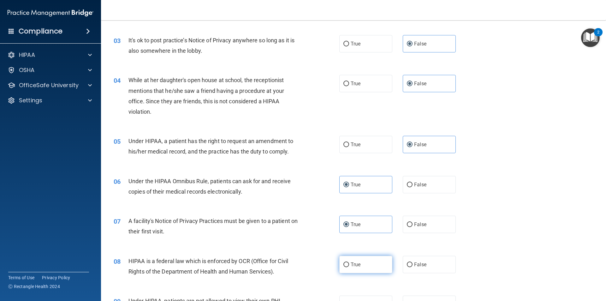
click at [356, 262] on span "True" at bounding box center [356, 265] width 10 height 6
click at [349, 262] on input "True" at bounding box center [347, 264] width 6 height 5
radio input "true"
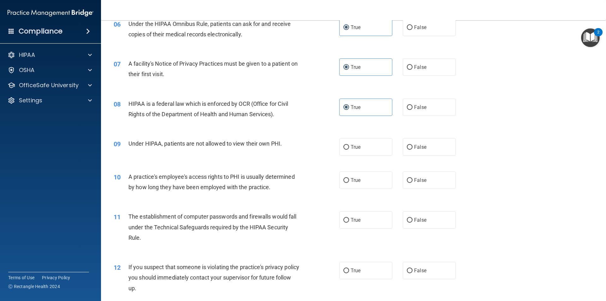
scroll to position [284, 0]
click at [431, 146] on label "False" at bounding box center [429, 146] width 53 height 17
click at [413, 146] on input "False" at bounding box center [410, 146] width 6 height 5
radio input "true"
click at [426, 178] on label "False" at bounding box center [429, 179] width 53 height 17
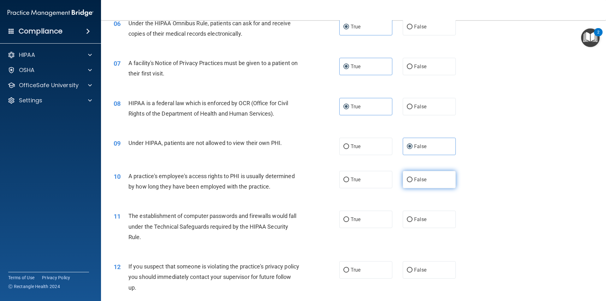
click at [413, 178] on input "False" at bounding box center [410, 180] width 6 height 5
radio input "true"
click at [363, 220] on label "True" at bounding box center [366, 219] width 53 height 17
click at [349, 220] on input "True" at bounding box center [347, 219] width 6 height 5
radio input "true"
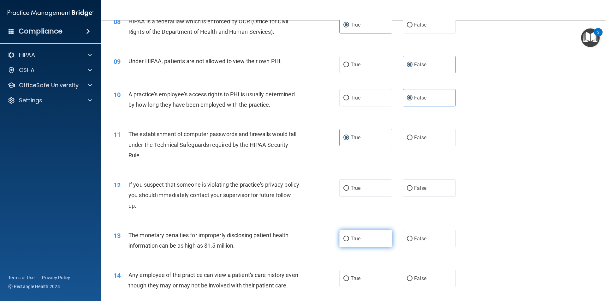
scroll to position [379, 0]
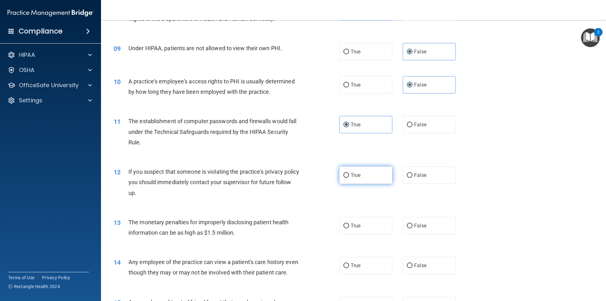
click at [367, 180] on label "True" at bounding box center [366, 174] width 53 height 17
click at [349, 178] on input "True" at bounding box center [347, 175] width 6 height 5
radio input "true"
click at [354, 231] on label "True" at bounding box center [366, 225] width 53 height 17
click at [349, 228] on input "True" at bounding box center [347, 226] width 6 height 5
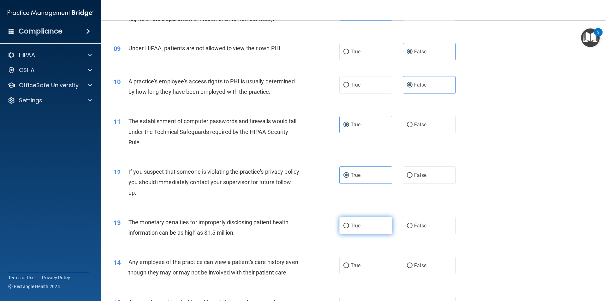
radio input "true"
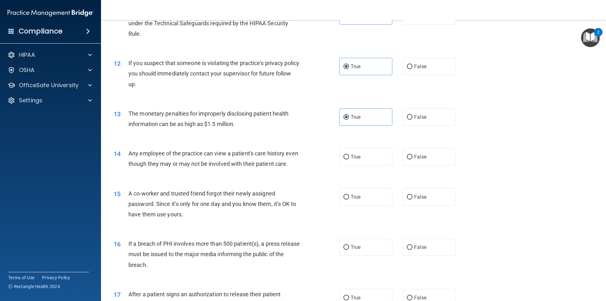
scroll to position [505, 0]
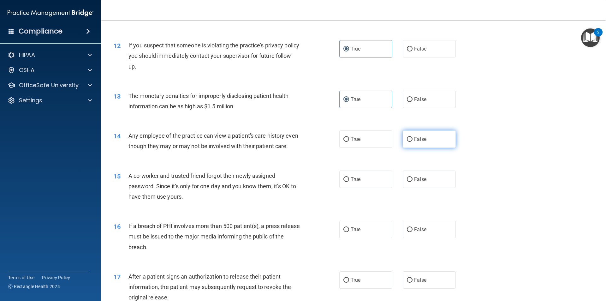
click at [418, 141] on span "False" at bounding box center [420, 139] width 12 height 6
click at [413, 141] on input "False" at bounding box center [410, 139] width 6 height 5
radio input "true"
click at [416, 182] on span "False" at bounding box center [420, 179] width 12 height 6
click at [413, 182] on input "False" at bounding box center [410, 179] width 6 height 5
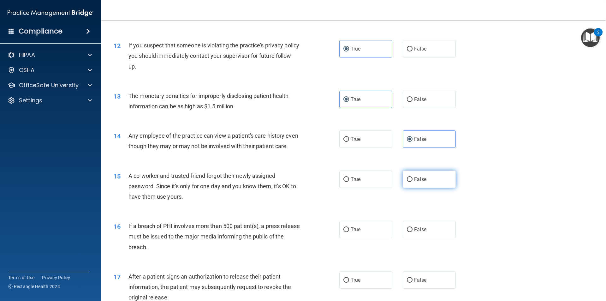
radio input "true"
click at [355, 235] on label "True" at bounding box center [366, 229] width 53 height 17
click at [349, 232] on input "True" at bounding box center [347, 229] width 6 height 5
radio input "true"
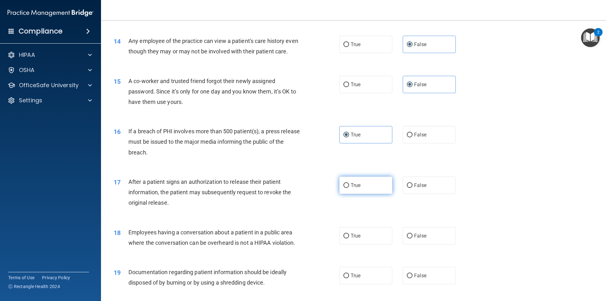
click at [367, 194] on label "True" at bounding box center [366, 185] width 53 height 17
click at [349, 188] on input "True" at bounding box center [347, 185] width 6 height 5
radio input "true"
click at [431, 244] on label "False" at bounding box center [429, 235] width 53 height 17
click at [413, 238] on input "False" at bounding box center [410, 236] width 6 height 5
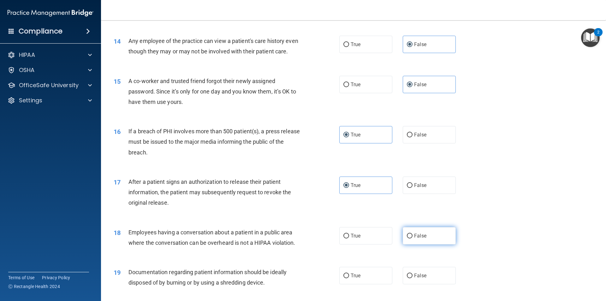
radio input "true"
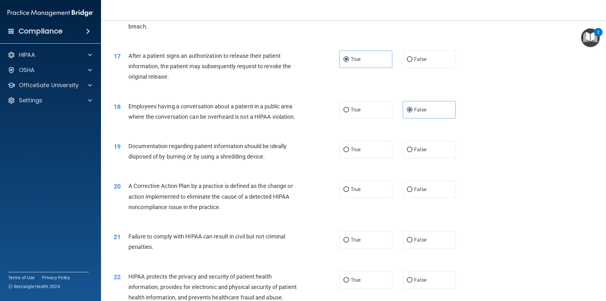
scroll to position [726, 0]
click at [368, 158] on label "True" at bounding box center [366, 149] width 53 height 17
click at [349, 152] on input "True" at bounding box center [347, 149] width 6 height 5
radio input "true"
click at [360, 192] on label "True" at bounding box center [366, 188] width 53 height 17
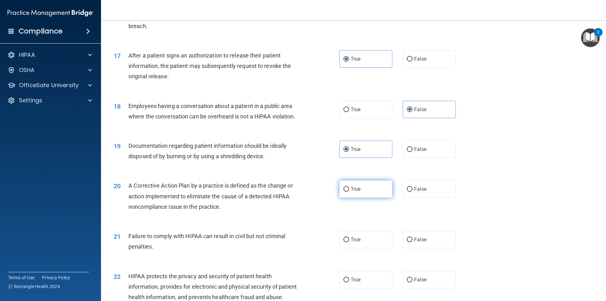
click at [349, 192] on input "True" at bounding box center [347, 189] width 6 height 5
radio input "true"
drag, startPoint x: 417, startPoint y: 255, endPoint x: 411, endPoint y: 257, distance: 6.4
click at [417, 248] on label "False" at bounding box center [429, 239] width 53 height 17
click at [413, 242] on input "False" at bounding box center [410, 240] width 6 height 5
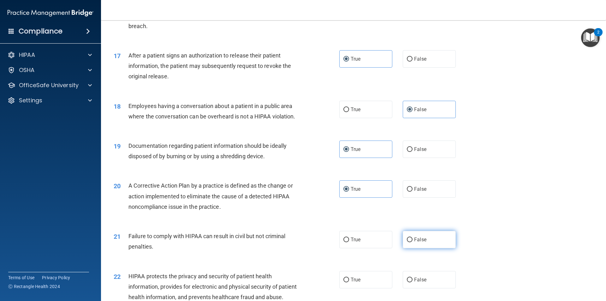
radio input "true"
drag, startPoint x: 363, startPoint y: 280, endPoint x: 361, endPoint y: 288, distance: 8.1
click at [363, 280] on div "22 HIPAA protects the privacy and security of patient health information, provi…" at bounding box center [354, 288] width 490 height 51
click at [361, 288] on label "True" at bounding box center [366, 279] width 53 height 17
click at [349, 282] on input "True" at bounding box center [347, 280] width 6 height 5
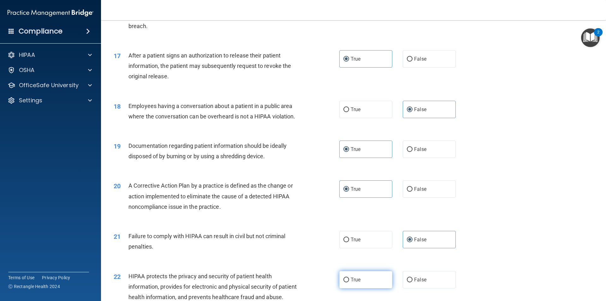
radio input "true"
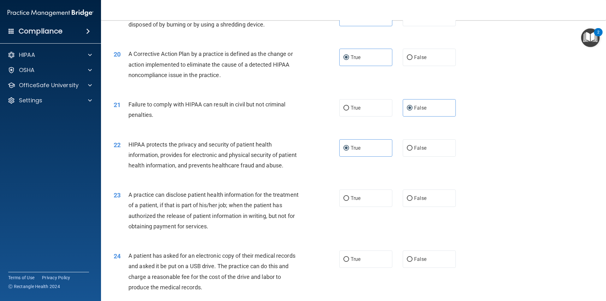
scroll to position [916, 0]
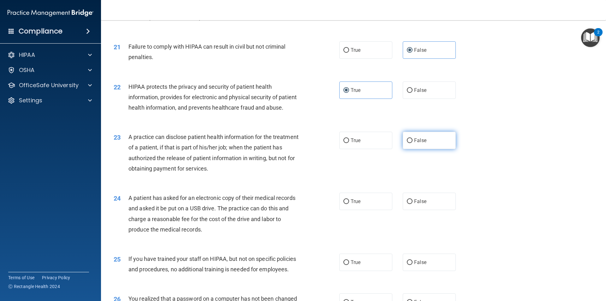
click at [425, 149] on label "False" at bounding box center [429, 140] width 53 height 17
click at [413, 143] on input "False" at bounding box center [410, 140] width 6 height 5
radio input "true"
click at [356, 210] on label "True" at bounding box center [366, 201] width 53 height 17
click at [349, 204] on input "True" at bounding box center [347, 201] width 6 height 5
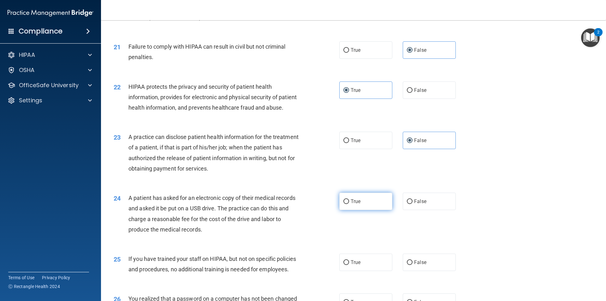
radio input "true"
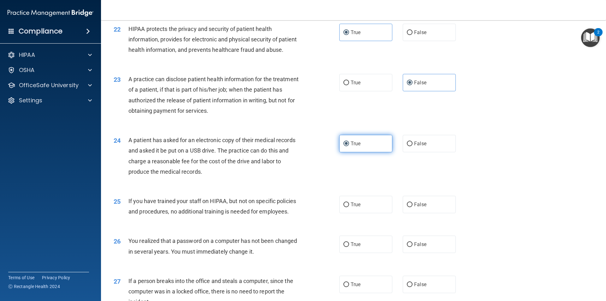
scroll to position [979, 0]
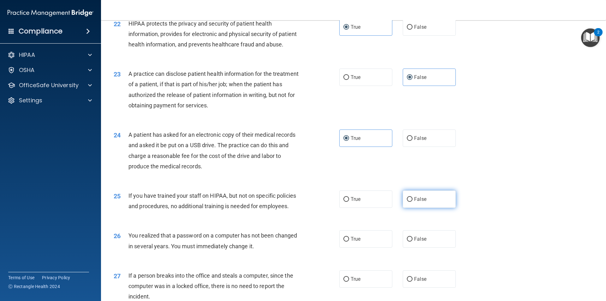
click at [419, 208] on label "False" at bounding box center [429, 198] width 53 height 17
click at [413, 202] on input "False" at bounding box center [410, 199] width 6 height 5
radio input "true"
click at [363, 248] on label "True" at bounding box center [366, 238] width 53 height 17
click at [349, 242] on input "True" at bounding box center [347, 239] width 6 height 5
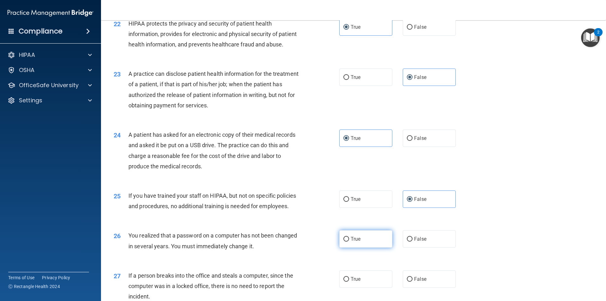
radio input "true"
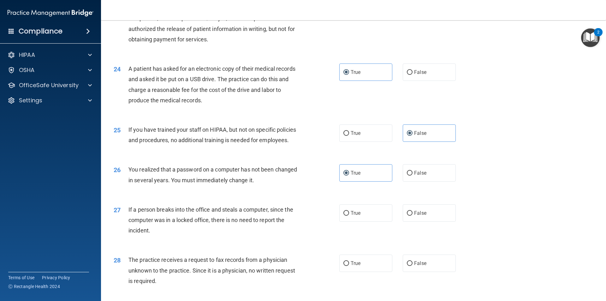
scroll to position [1074, 0]
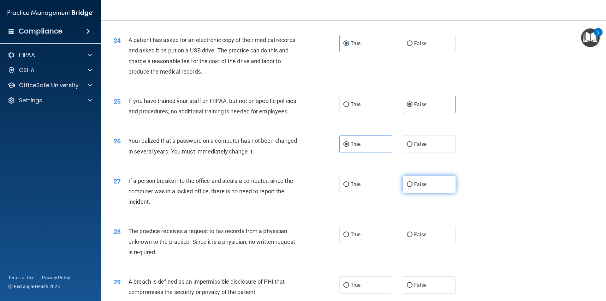
click at [417, 187] on span "False" at bounding box center [420, 184] width 12 height 6
click at [413, 187] on input "False" at bounding box center [410, 184] width 6 height 5
radio input "true"
click at [415, 243] on label "False" at bounding box center [429, 234] width 53 height 17
click at [413, 237] on input "False" at bounding box center [410, 234] width 6 height 5
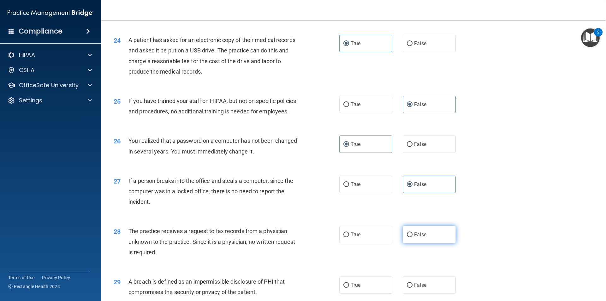
radio input "true"
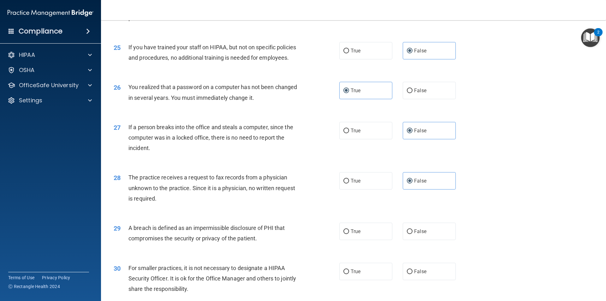
scroll to position [1194, 0]
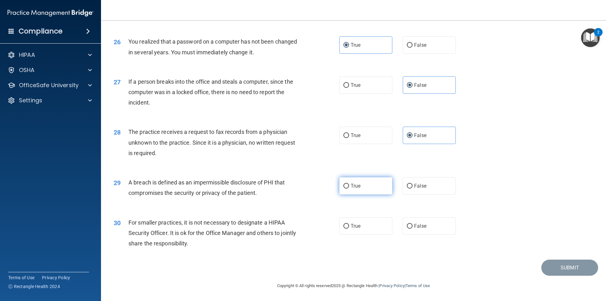
click at [359, 193] on label "True" at bounding box center [366, 185] width 53 height 17
click at [349, 189] on input "True" at bounding box center [347, 186] width 6 height 5
radio input "true"
click at [420, 226] on span "False" at bounding box center [420, 226] width 12 height 6
click at [413, 226] on input "False" at bounding box center [410, 226] width 6 height 5
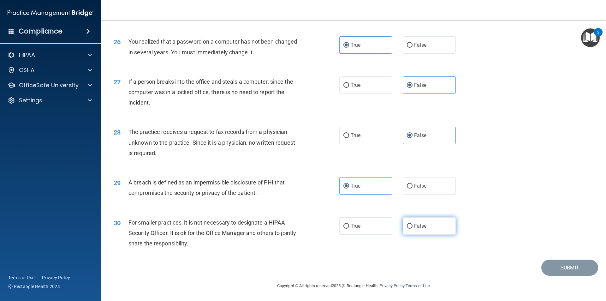
radio input "true"
click at [567, 272] on button "Submit" at bounding box center [570, 268] width 57 height 16
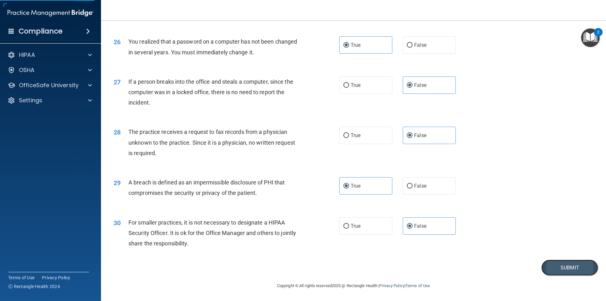
click at [560, 268] on button "Submit" at bounding box center [570, 268] width 57 height 16
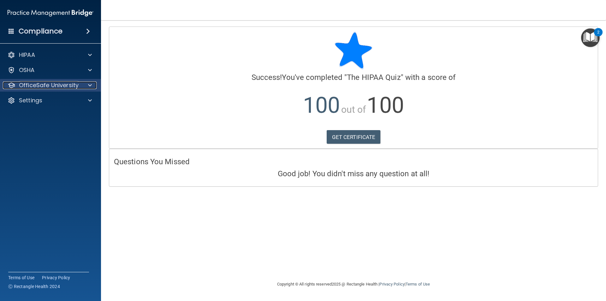
click at [81, 85] on div at bounding box center [89, 85] width 16 height 8
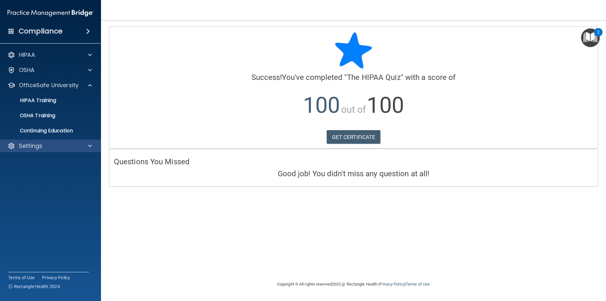
click at [18, 140] on div "Settings" at bounding box center [50, 146] width 101 height 13
click at [32, 148] on p "Settings" at bounding box center [30, 146] width 23 height 8
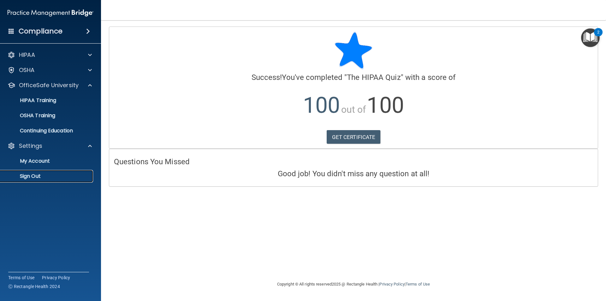
click at [36, 174] on p "Sign Out" at bounding box center [47, 176] width 86 height 6
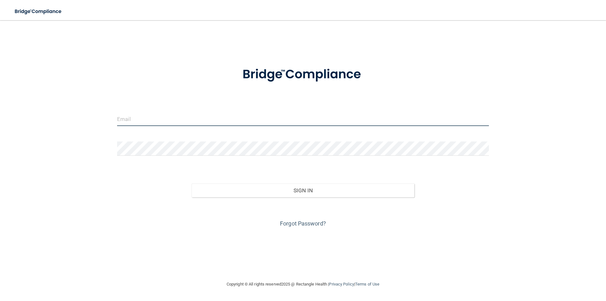
click at [153, 118] on input "email" at bounding box center [303, 119] width 372 height 14
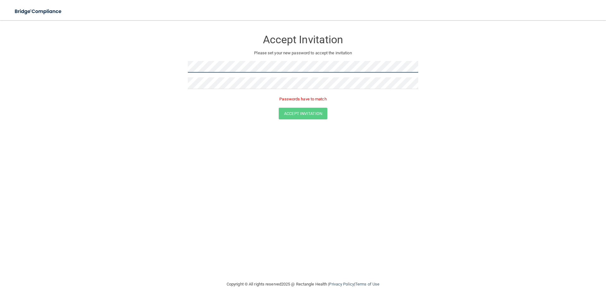
click at [117, 76] on form "Accept Invitation Please set your new password to accept the invitation Passwor…" at bounding box center [303, 77] width 581 height 100
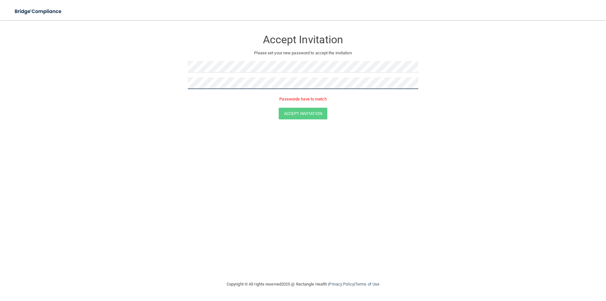
click at [63, 74] on form "Accept Invitation Please set your new password to accept the invitation Passwor…" at bounding box center [303, 77] width 581 height 100
click at [279, 108] on button "Accept Invitation" at bounding box center [303, 114] width 49 height 12
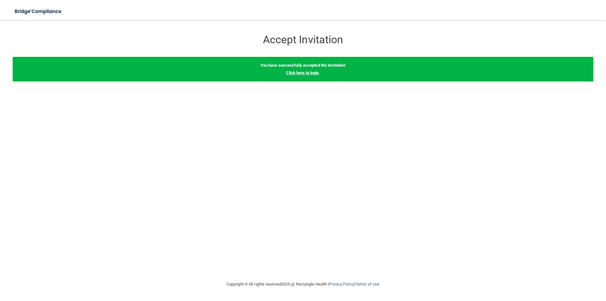
click at [291, 73] on link "Click here to login" at bounding box center [302, 72] width 33 height 5
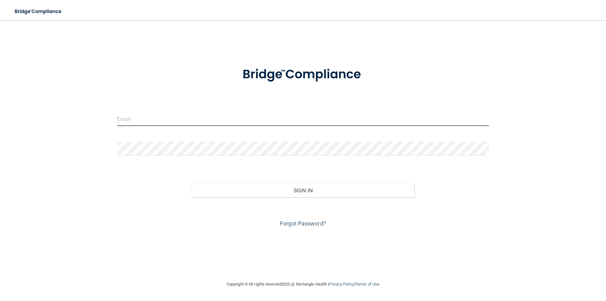
click at [212, 115] on input "email" at bounding box center [303, 119] width 372 height 14
click at [192, 196] on button "Sign In" at bounding box center [303, 203] width 223 height 14
type input "J"
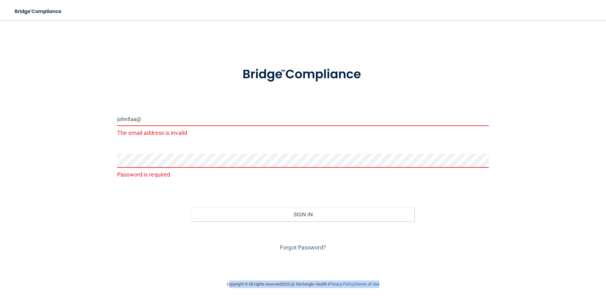
click at [213, 301] on html "Toggle navigation Manage My Enterprise Manage My Location john8aa@ The email ad…" at bounding box center [303, 150] width 606 height 301
click at [163, 105] on form "john8aa@ The email address is invalid Password is required Invalid email/passwo…" at bounding box center [303, 155] width 372 height 195
click at [166, 122] on input "john8aa@" at bounding box center [303, 119] width 372 height 14
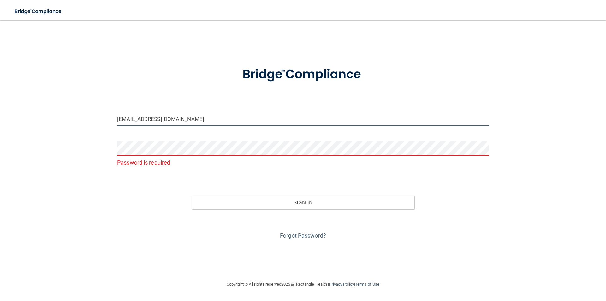
type input "john8aa@gmail.com"
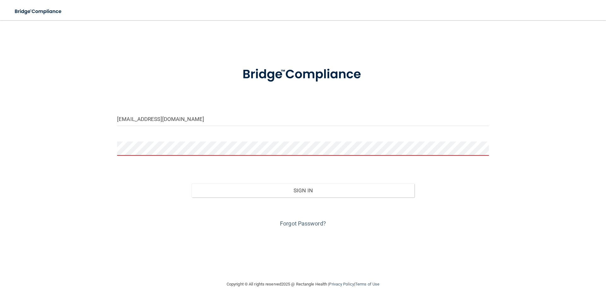
click at [192, 184] on button "Sign In" at bounding box center [303, 191] width 223 height 14
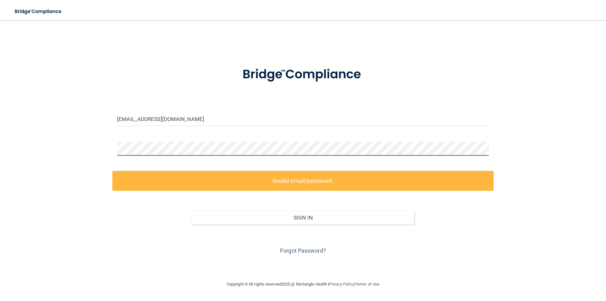
click at [43, 155] on div "john8aa@gmail.com Invalid email/password. You don't have permission to access t…" at bounding box center [303, 151] width 581 height 248
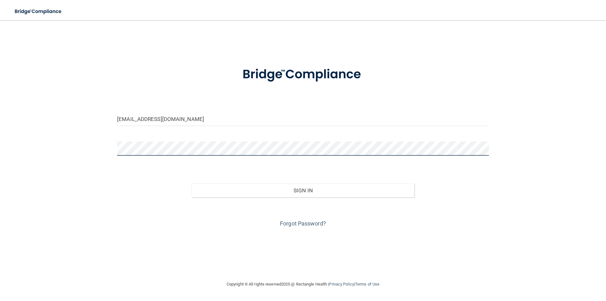
click at [192, 184] on button "Sign In" at bounding box center [303, 191] width 223 height 14
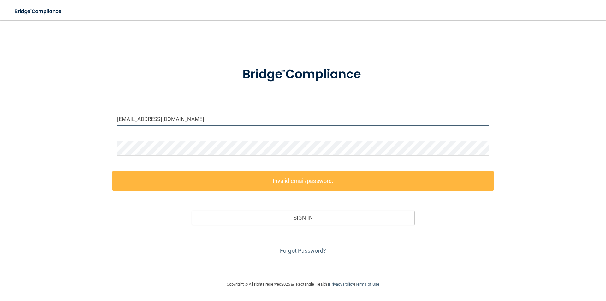
click at [175, 120] on input "john8aa@gmail.com" at bounding box center [303, 119] width 372 height 14
drag, startPoint x: 176, startPoint y: 120, endPoint x: 174, endPoint y: 118, distance: 3.4
click at [174, 118] on input "john8aa@gmail.com" at bounding box center [303, 119] width 372 height 14
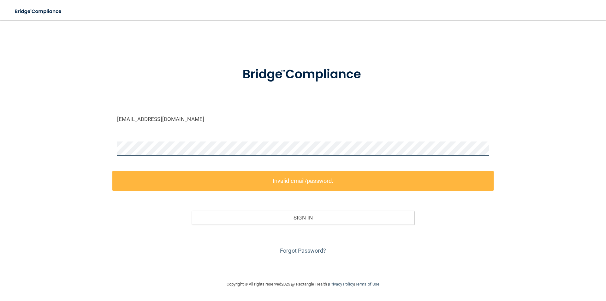
click at [76, 158] on div "john8aa@gmail.com Invalid email/password. You don't have permission to access t…" at bounding box center [303, 151] width 581 height 248
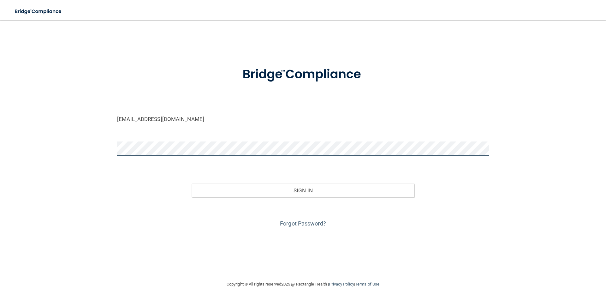
click at [192, 184] on button "Sign In" at bounding box center [303, 191] width 223 height 14
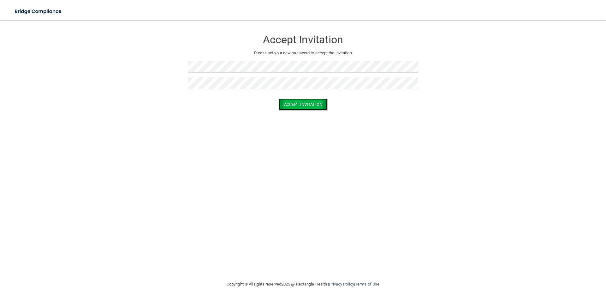
click at [293, 103] on button "Accept Invitation" at bounding box center [303, 105] width 49 height 12
click at [303, 103] on button "Accept Invitation" at bounding box center [303, 105] width 49 height 12
